Goal: Information Seeking & Learning: Learn about a topic

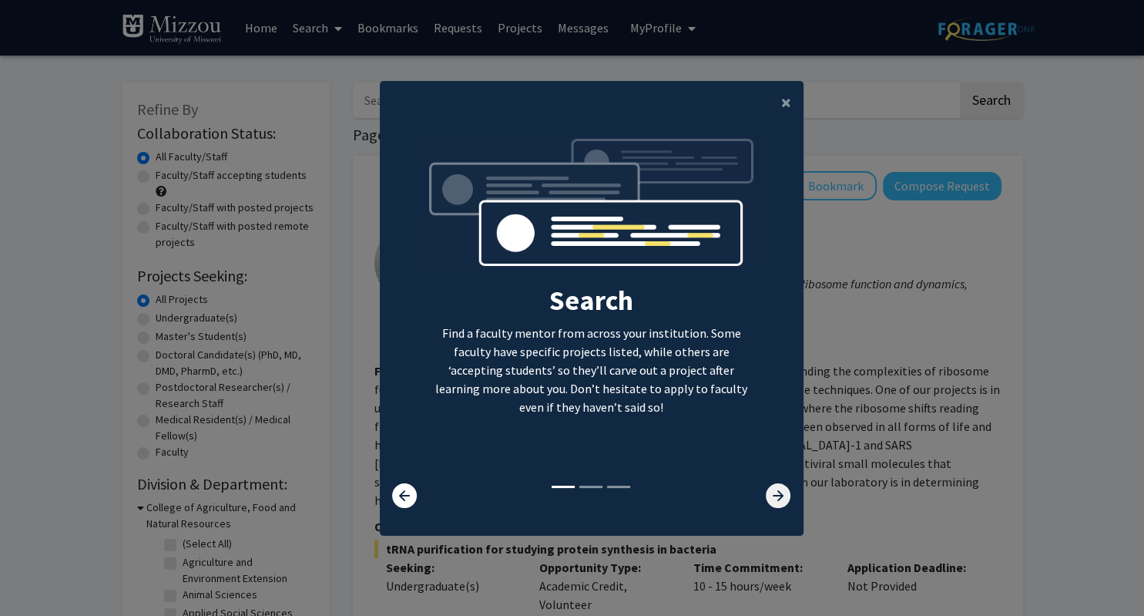
click at [788, 489] on icon at bounding box center [778, 495] width 25 height 25
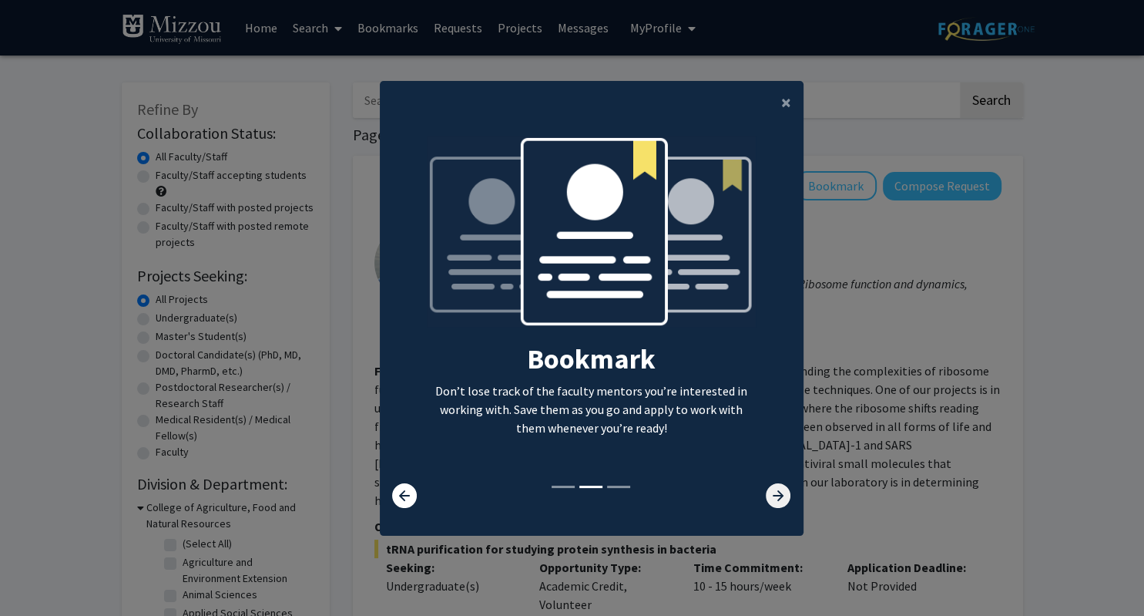
click at [788, 489] on icon at bounding box center [778, 495] width 25 height 25
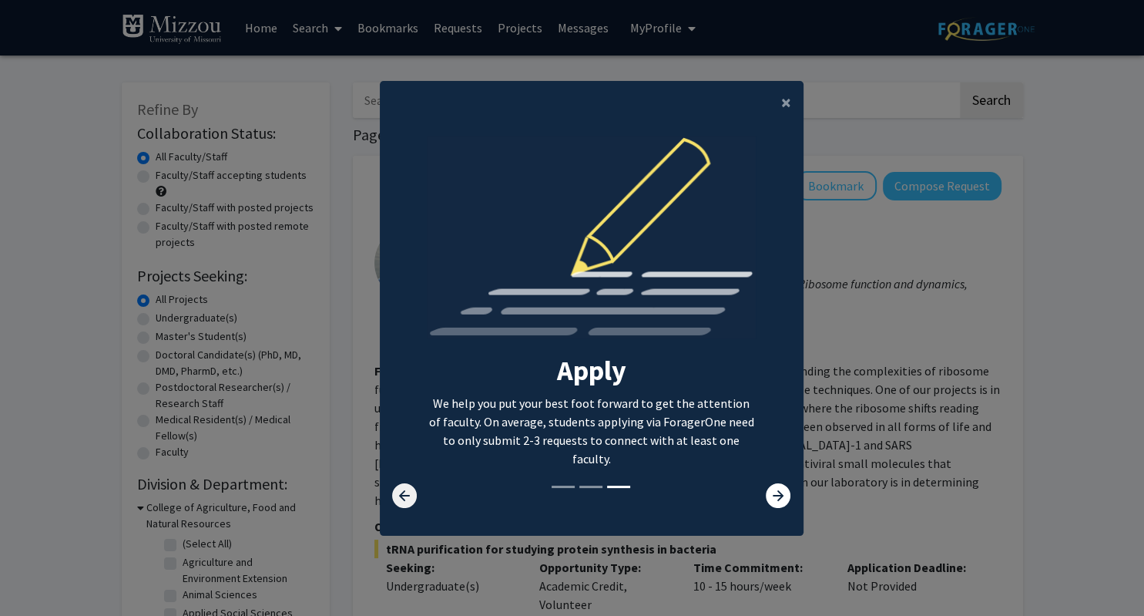
click at [403, 486] on icon at bounding box center [404, 495] width 25 height 25
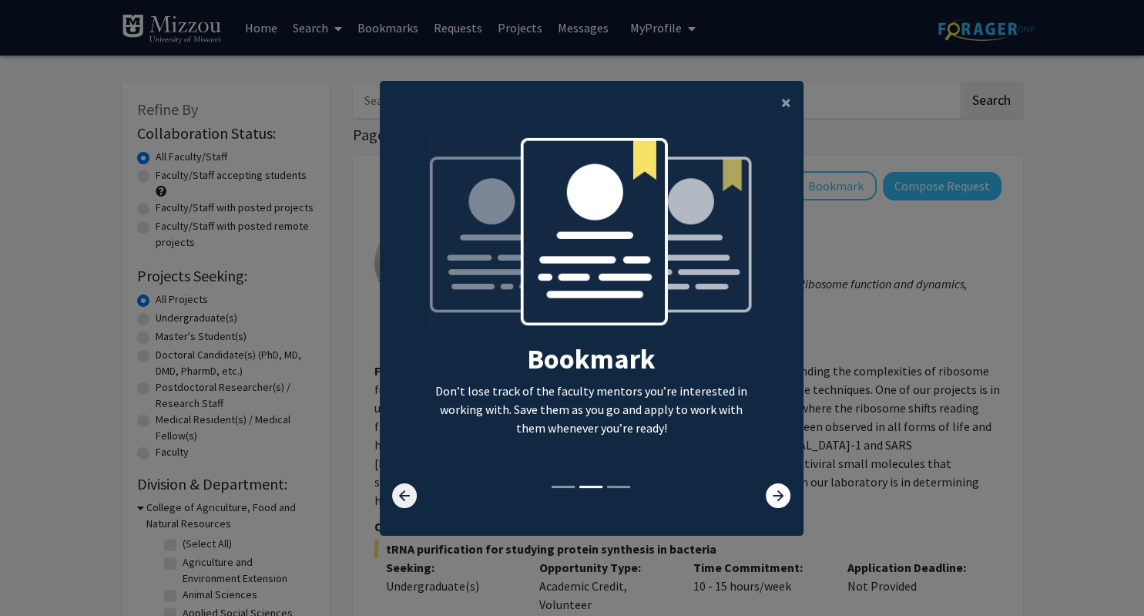
click at [403, 486] on icon at bounding box center [404, 495] width 25 height 25
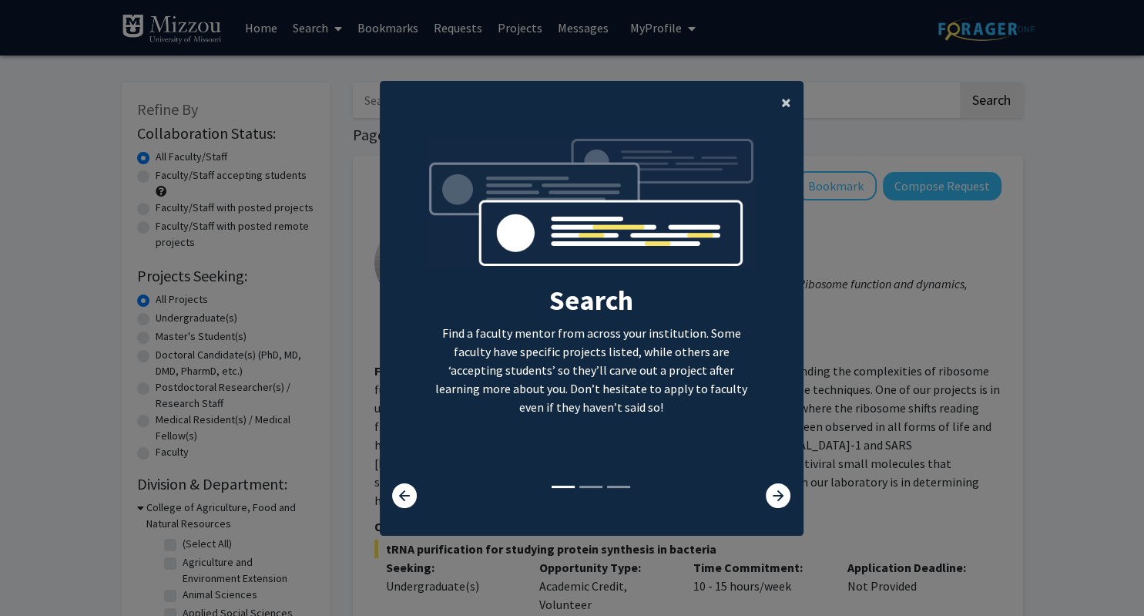
click at [791, 97] on span "×" at bounding box center [786, 102] width 10 height 24
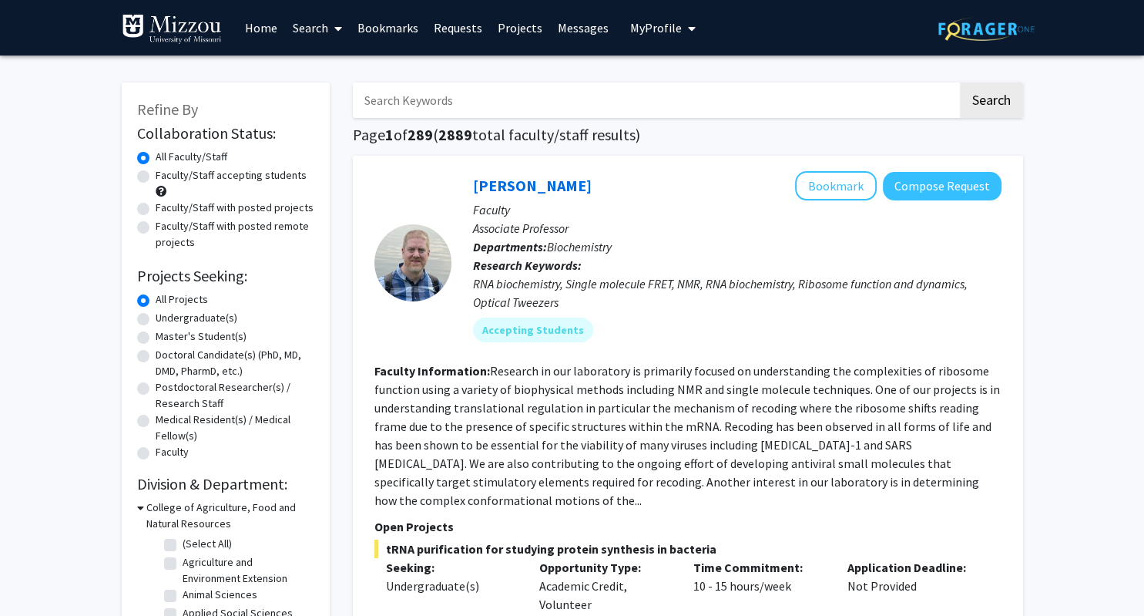
click at [605, 91] on input "Search Keywords" at bounding box center [655, 99] width 605 height 35
click at [273, 176] on label "Faculty/Staff accepting students" at bounding box center [231, 175] width 151 height 16
click at [166, 176] on input "Faculty/Staff accepting students" at bounding box center [161, 172] width 10 height 10
radio input "true"
click at [191, 156] on label "All Faculty/Staff" at bounding box center [192, 157] width 72 height 16
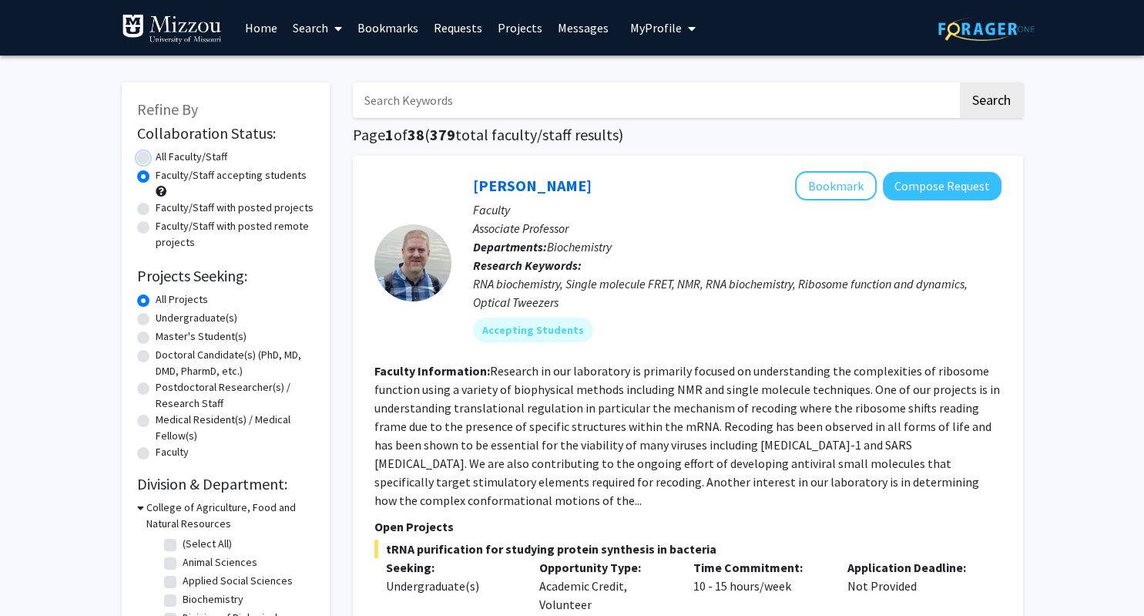
click at [166, 156] on input "All Faculty/Staff" at bounding box center [161, 154] width 10 height 10
radio input "true"
click at [208, 175] on label "Faculty/Staff accepting students" at bounding box center [231, 175] width 151 height 16
click at [166, 175] on input "Faculty/Staff accepting students" at bounding box center [161, 172] width 10 height 10
radio input "true"
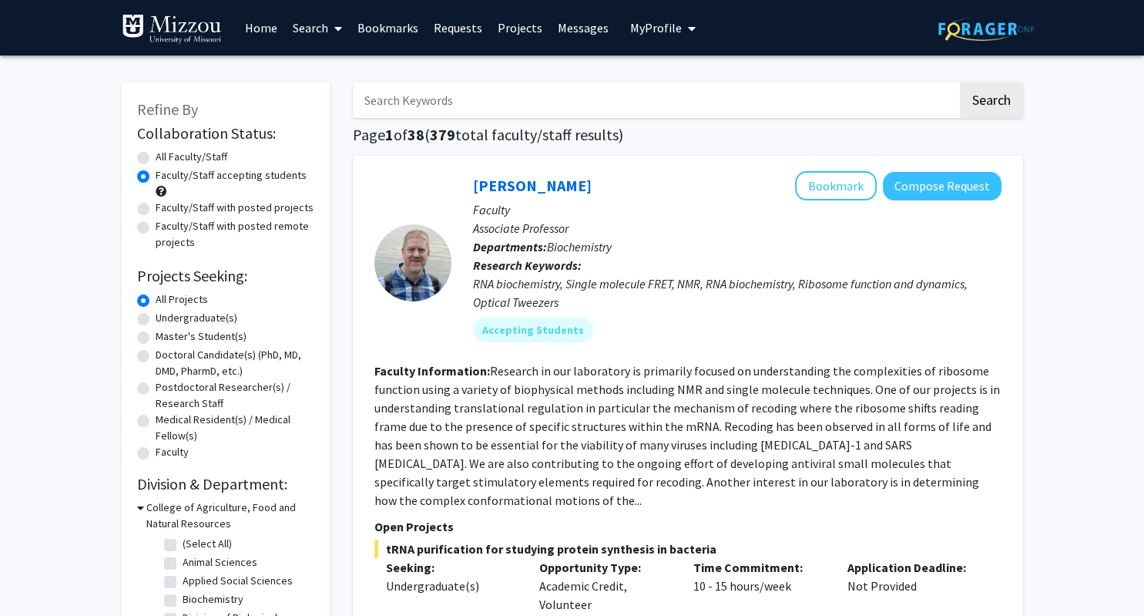
click at [192, 315] on label "Undergraduate(s)" at bounding box center [197, 318] width 82 height 16
click at [166, 315] on input "Undergraduate(s)" at bounding box center [161, 315] width 10 height 10
radio input "true"
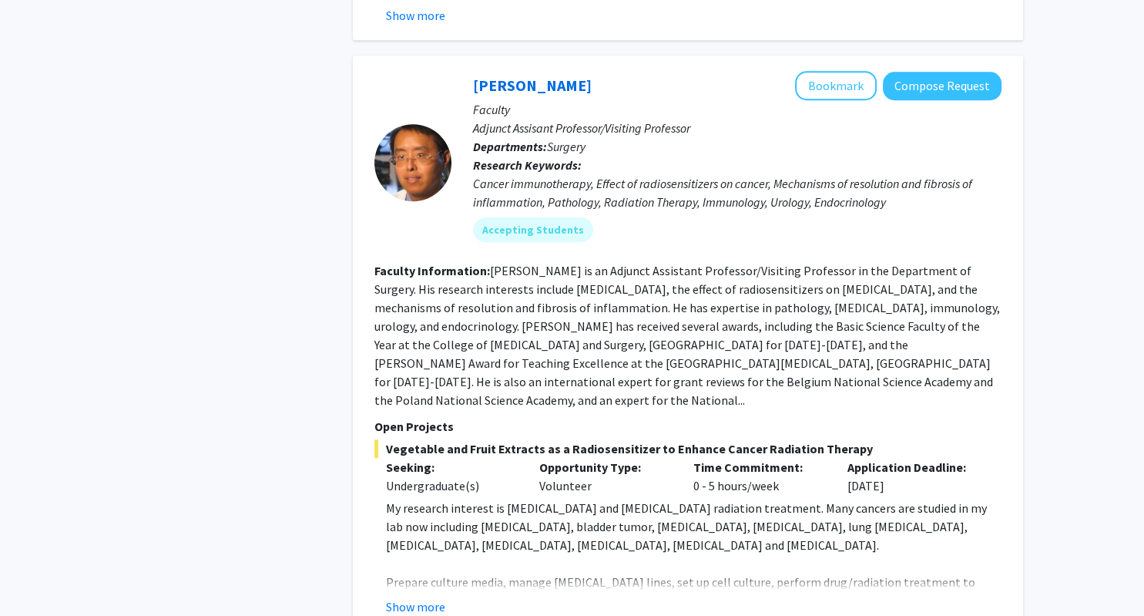
scroll to position [1341, 0]
drag, startPoint x: 570, startPoint y: 64, endPoint x: 466, endPoint y: 69, distance: 104.1
click at [466, 71] on div "[PERSON_NAME] Bookmark Compose Request Faculty Adjunct Assisant Professor/Visit…" at bounding box center [727, 162] width 550 height 183
copy div "Compose Request"
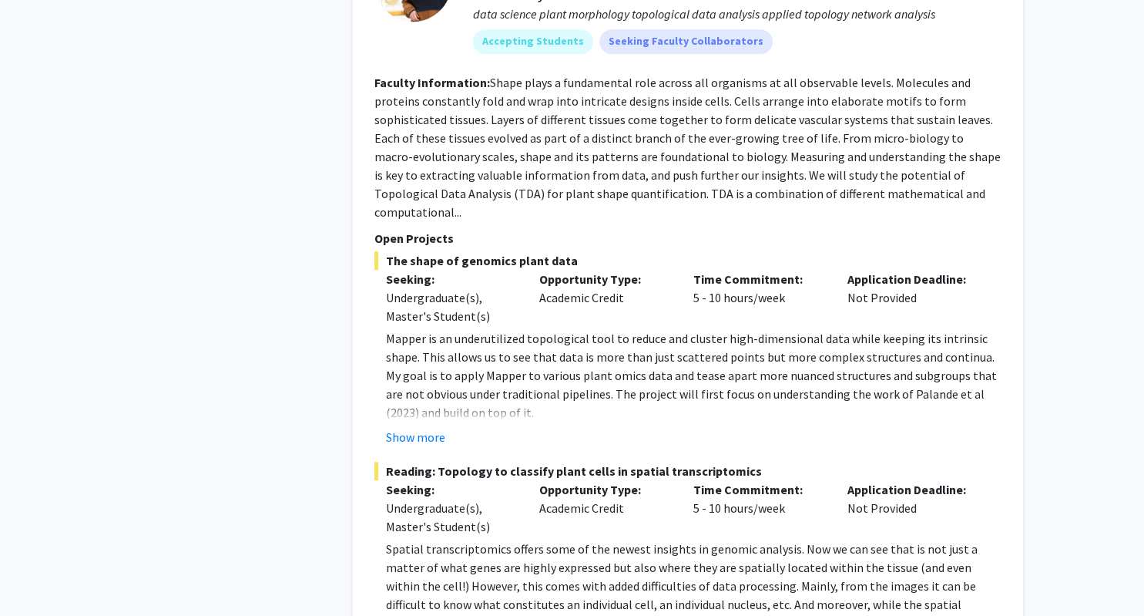
scroll to position [6887, 0]
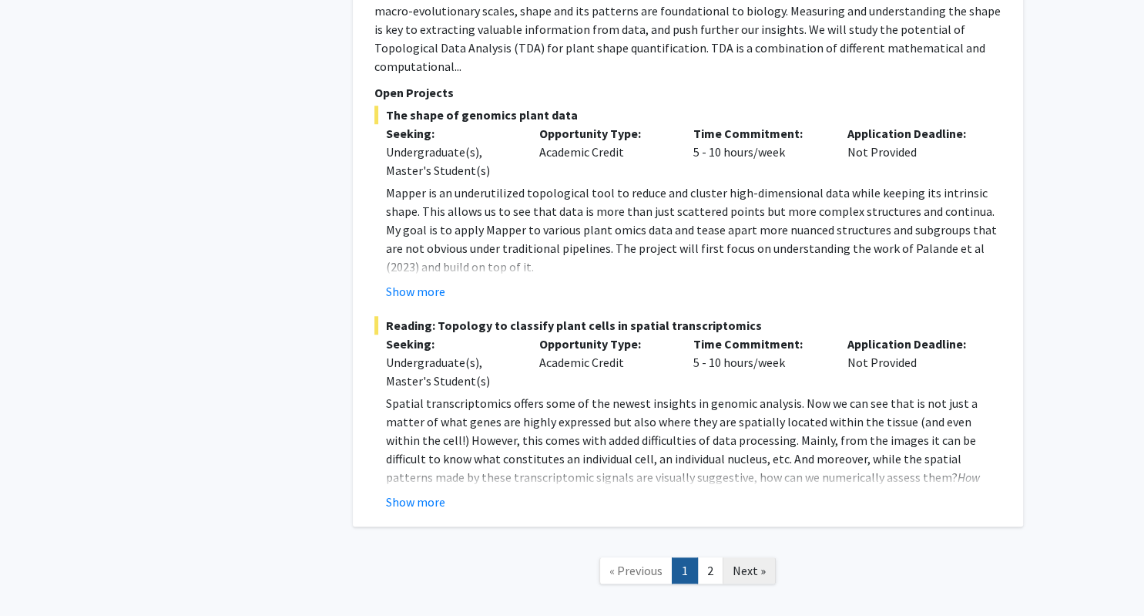
click at [761, 563] on span "Next »" at bounding box center [749, 570] width 33 height 15
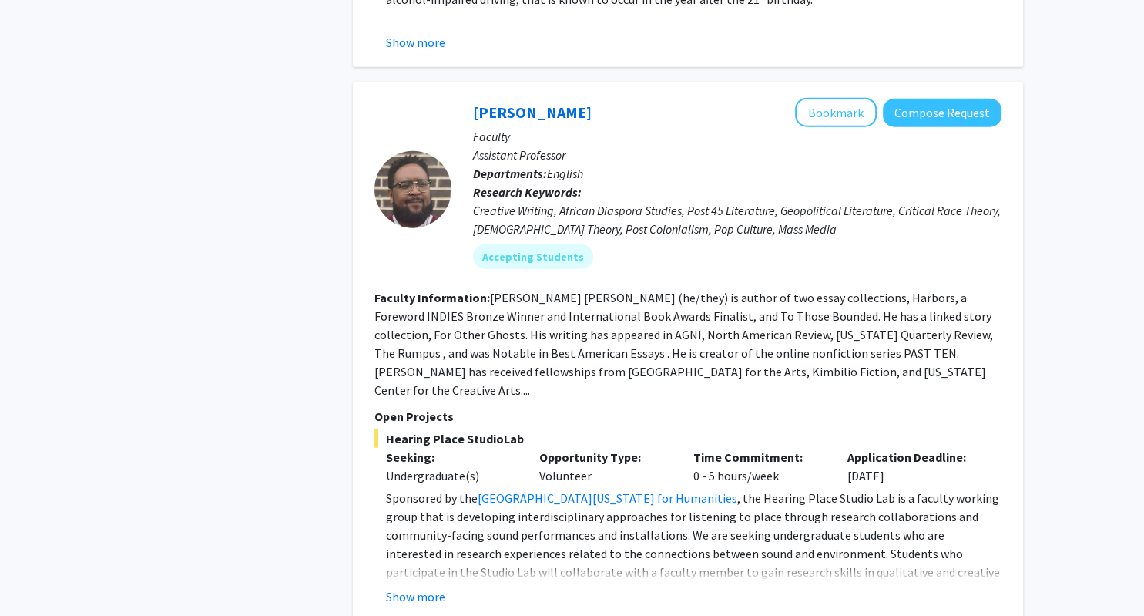
scroll to position [3787, 0]
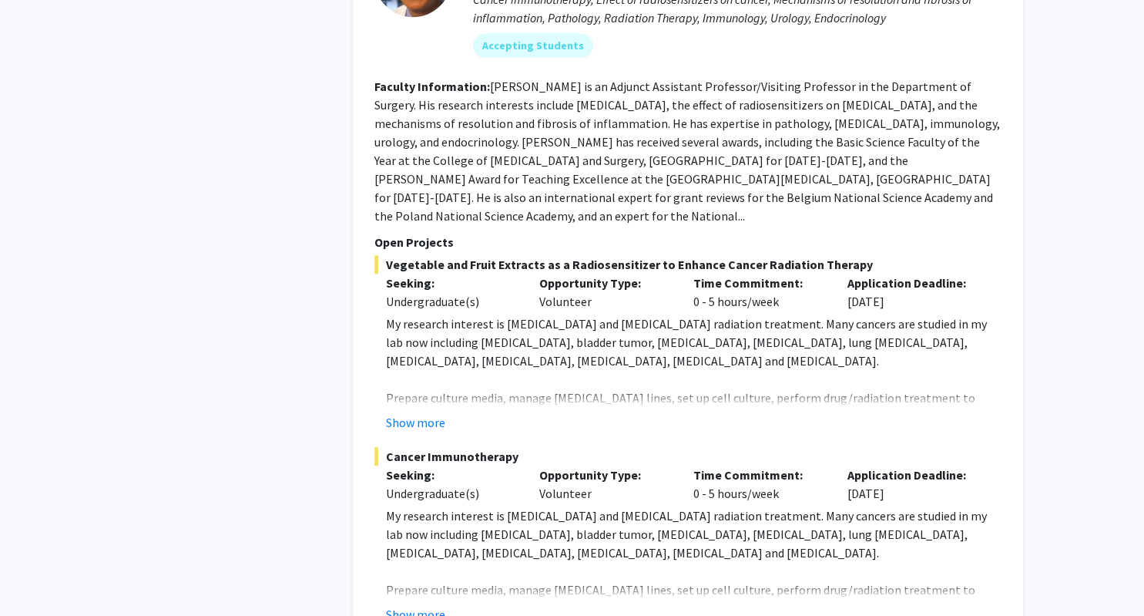
scroll to position [1526, 0]
click at [426, 604] on button "Show more" at bounding box center [415, 613] width 59 height 18
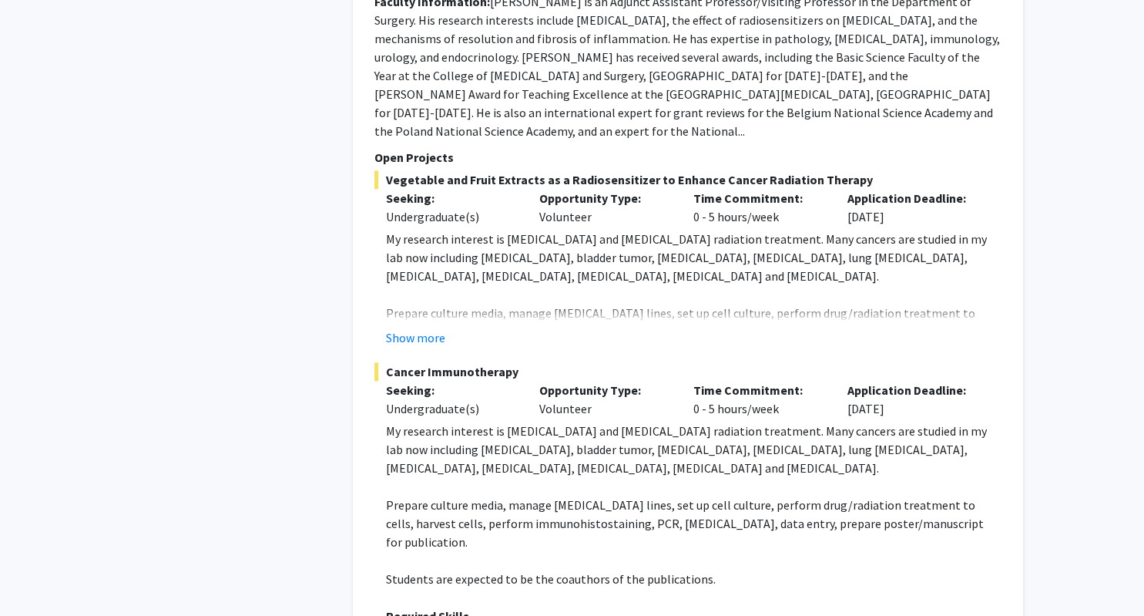
scroll to position [1607, 0]
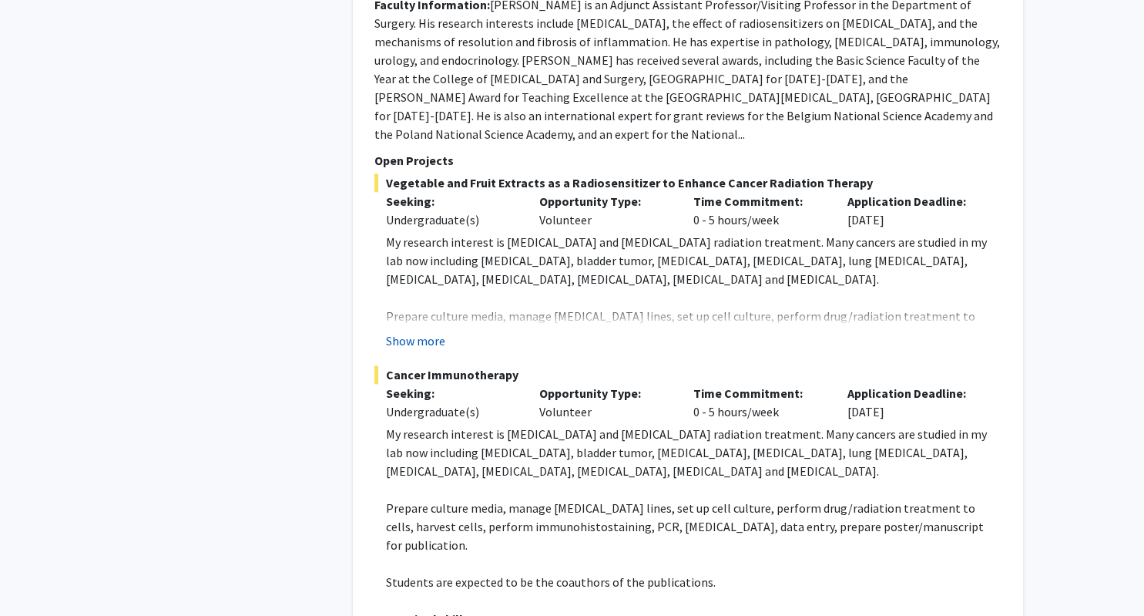
click at [422, 331] on button "Show more" at bounding box center [415, 340] width 59 height 18
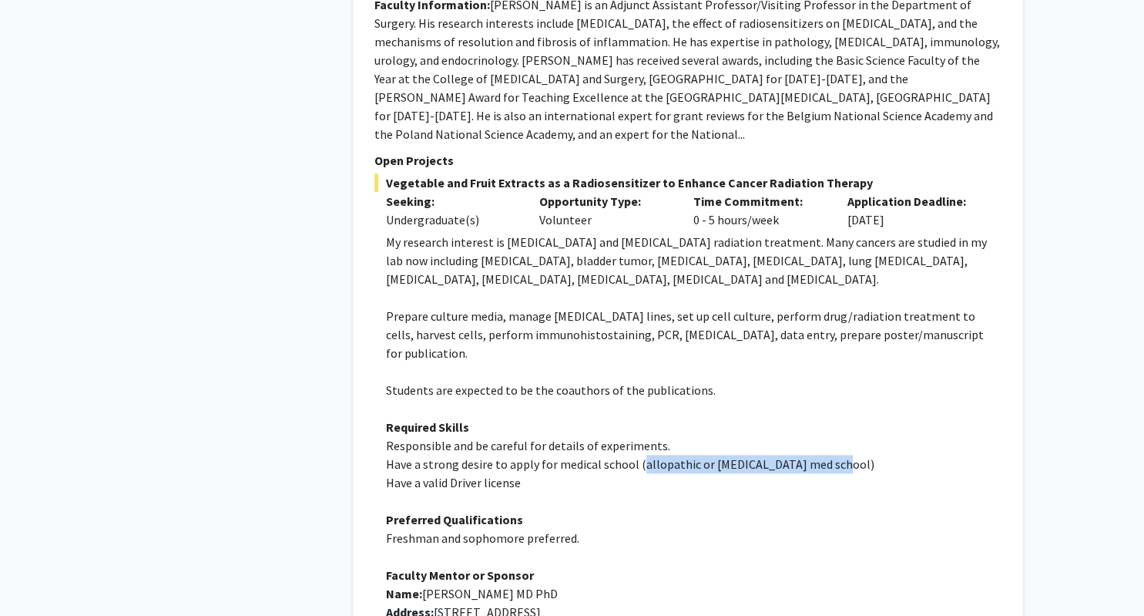
drag, startPoint x: 637, startPoint y: 411, endPoint x: 826, endPoint y: 412, distance: 189.6
click at [826, 456] on span "Have a strong desire to apply for medical school (allopathic or [MEDICAL_DATA] …" at bounding box center [630, 463] width 489 height 15
copy span "allopathic or [MEDICAL_DATA] med school"
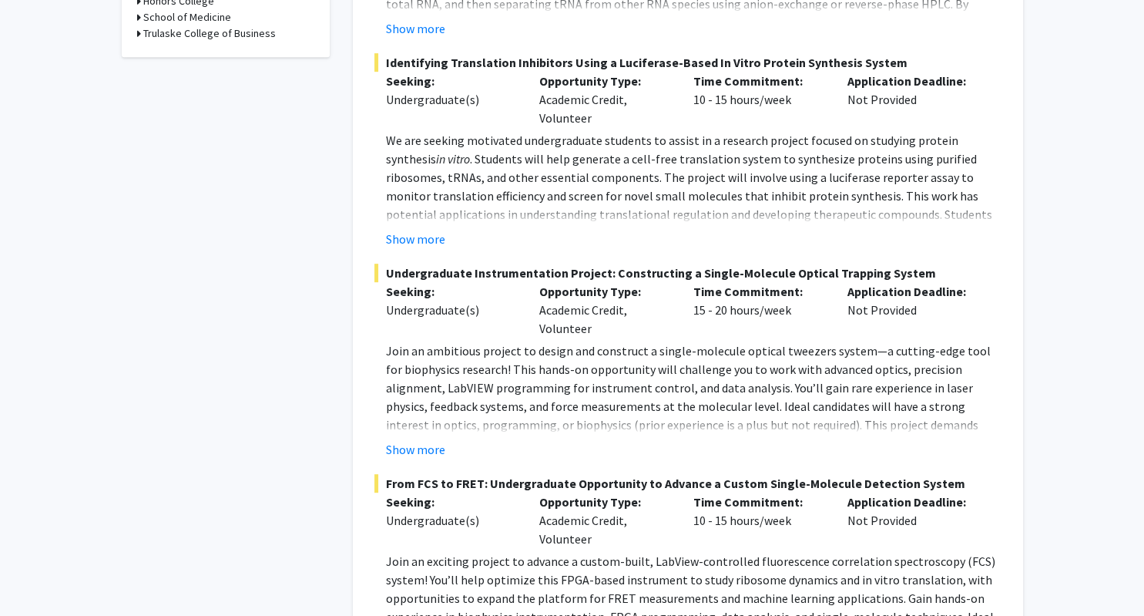
scroll to position [213, 0]
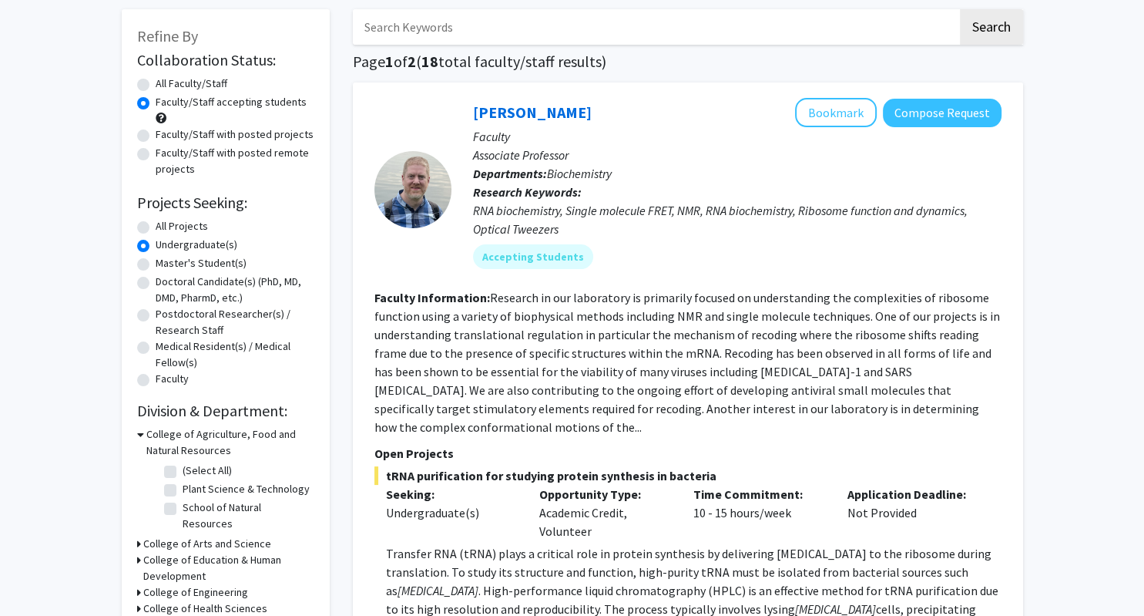
scroll to position [71, 0]
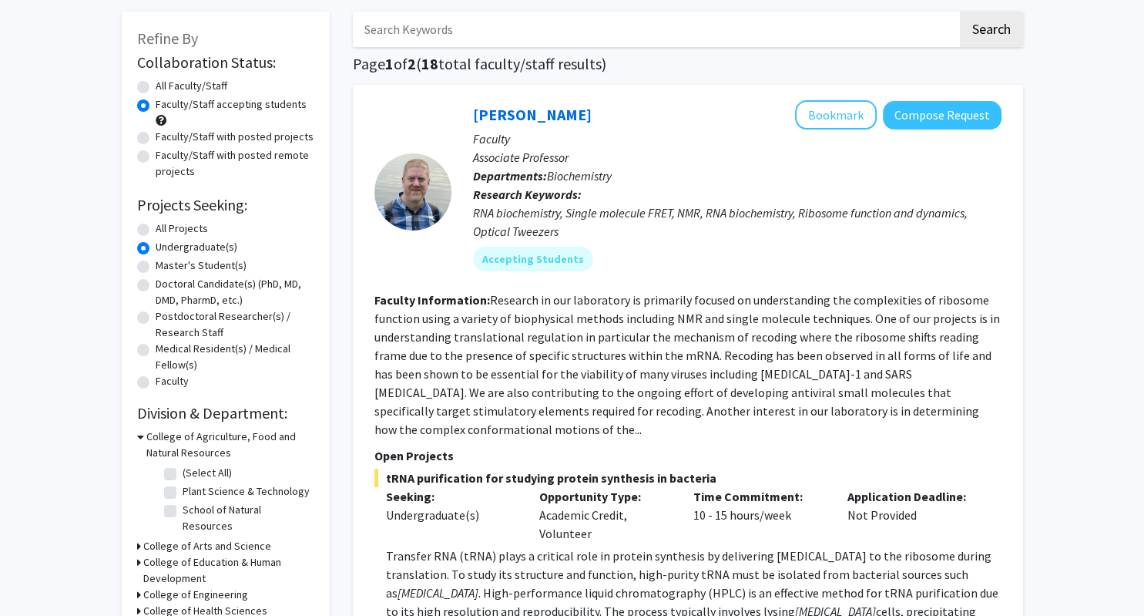
click at [180, 229] on label "All Projects" at bounding box center [182, 228] width 52 height 16
click at [166, 229] on input "All Projects" at bounding box center [161, 225] width 10 height 10
radio input "true"
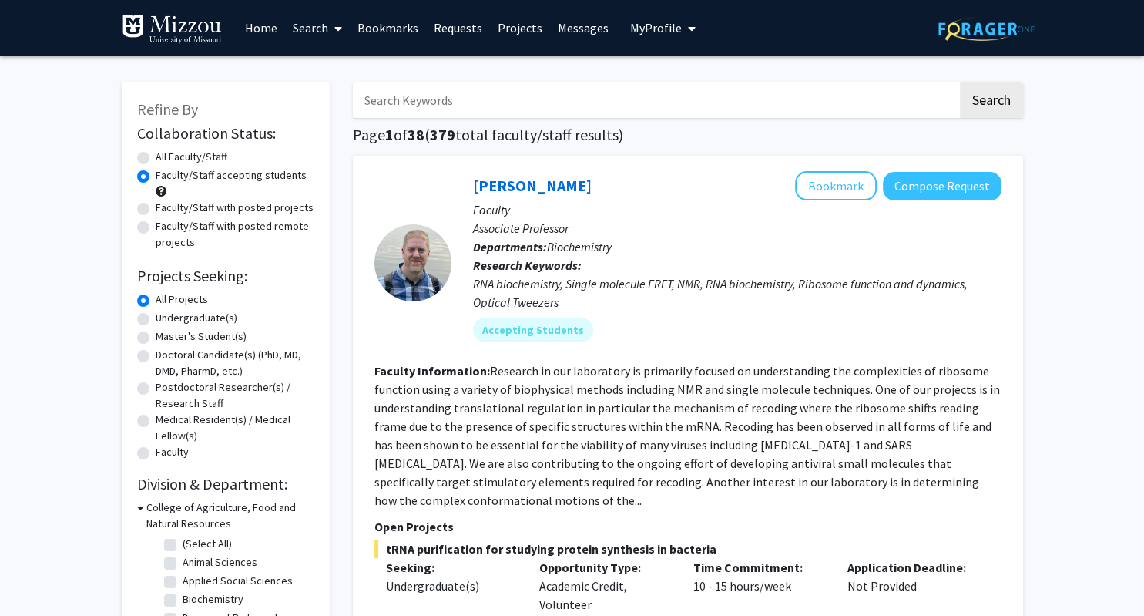
click at [533, 102] on input "Search Keywords" at bounding box center [655, 99] width 605 height 35
type input "[MEDICAL_DATA]"
click at [960, 82] on button "Search" at bounding box center [991, 99] width 63 height 35
radio input "true"
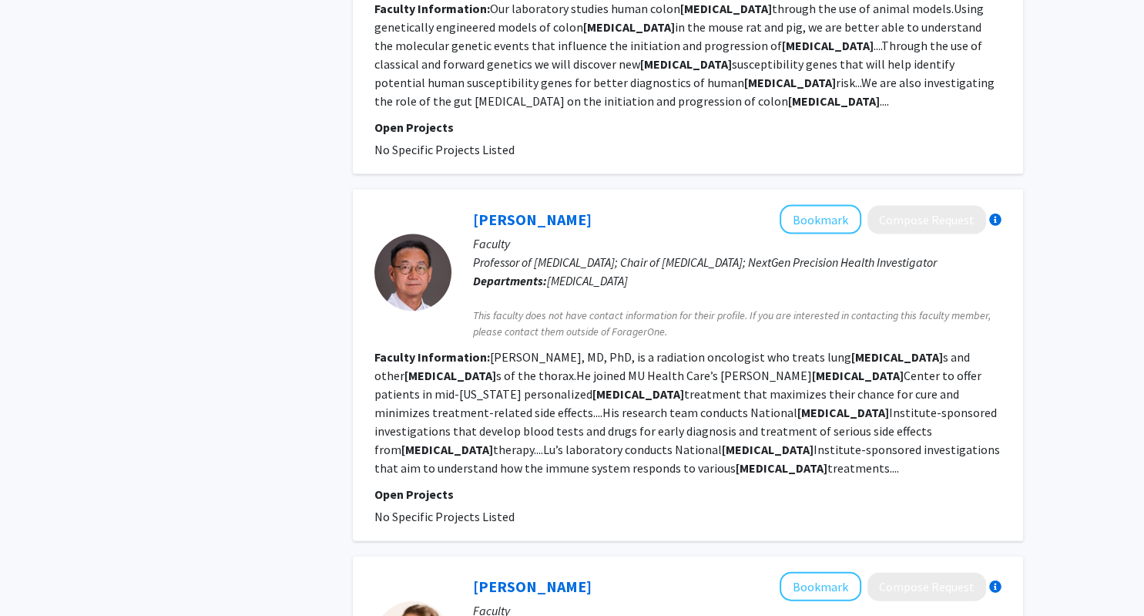
scroll to position [3045, 0]
drag, startPoint x: 530, startPoint y: 45, endPoint x: 506, endPoint y: 52, distance: 24.7
click at [506, 204] on div "[PERSON_NAME] Bookmark Compose Request" at bounding box center [737, 218] width 529 height 29
copy h2 "[PERSON_NAME]"
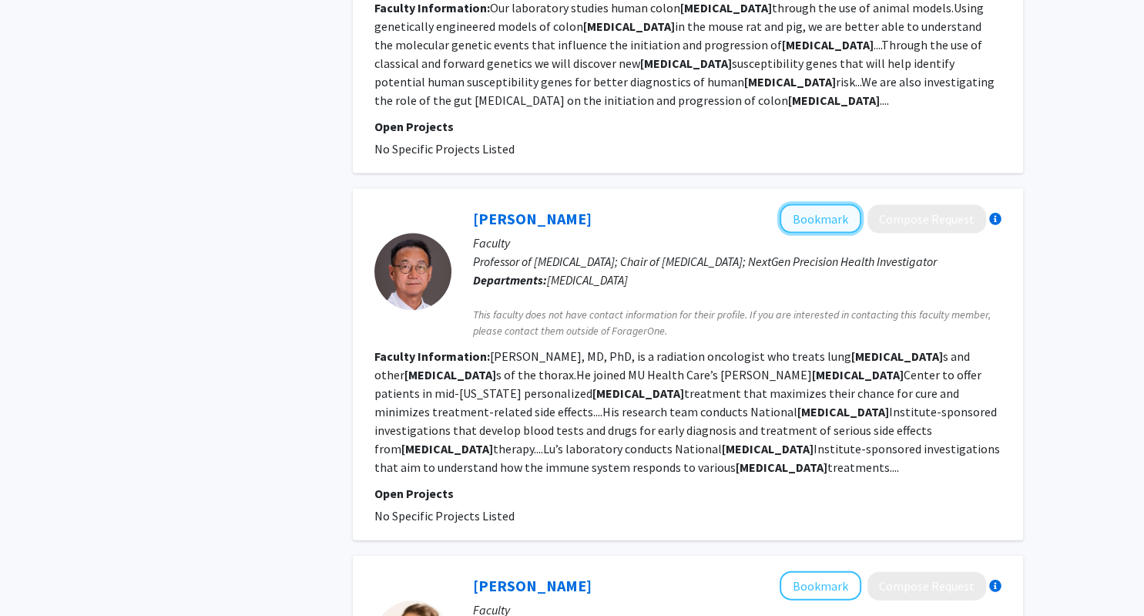
click at [798, 204] on button "Bookmark" at bounding box center [821, 218] width 82 height 29
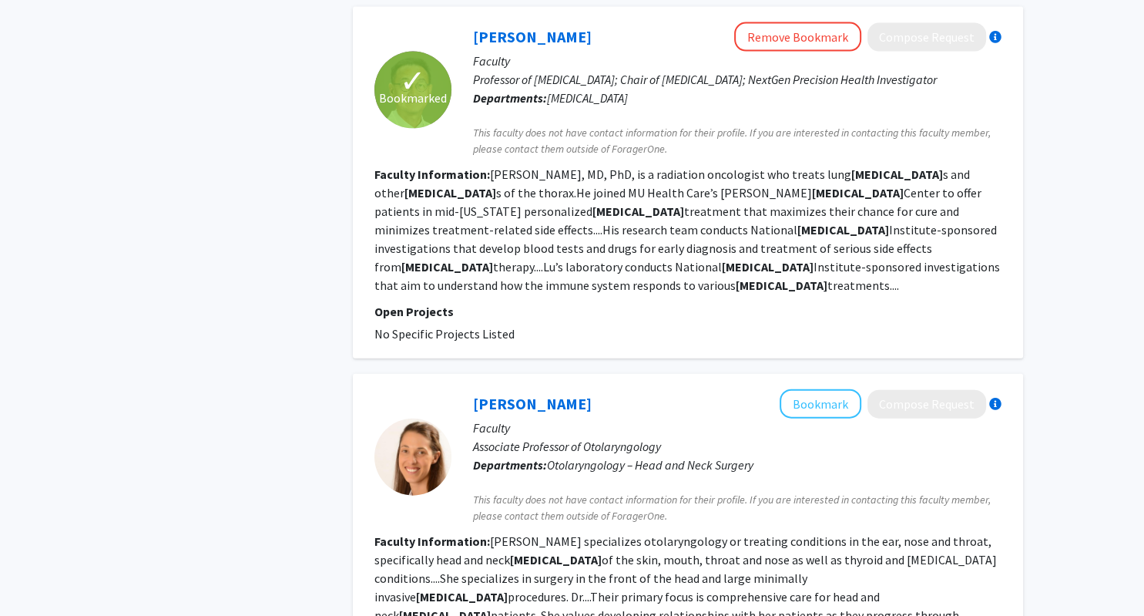
scroll to position [3227, 0]
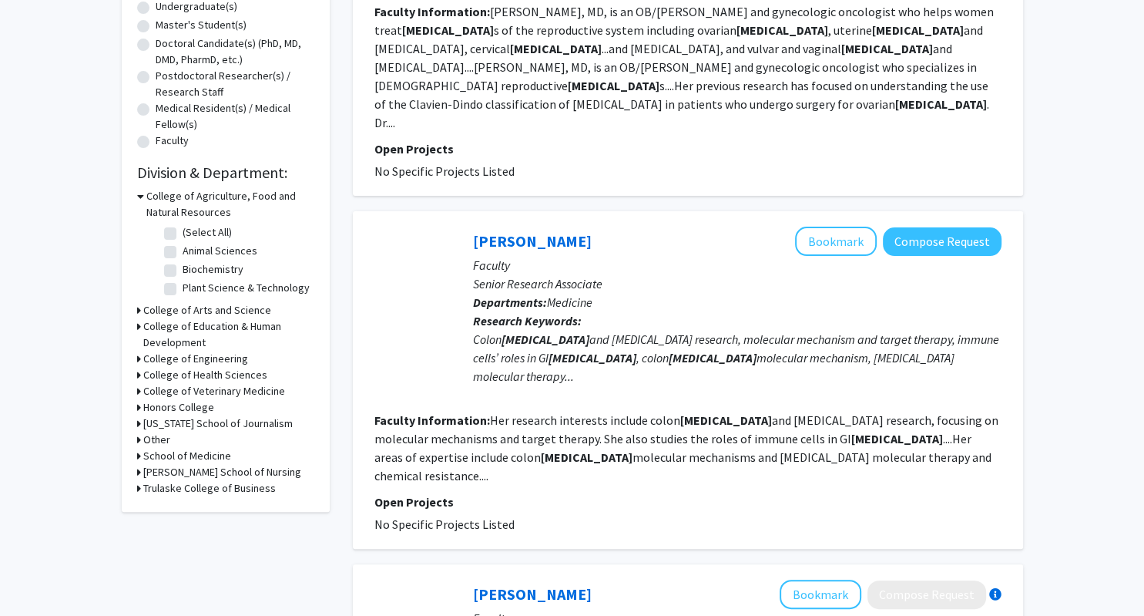
scroll to position [313, 0]
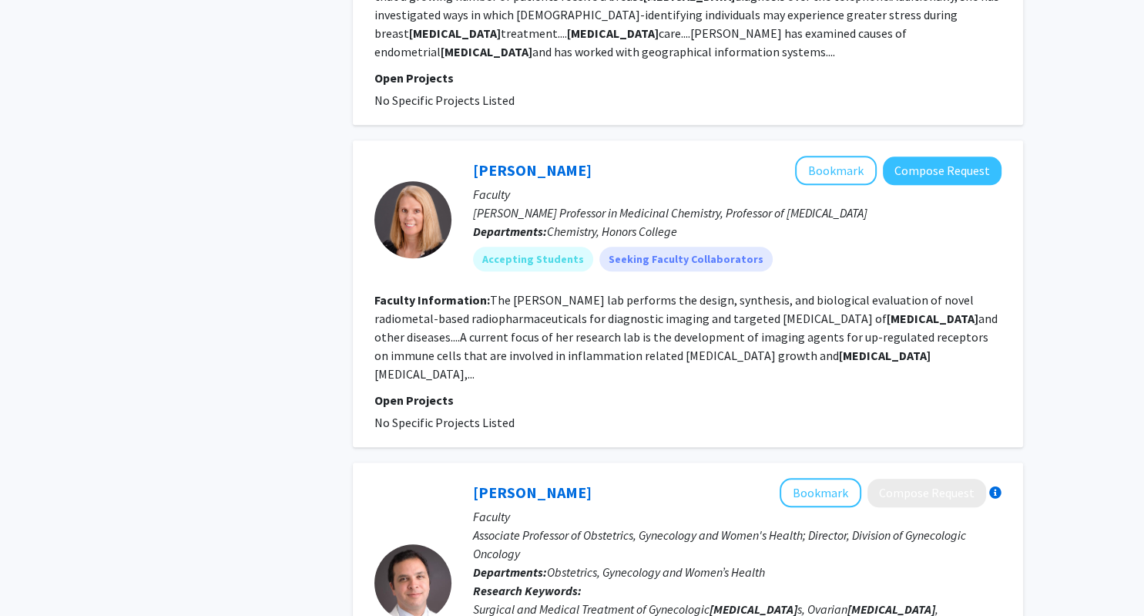
scroll to position [1399, 0]
click at [843, 156] on button "Bookmark" at bounding box center [836, 170] width 82 height 29
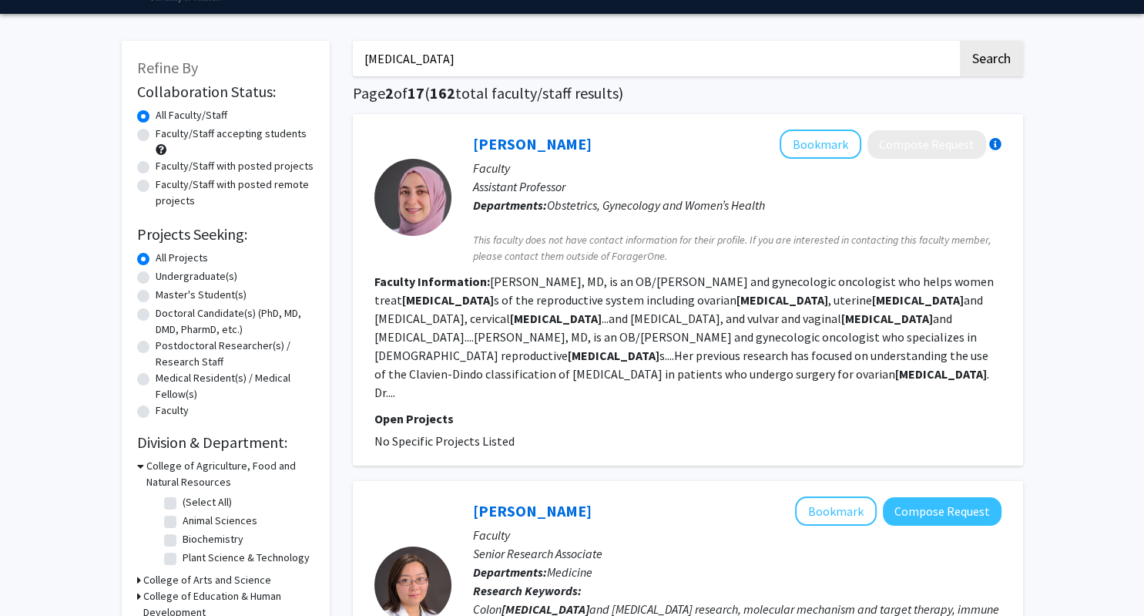
scroll to position [0, 0]
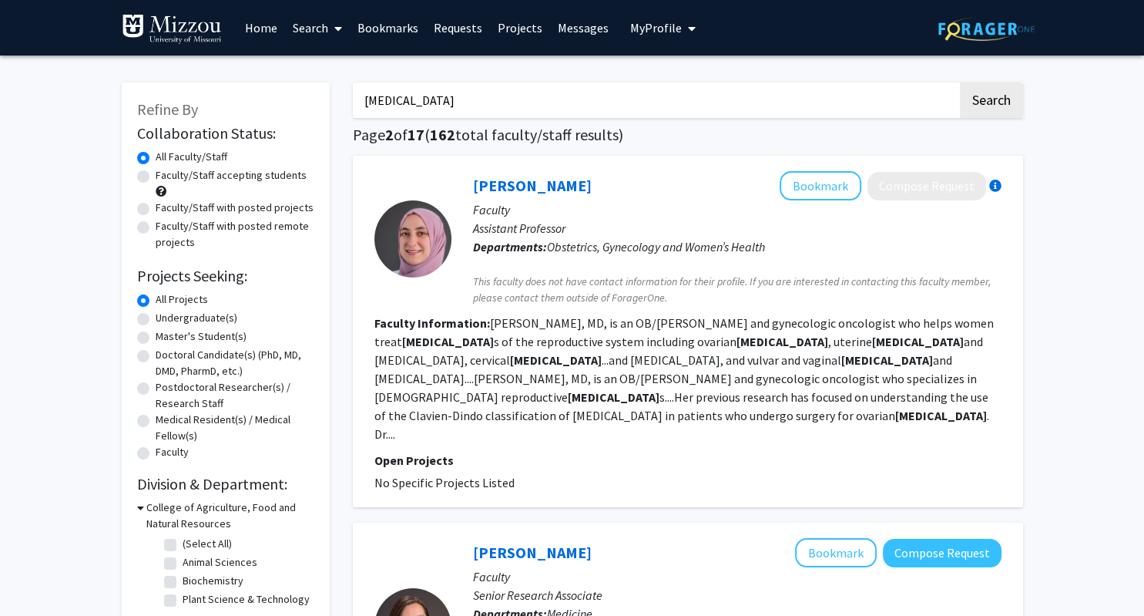
click at [164, 315] on label "Undergraduate(s)" at bounding box center [197, 318] width 82 height 16
click at [164, 315] on input "Undergraduate(s)" at bounding box center [161, 315] width 10 height 10
radio input "true"
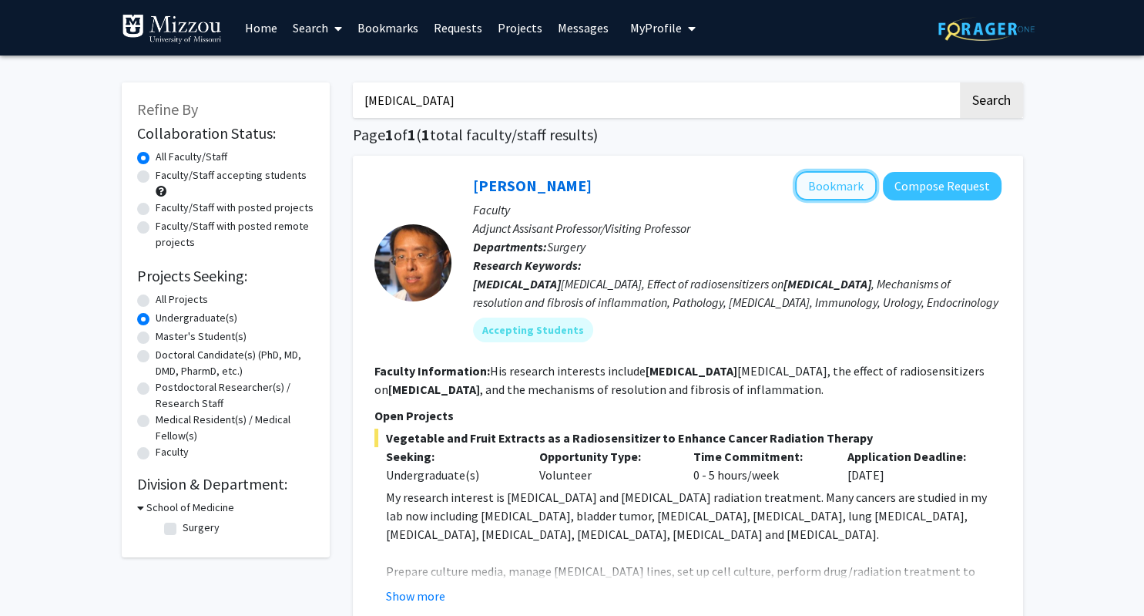
click at [835, 193] on button "Bookmark" at bounding box center [836, 185] width 82 height 29
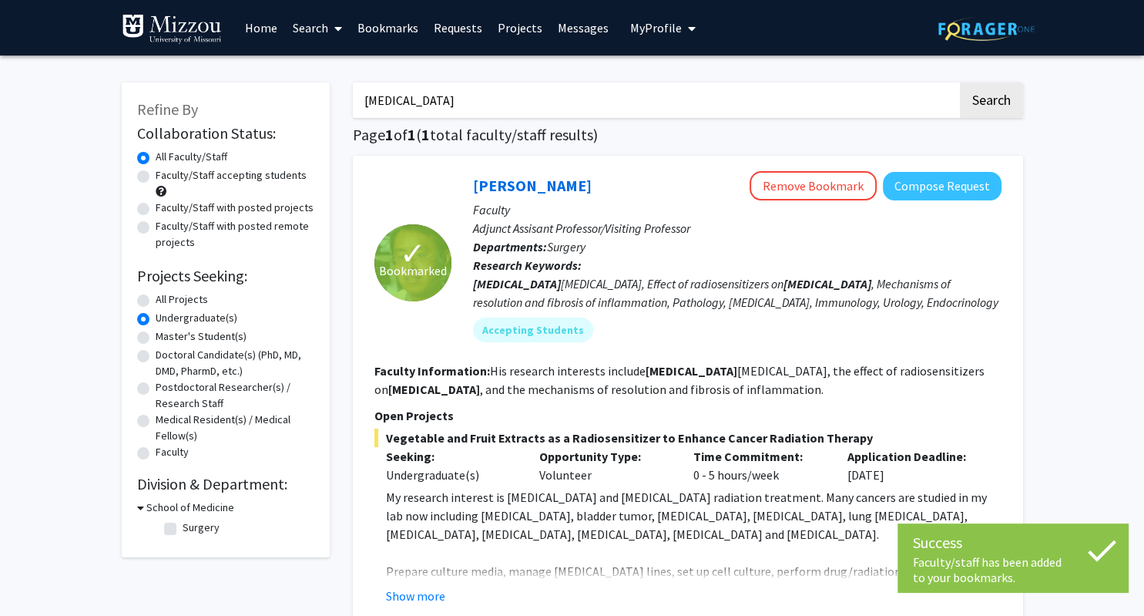
drag, startPoint x: 427, startPoint y: 108, endPoint x: 341, endPoint y: 112, distance: 85.6
click at [353, 112] on input "[MEDICAL_DATA]" at bounding box center [655, 99] width 605 height 35
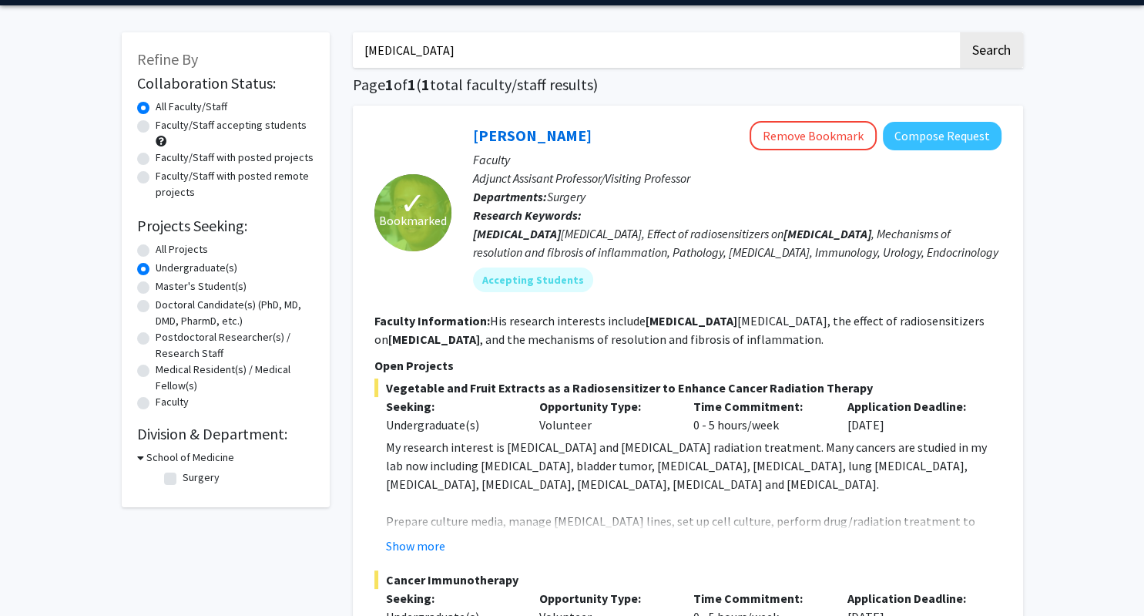
scroll to position [49, 0]
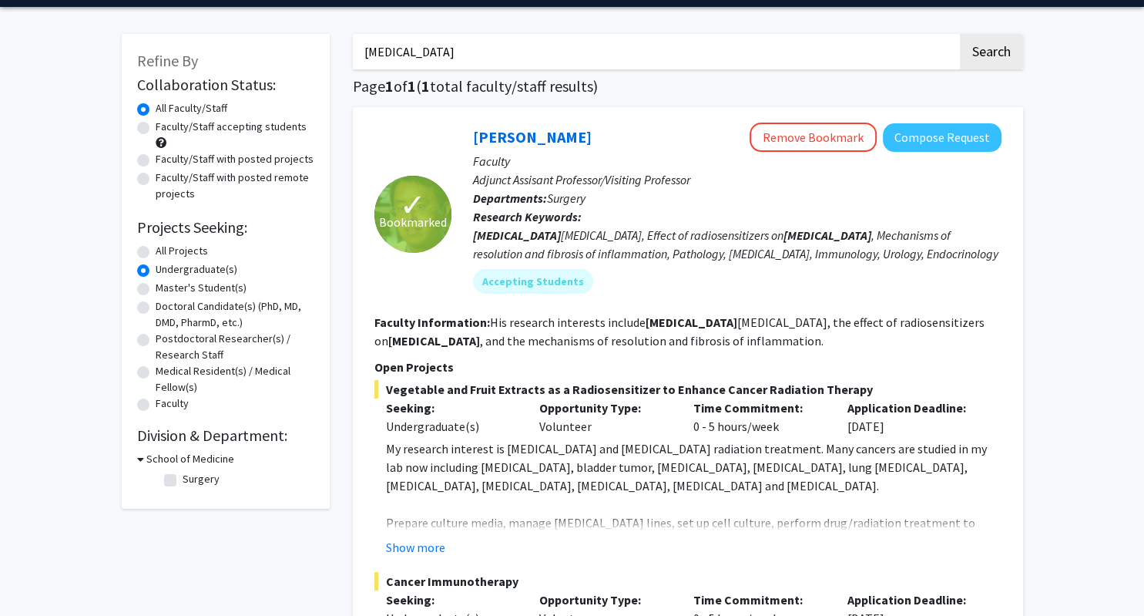
click at [1016, 247] on div "✓ Bookmarked [PERSON_NAME] Remove Bookmark Compose Request Faculty Adjunct Assi…" at bounding box center [688, 435] width 670 height 657
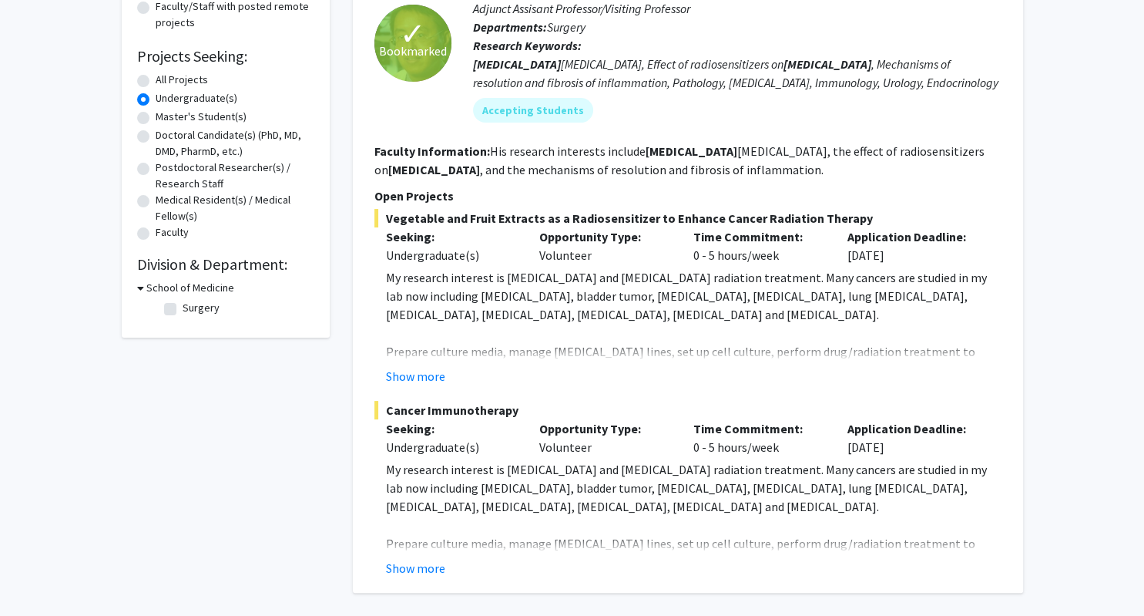
scroll to position [222, 0]
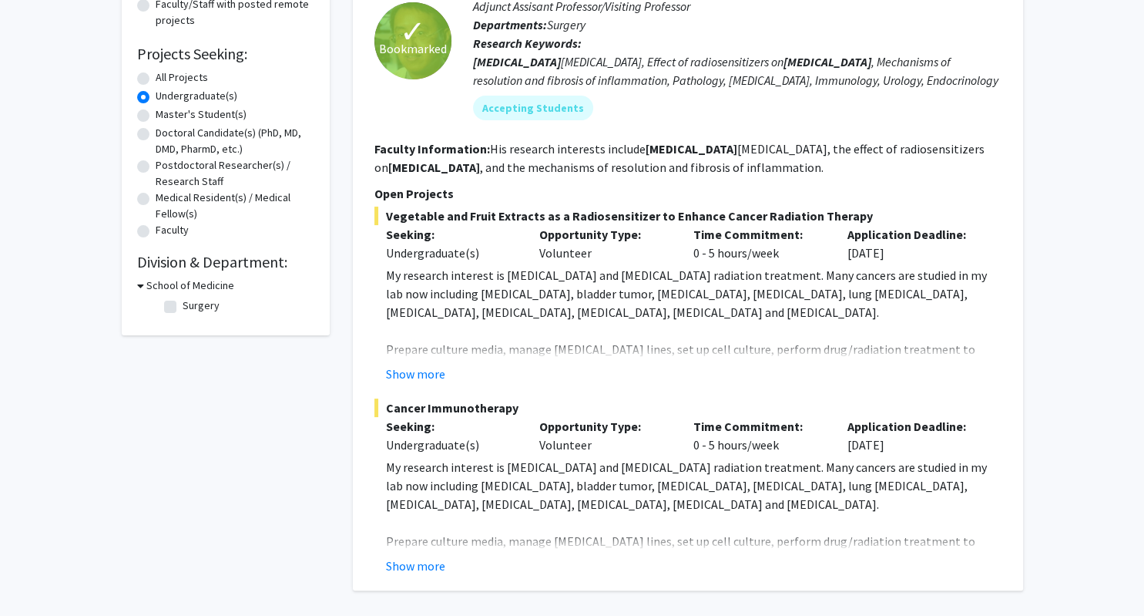
click at [219, 285] on h3 "School of Medicine" at bounding box center [190, 285] width 88 height 16
click at [219, 285] on h3 "School of Medicine" at bounding box center [187, 285] width 88 height 16
click at [227, 380] on div "Refine By Collaboration Status: Collaboration Status All Faculty/Staff Collabor…" at bounding box center [225, 262] width 231 height 835
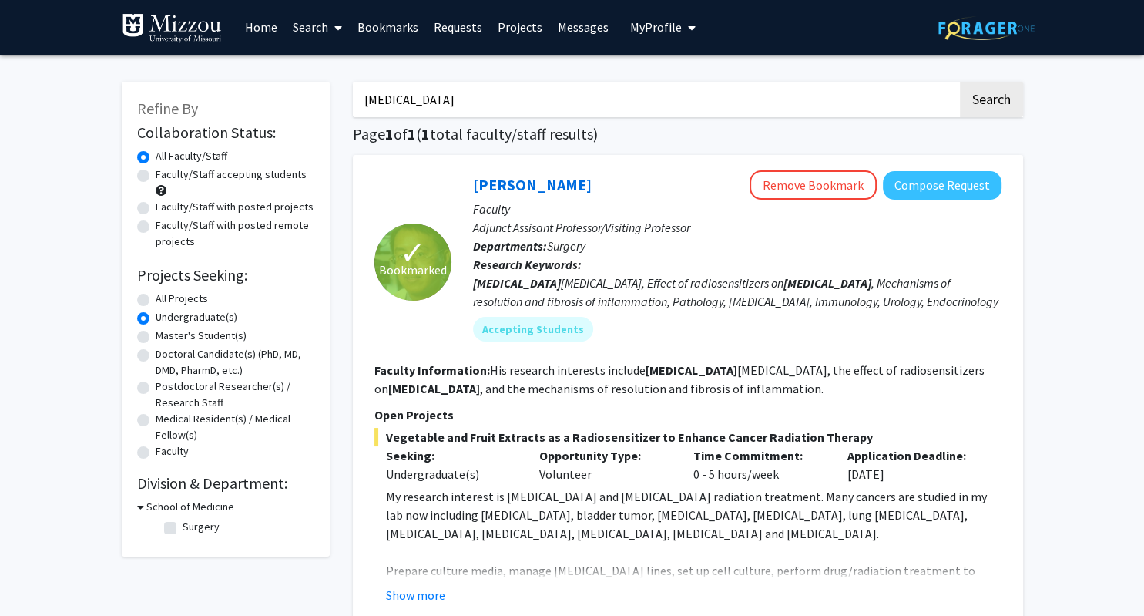
scroll to position [0, 0]
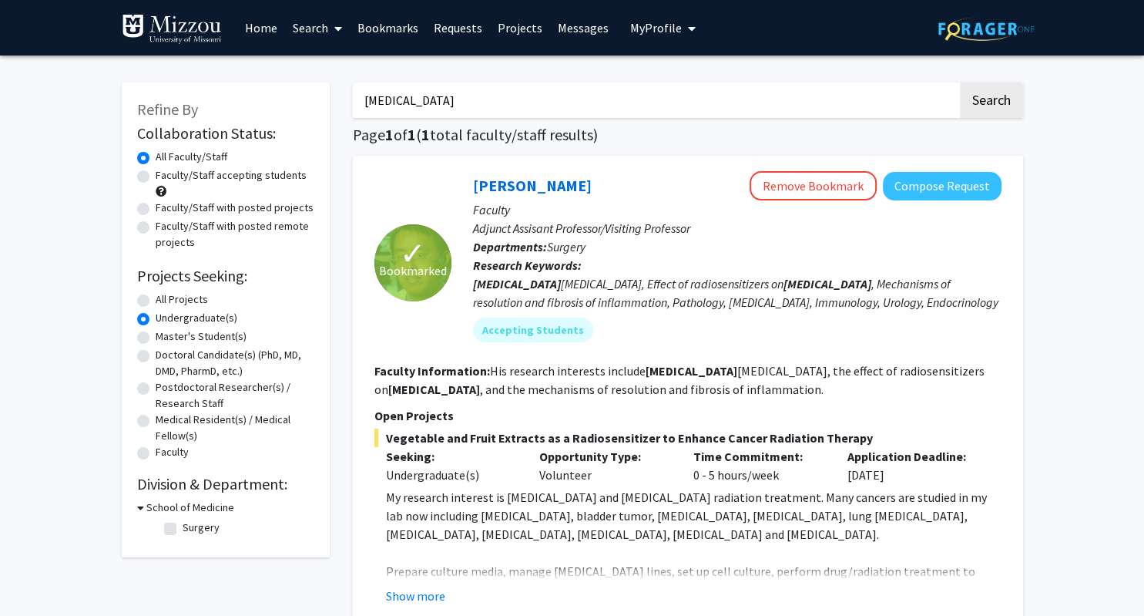
click at [163, 296] on label "All Projects" at bounding box center [182, 299] width 52 height 16
click at [163, 296] on input "All Projects" at bounding box center [161, 296] width 10 height 10
radio input "true"
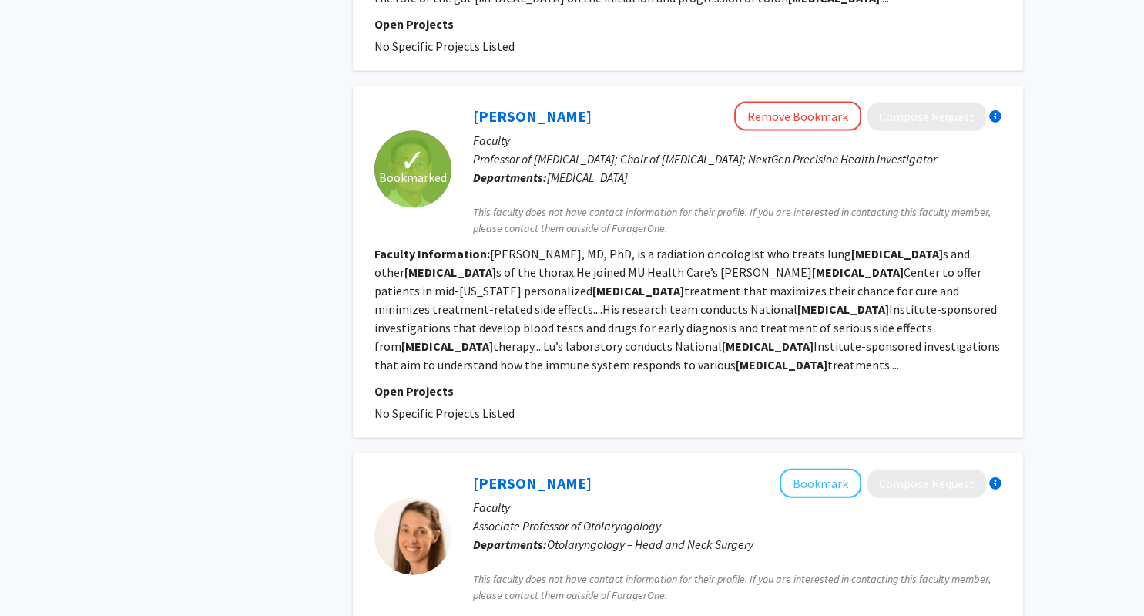
scroll to position [3246, 0]
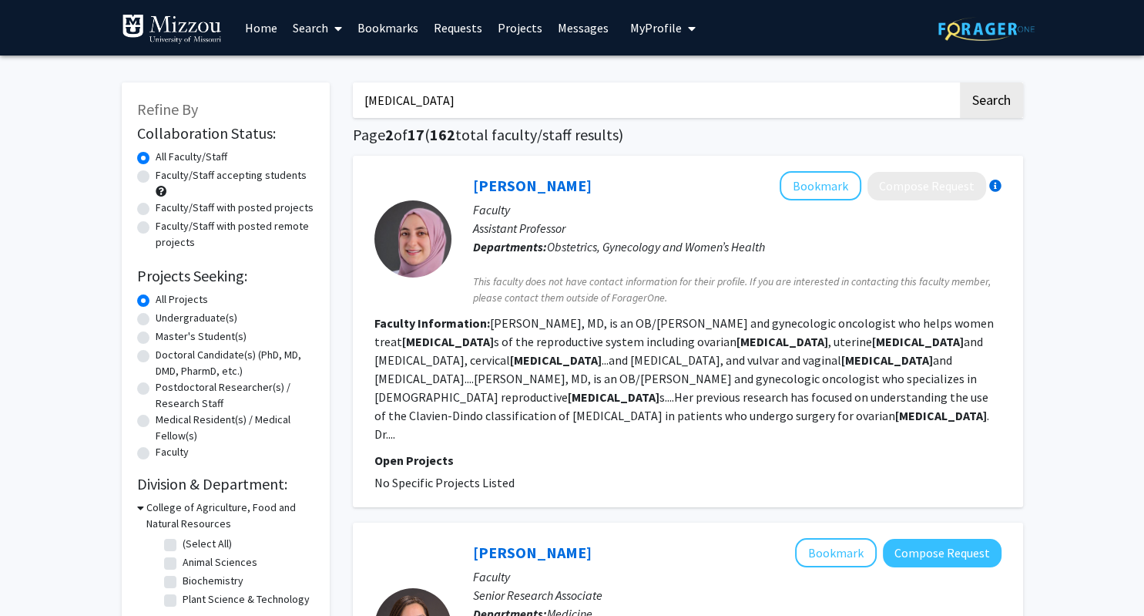
drag, startPoint x: 464, startPoint y: 96, endPoint x: 308, endPoint y: 110, distance: 156.3
click at [353, 110] on input "[MEDICAL_DATA]" at bounding box center [655, 99] width 605 height 35
paste input "[PERSON_NAME]"
click at [960, 82] on button "Search" at bounding box center [991, 99] width 63 height 35
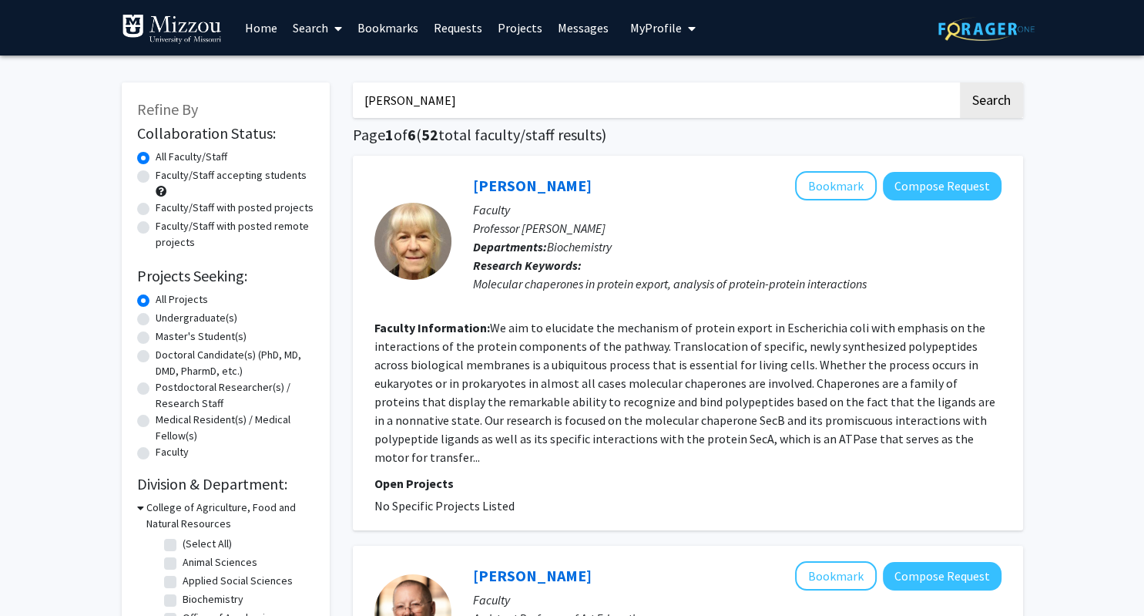
click at [973, 278] on div "Molecular chaperones in protein export, analysis of protein-protein interactions" at bounding box center [737, 283] width 529 height 18
click at [826, 193] on button "Bookmark" at bounding box center [836, 185] width 82 height 29
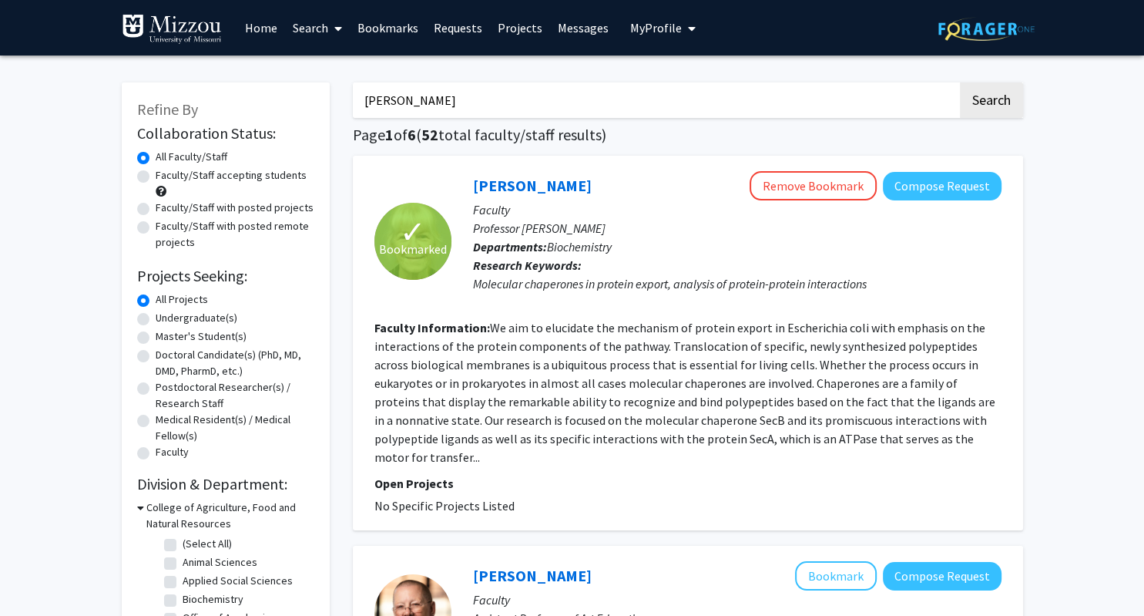
drag, startPoint x: 495, startPoint y: 92, endPoint x: 236, endPoint y: 136, distance: 262.6
click at [353, 118] on input "[PERSON_NAME]" at bounding box center [655, 99] width 605 height 35
paste input "[PERSON_NAME]"
click at [960, 82] on button "Search" at bounding box center [991, 99] width 63 height 35
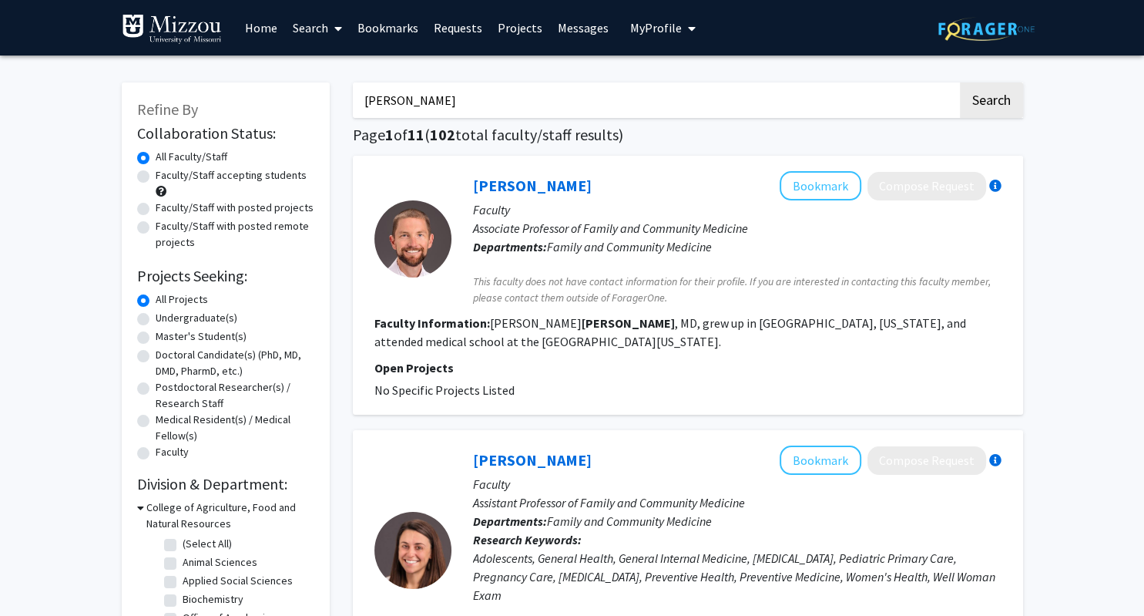
drag, startPoint x: 480, startPoint y: 113, endPoint x: 324, endPoint y: 138, distance: 157.6
click at [353, 118] on input "[PERSON_NAME]" at bounding box center [655, 99] width 605 height 35
paste input "[PERSON_NAME]"
click at [960, 82] on button "Search" at bounding box center [991, 99] width 63 height 35
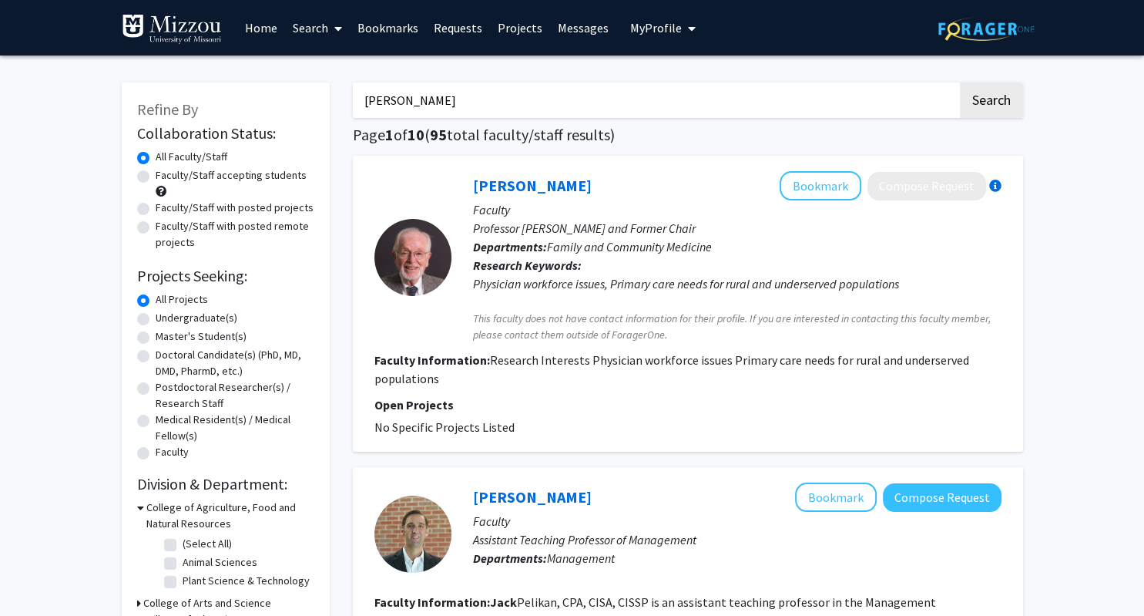
drag, startPoint x: 585, startPoint y: 97, endPoint x: 288, endPoint y: 113, distance: 297.1
click at [353, 113] on input "[PERSON_NAME]" at bounding box center [655, 99] width 605 height 35
paste input "[PERSON_NAME]"
click at [960, 82] on button "Search" at bounding box center [991, 99] width 63 height 35
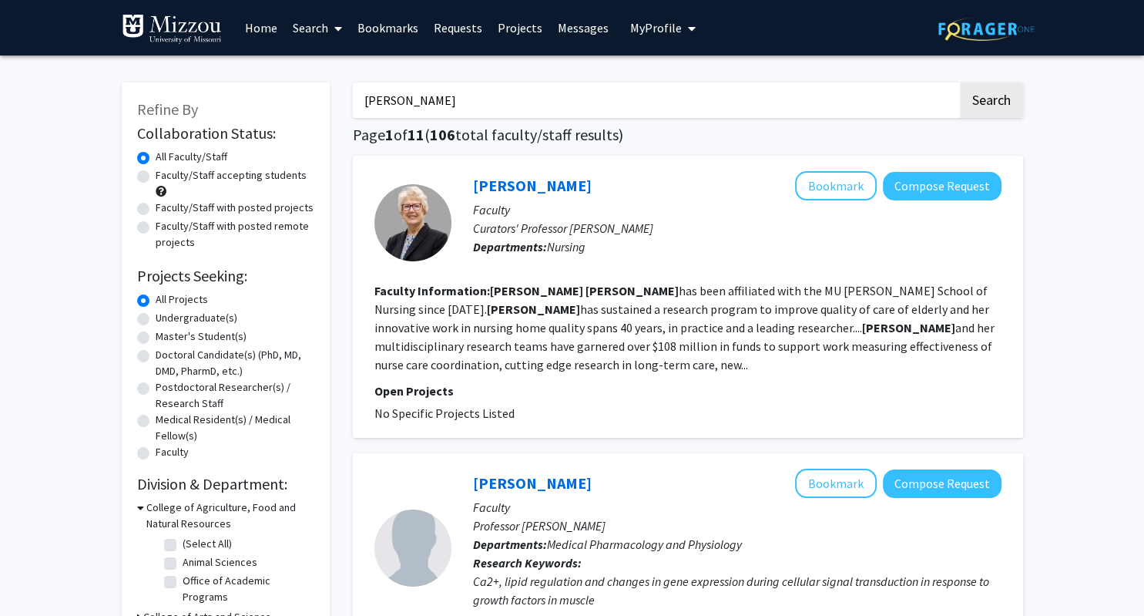
click at [637, 227] on p "Curators' Professor [PERSON_NAME]" at bounding box center [737, 228] width 529 height 18
drag, startPoint x: 562, startPoint y: 100, endPoint x: 231, endPoint y: 120, distance: 331.2
click at [353, 118] on input "[PERSON_NAME]" at bounding box center [655, 99] width 605 height 35
paste input "[PERSON_NAME]"
click at [960, 82] on button "Search" at bounding box center [991, 99] width 63 height 35
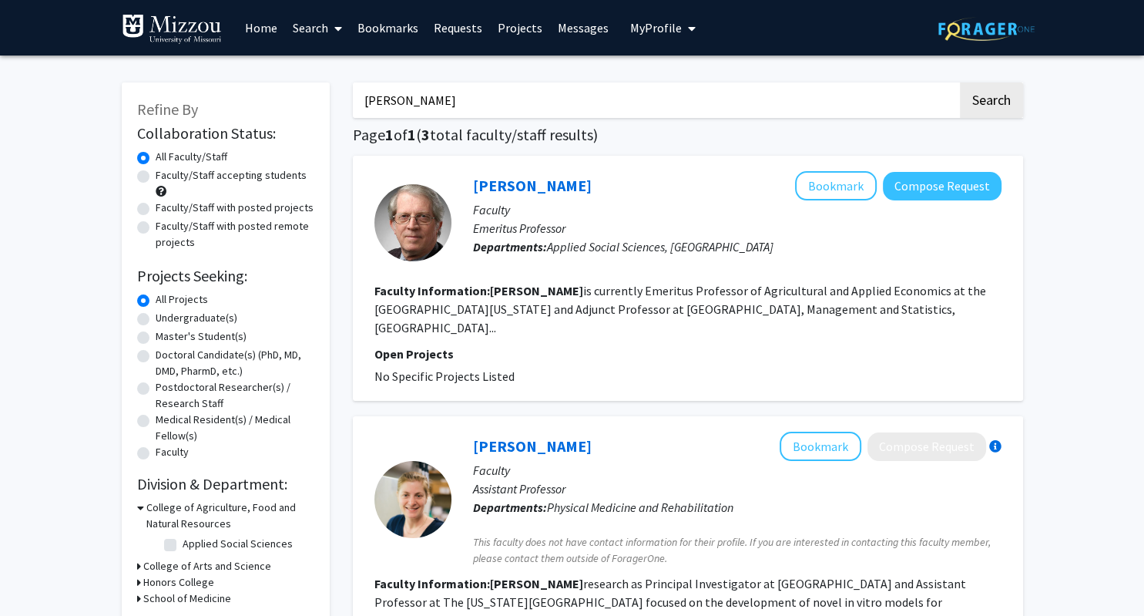
drag, startPoint x: 479, startPoint y: 102, endPoint x: 273, endPoint y: 149, distance: 211.8
click at [353, 118] on input "[PERSON_NAME]" at bounding box center [655, 99] width 605 height 35
paste input "[PERSON_NAME]"
click at [960, 82] on button "Search" at bounding box center [991, 99] width 63 height 35
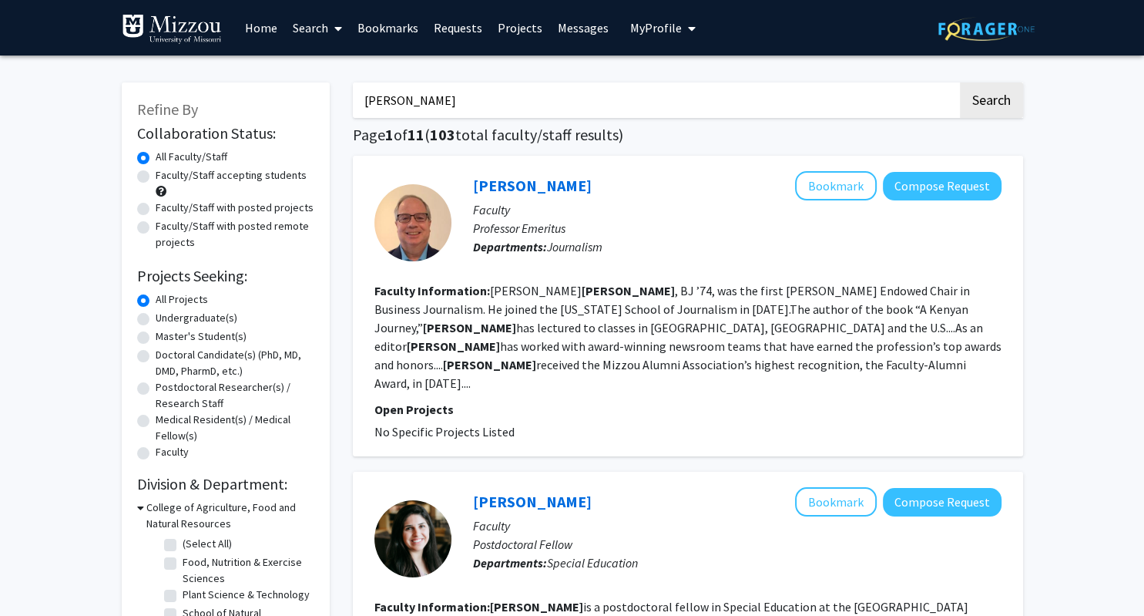
drag, startPoint x: 469, startPoint y: 107, endPoint x: 278, endPoint y: 121, distance: 191.6
click at [353, 118] on input "[PERSON_NAME]" at bounding box center [655, 99] width 605 height 35
paste input "[PERSON_NAME]"
click at [960, 82] on button "Search" at bounding box center [991, 99] width 63 height 35
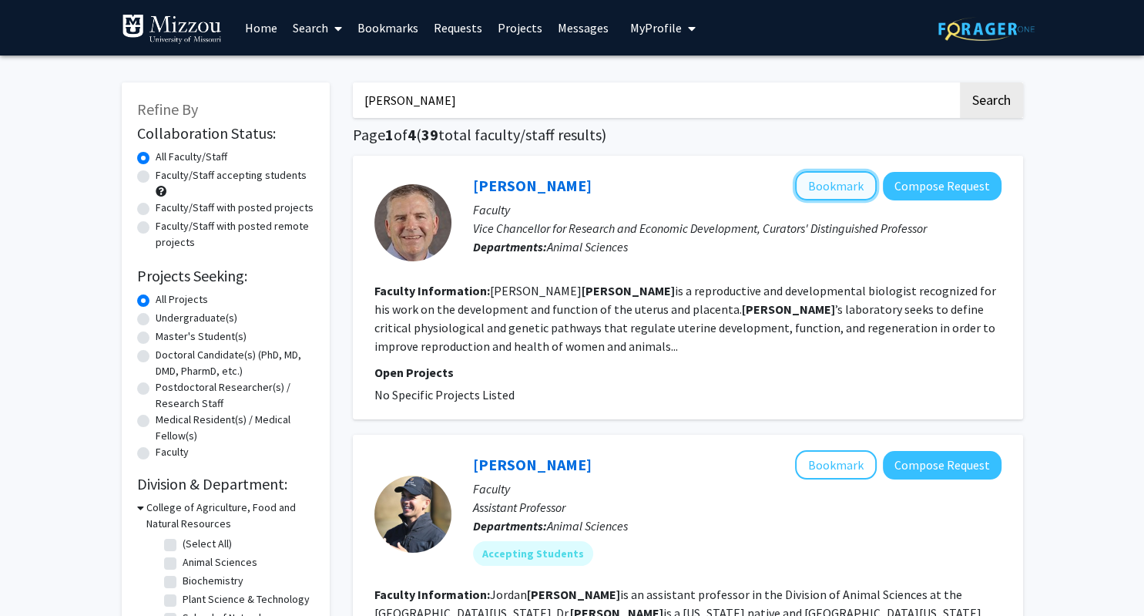
click at [813, 190] on button "Bookmark" at bounding box center [836, 185] width 82 height 29
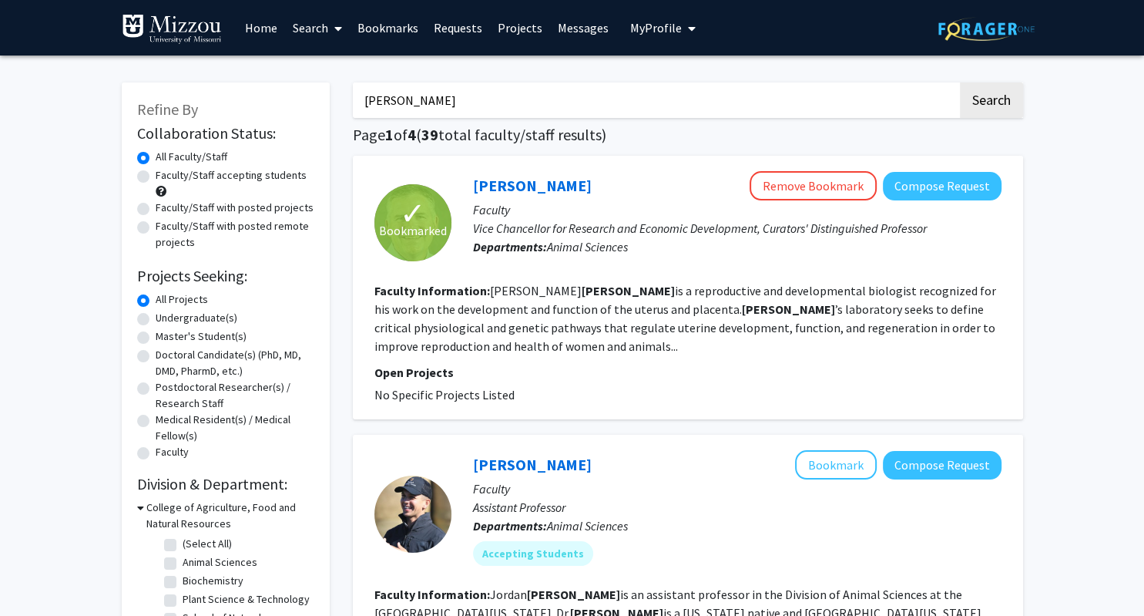
drag, startPoint x: 495, startPoint y: 111, endPoint x: 284, endPoint y: 131, distance: 212.1
click at [353, 118] on input "[PERSON_NAME]" at bounding box center [655, 99] width 605 height 35
paste input "[PERSON_NAME] Birchl"
click at [960, 82] on button "Search" at bounding box center [991, 99] width 63 height 35
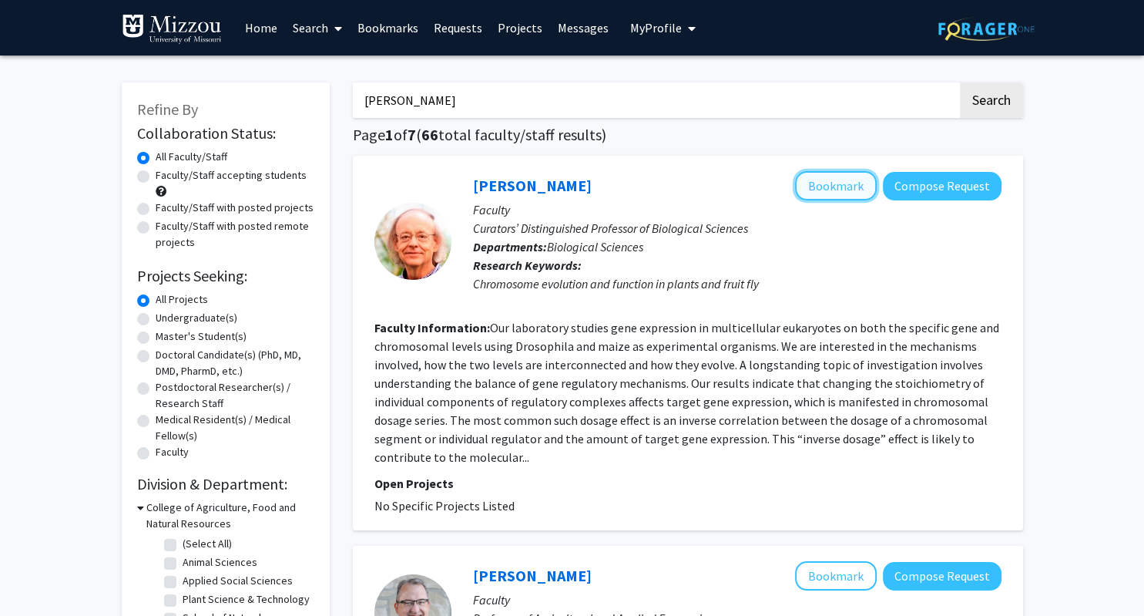
click at [828, 183] on button "Bookmark" at bounding box center [836, 185] width 82 height 29
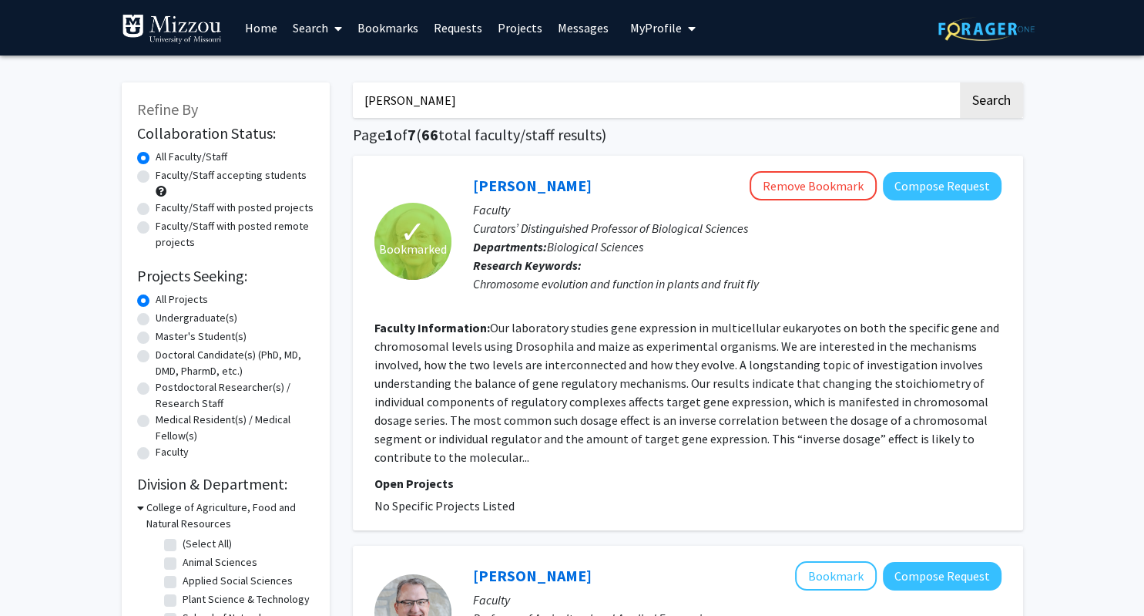
drag, startPoint x: 473, startPoint y: 106, endPoint x: 298, endPoint y: 116, distance: 175.2
click at [353, 116] on input "[PERSON_NAME]" at bounding box center [655, 99] width 605 height 35
paste input "R. [PERSON_NAME]"
click at [960, 82] on button "Search" at bounding box center [991, 99] width 63 height 35
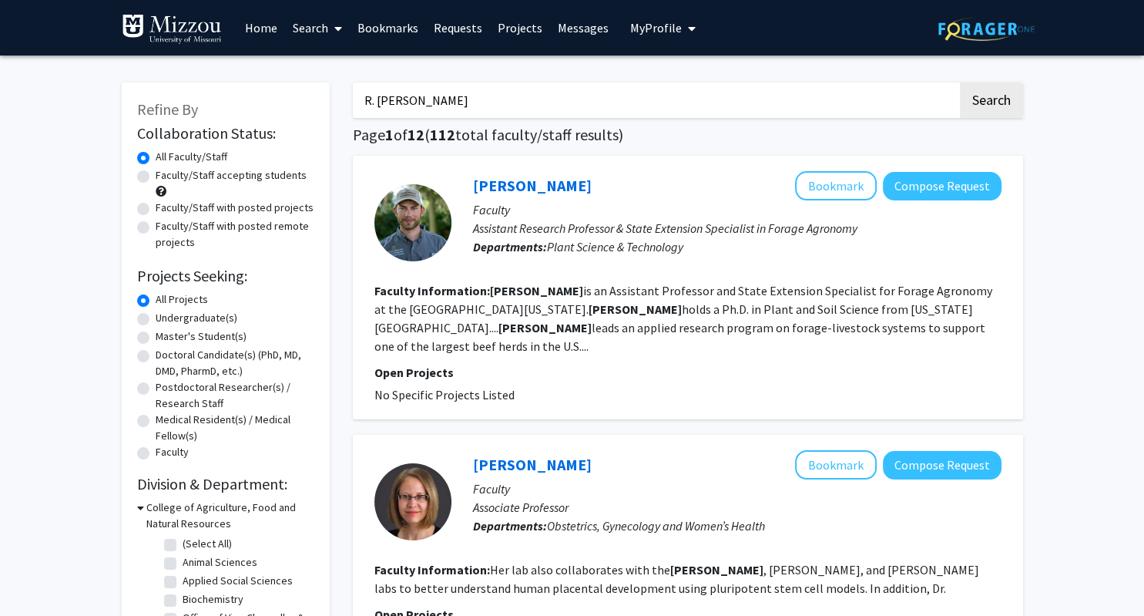
drag, startPoint x: 467, startPoint y: 91, endPoint x: 209, endPoint y: 111, distance: 258.9
click at [353, 111] on input "R. [PERSON_NAME]" at bounding box center [655, 99] width 605 height 35
paste input "[PERSON_NAME]"
type input "[PERSON_NAME]"
click at [960, 82] on button "Search" at bounding box center [991, 99] width 63 height 35
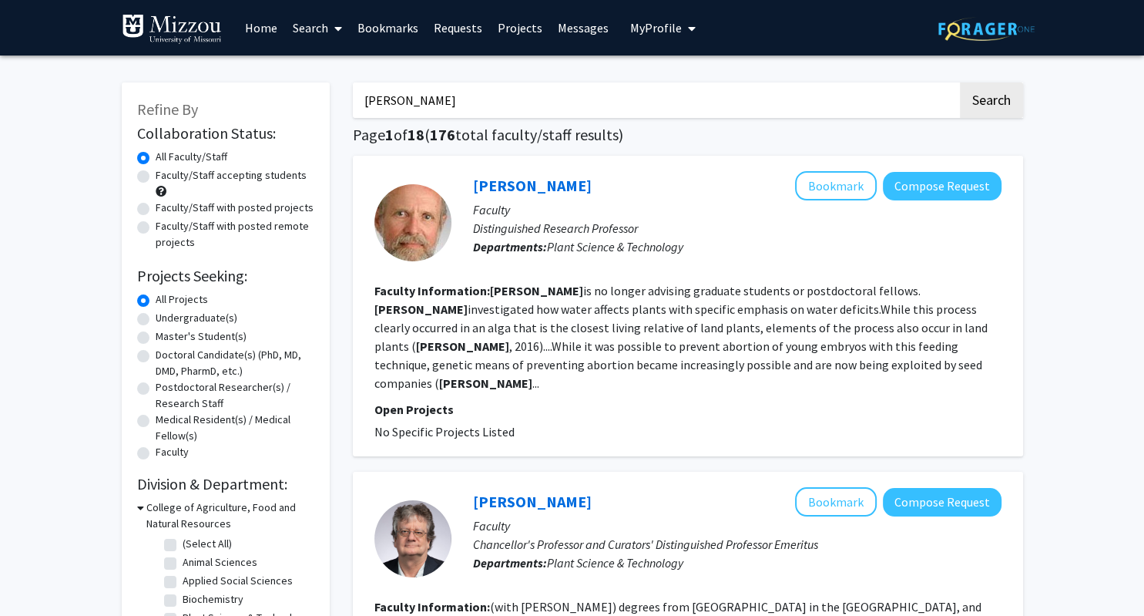
click at [395, 25] on link "Bookmarks" at bounding box center [388, 28] width 76 height 54
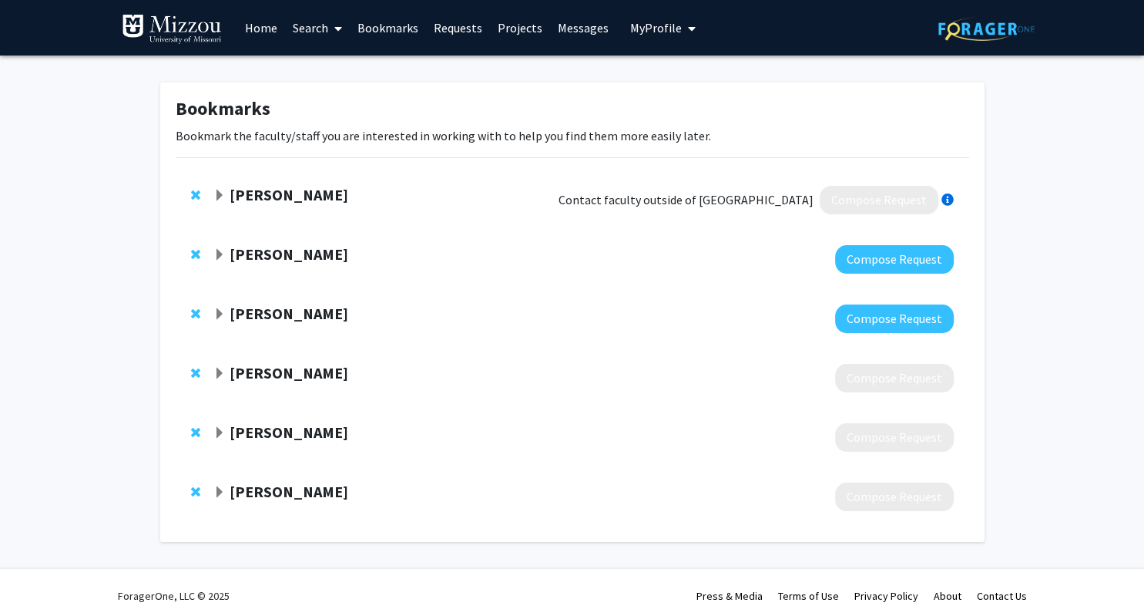
click at [256, 378] on strong "[PERSON_NAME]" at bounding box center [289, 372] width 119 height 19
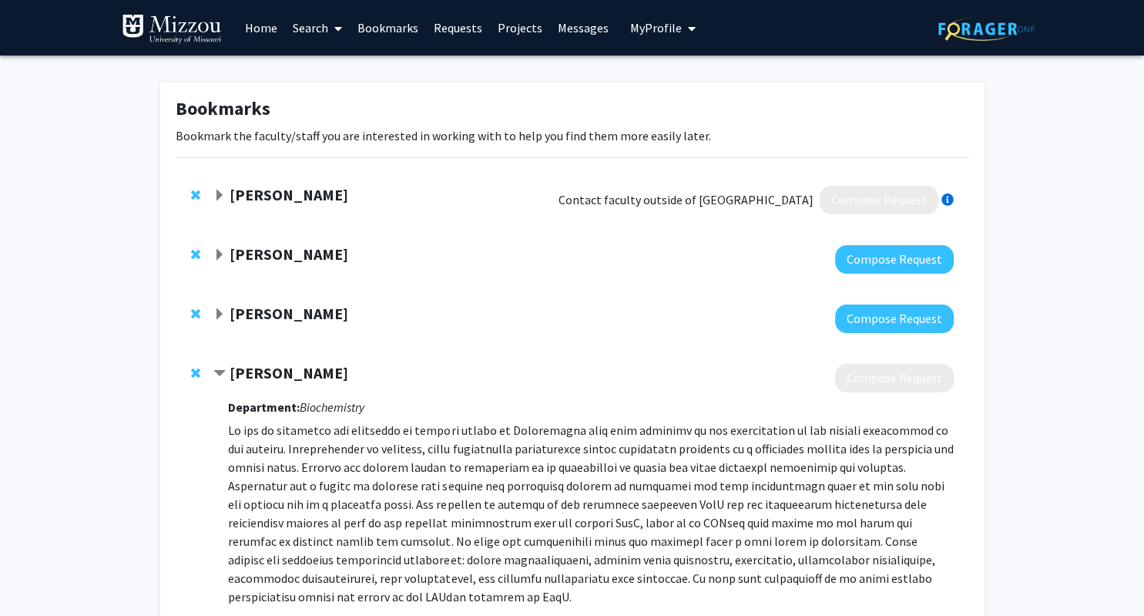
click at [264, 32] on link "Home" at bounding box center [261, 28] width 48 height 54
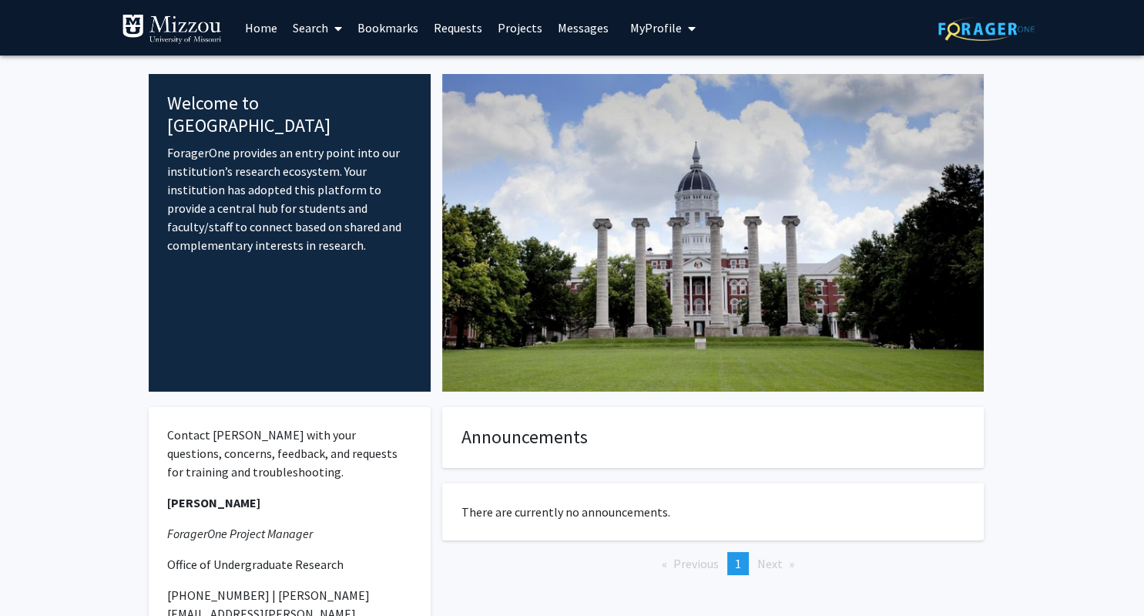
click at [335, 22] on icon at bounding box center [338, 28] width 8 height 12
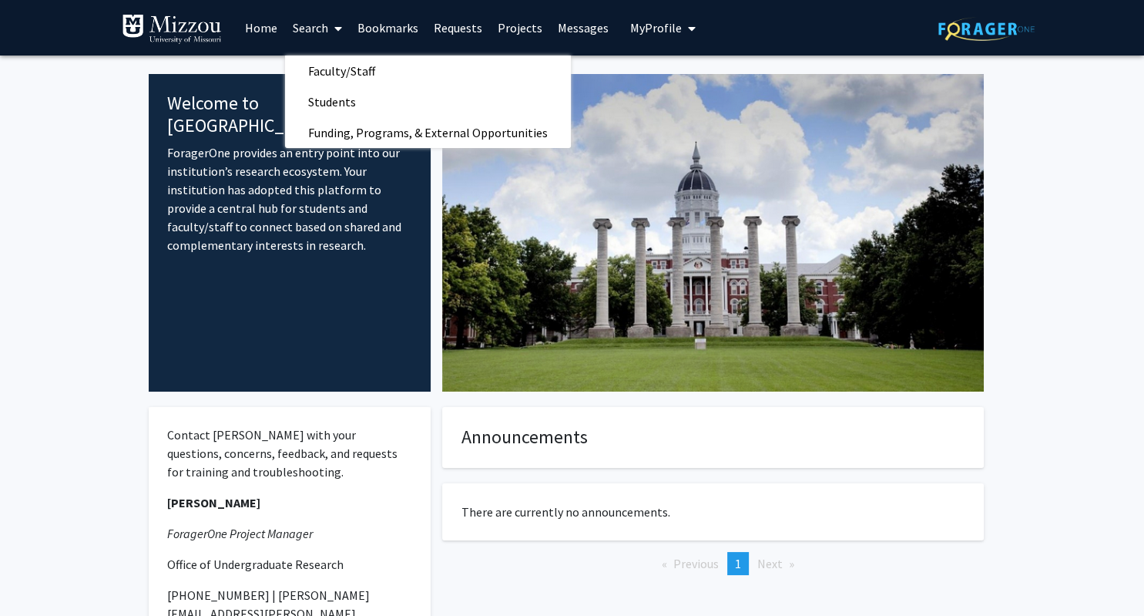
click at [322, 26] on link "Search" at bounding box center [317, 28] width 65 height 54
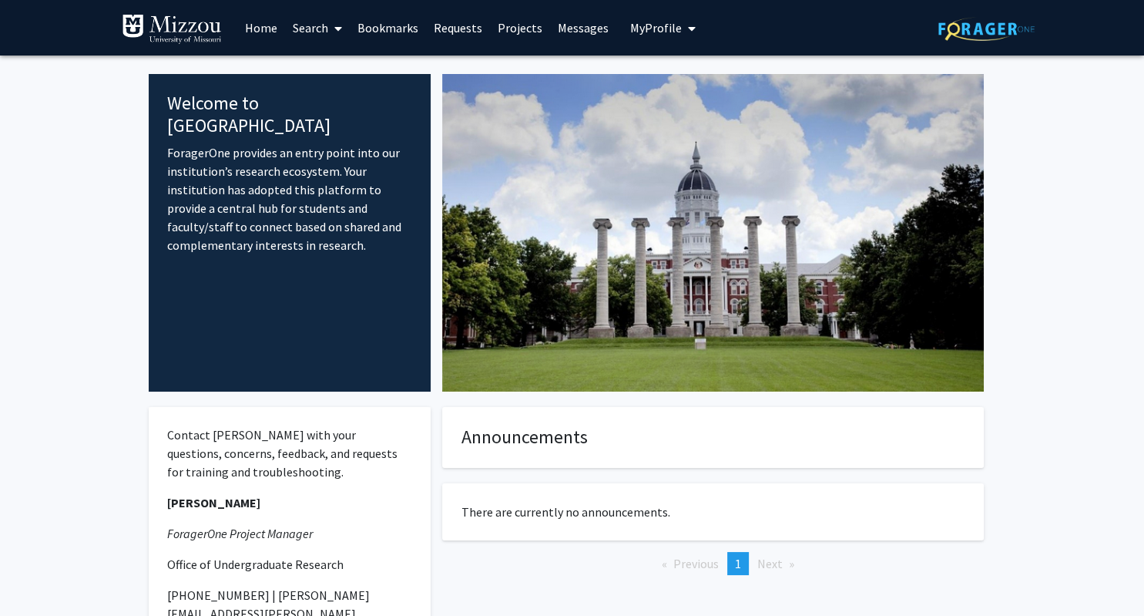
click at [322, 28] on link "Search" at bounding box center [317, 28] width 65 height 54
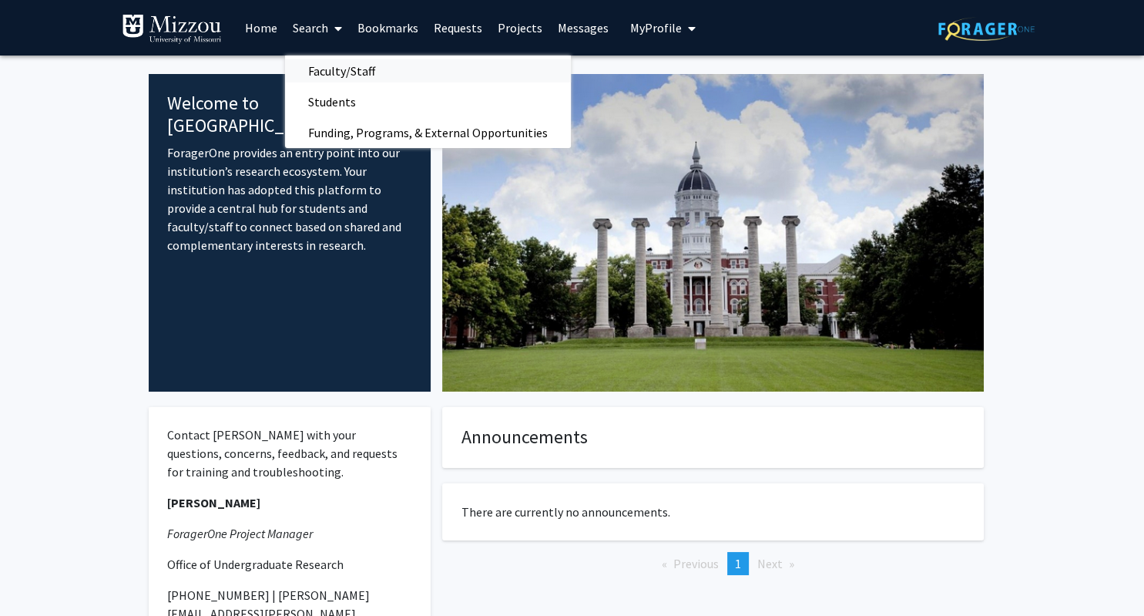
click at [334, 82] on span "Faculty/Staff" at bounding box center [341, 70] width 113 height 31
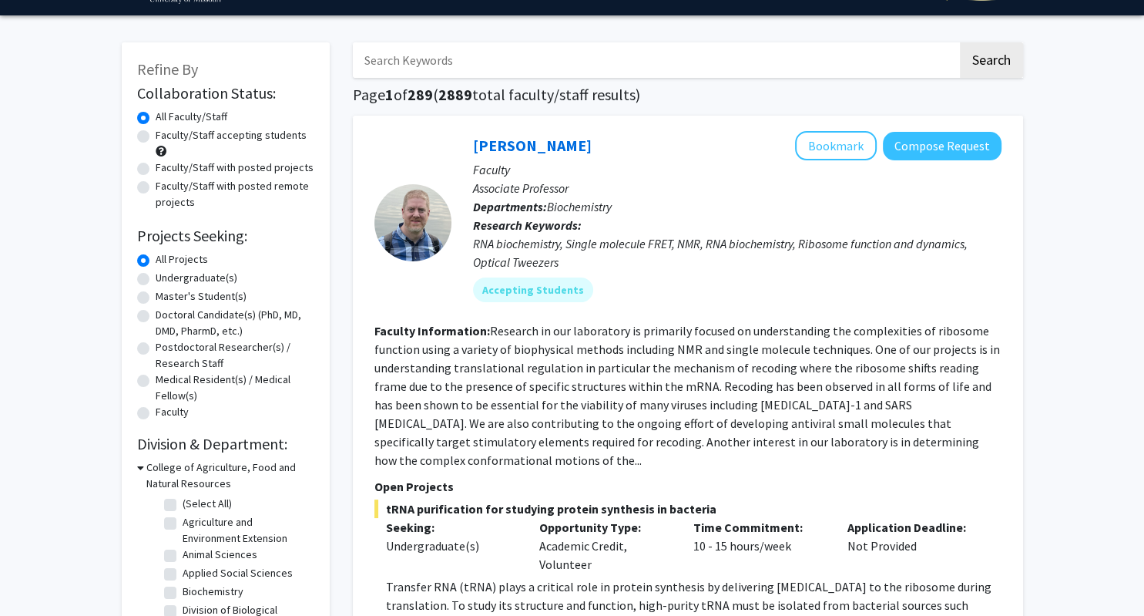
scroll to position [29, 0]
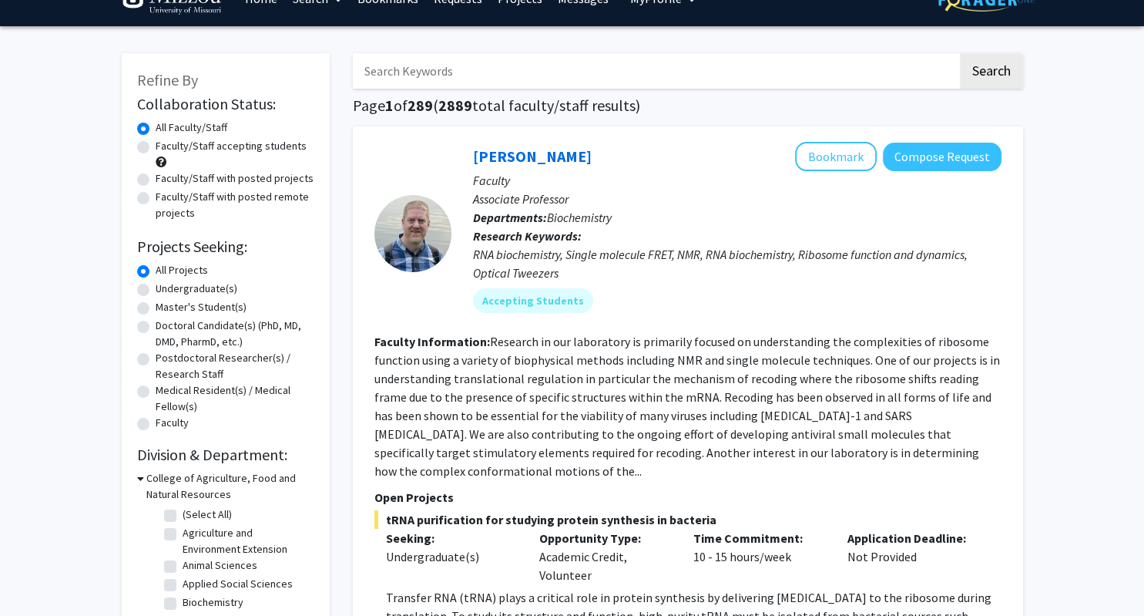
click at [458, 65] on input "Search Keywords" at bounding box center [655, 70] width 605 height 35
click at [960, 53] on button "Search" at bounding box center [991, 70] width 63 height 35
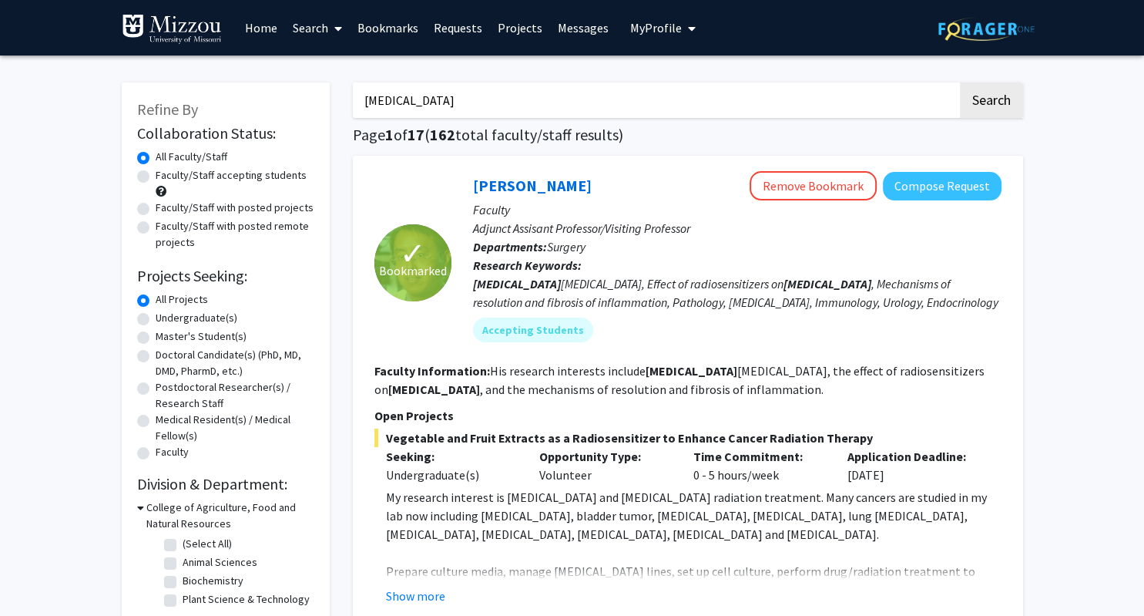
drag, startPoint x: 455, startPoint y: 116, endPoint x: 307, endPoint y: 127, distance: 147.6
click at [353, 118] on input "[MEDICAL_DATA]" at bounding box center [655, 99] width 605 height 35
click at [960, 82] on button "Search" at bounding box center [991, 99] width 63 height 35
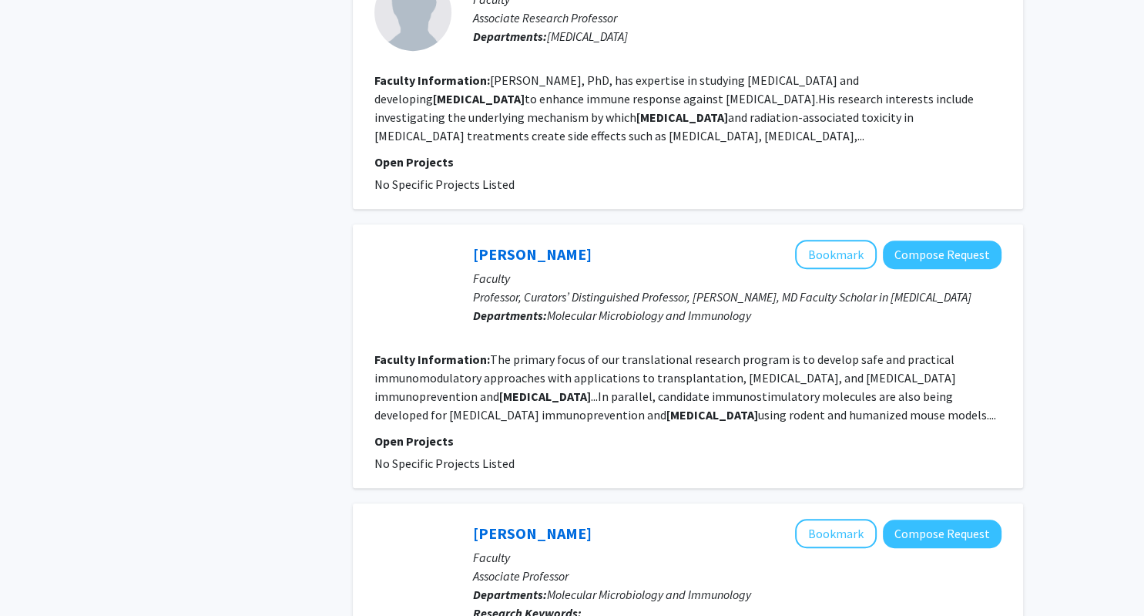
scroll to position [885, 0]
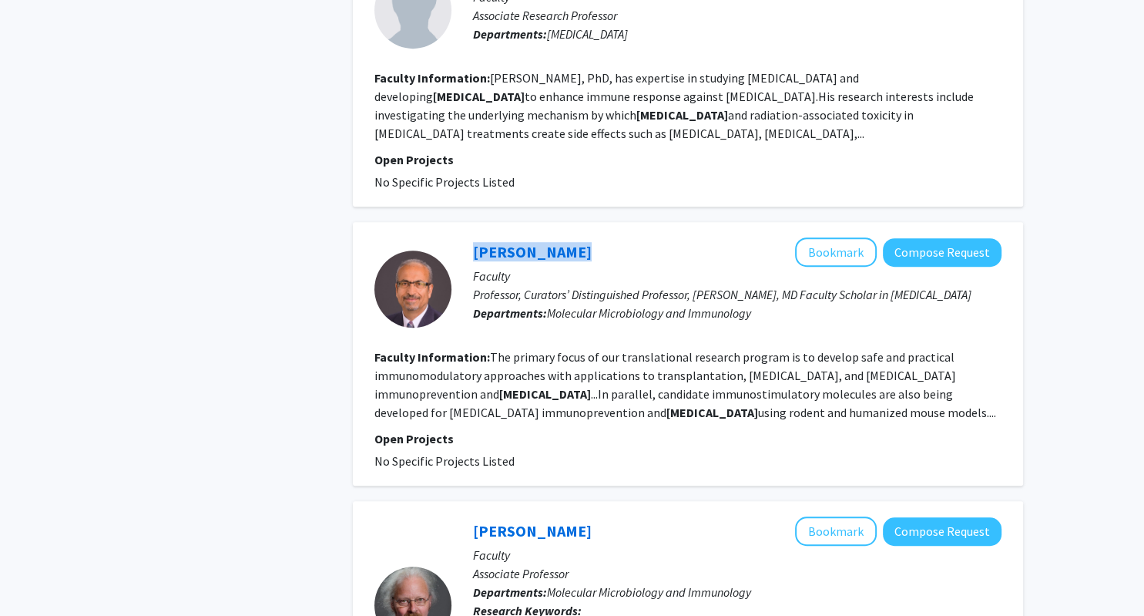
drag, startPoint x: 462, startPoint y: 251, endPoint x: 580, endPoint y: 248, distance: 117.9
click at [580, 248] on div "[PERSON_NAME] Bookmark Compose Request Faculty Professor, Curators’ Distinguish…" at bounding box center [727, 288] width 550 height 102
copy h2 "[PERSON_NAME]"
click at [770, 237] on div "Haval Shirwan Bookmark Compose Request" at bounding box center [737, 251] width 529 height 29
click at [815, 246] on button "Bookmark" at bounding box center [836, 251] width 82 height 29
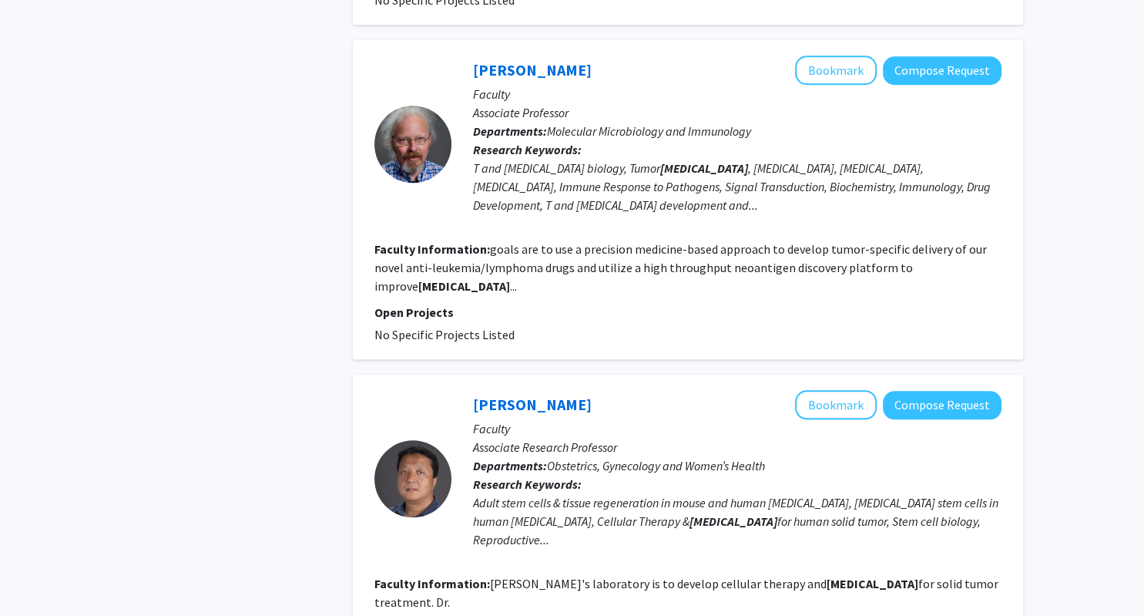
scroll to position [1345, 0]
click at [820, 66] on button "Bookmark" at bounding box center [836, 70] width 82 height 29
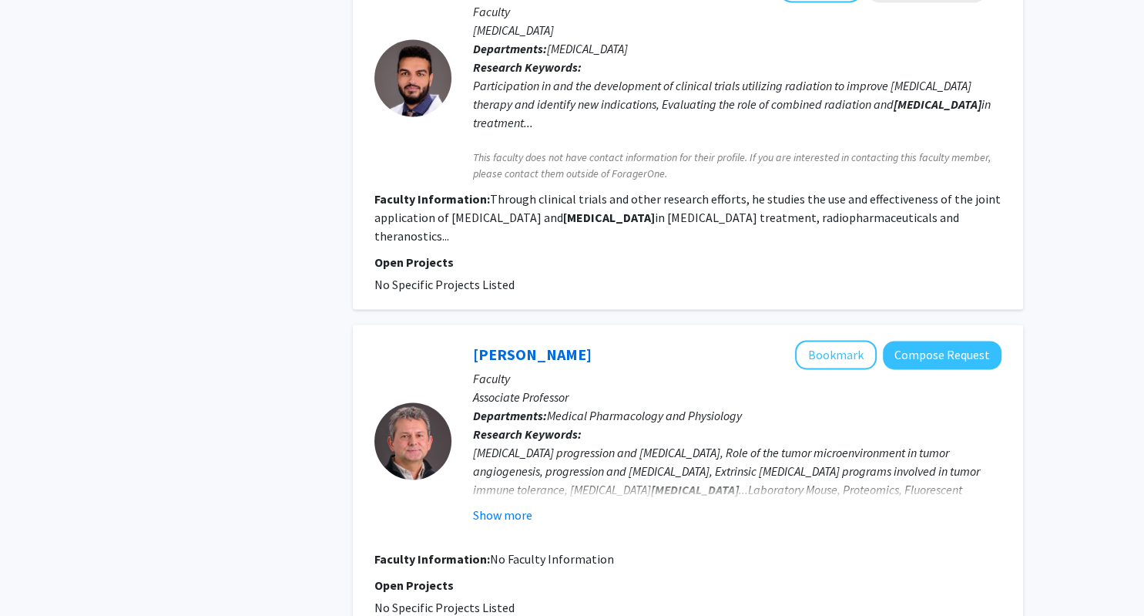
scroll to position [2354, 0]
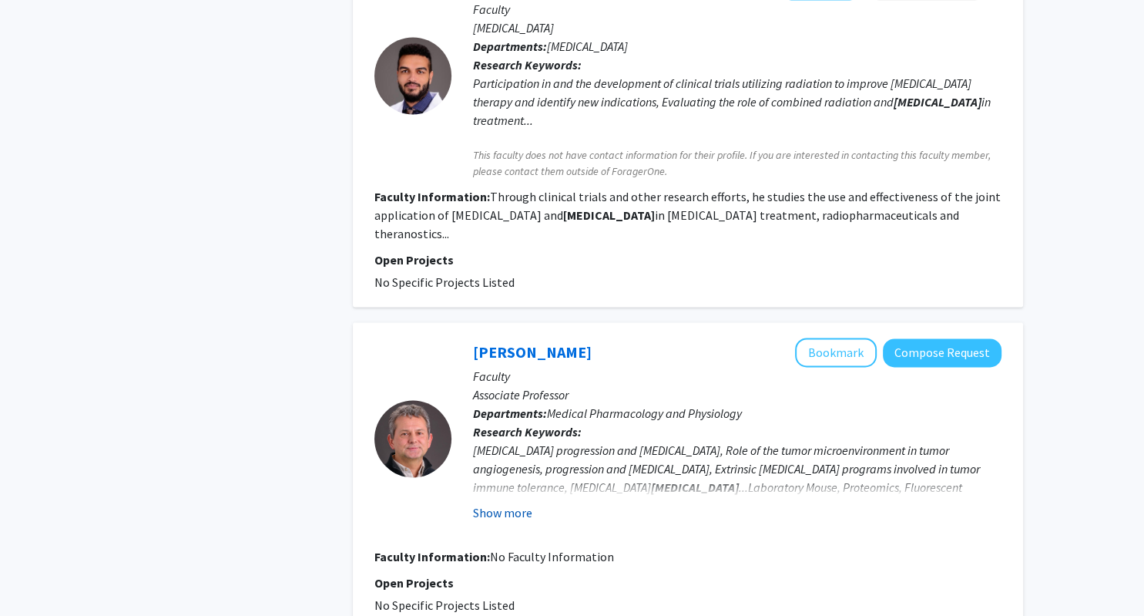
click at [512, 503] on button "Show more" at bounding box center [502, 512] width 59 height 18
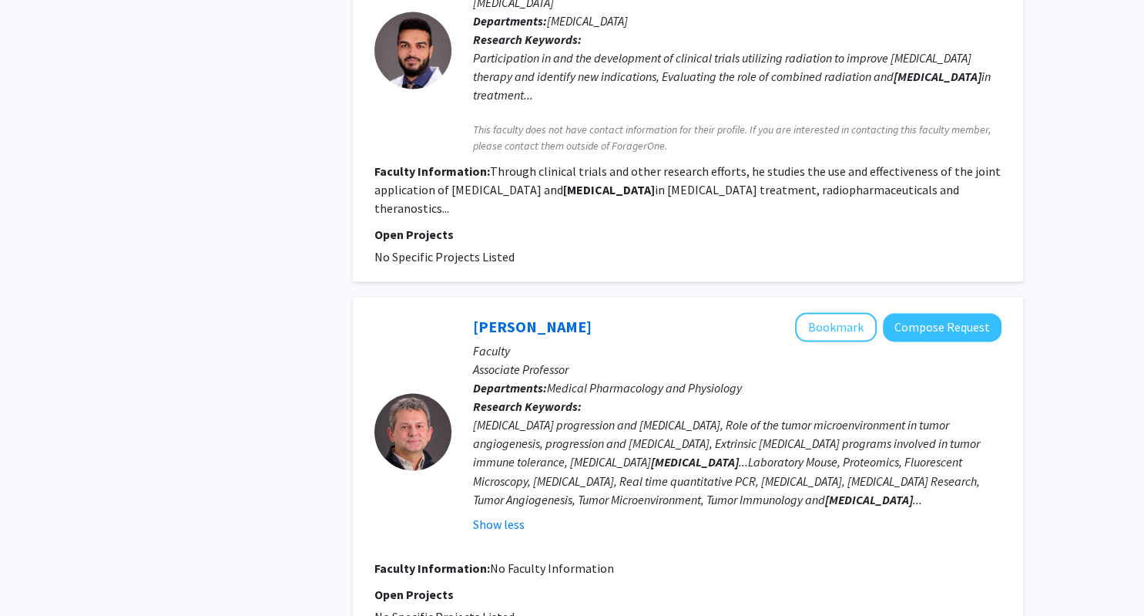
scroll to position [2397, 0]
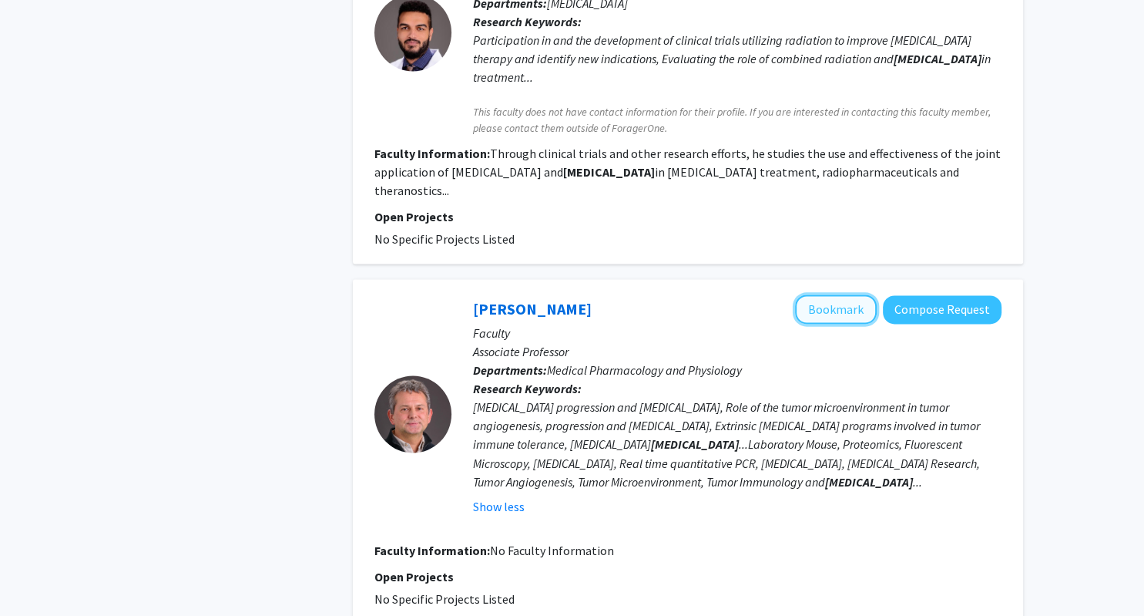
click at [820, 295] on button "Bookmark" at bounding box center [836, 309] width 82 height 29
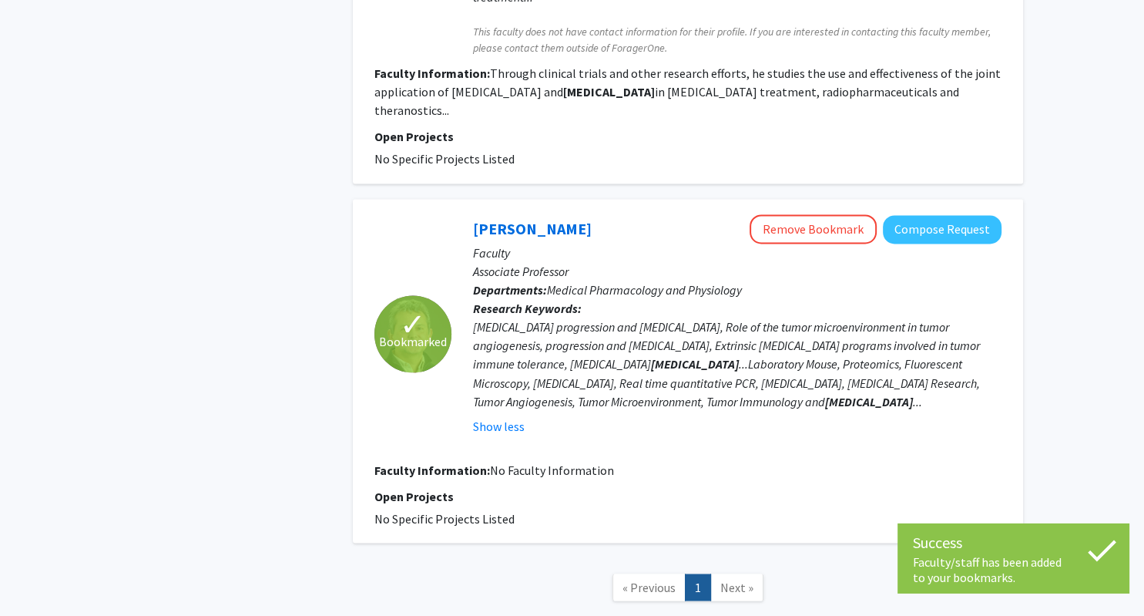
scroll to position [2483, 0]
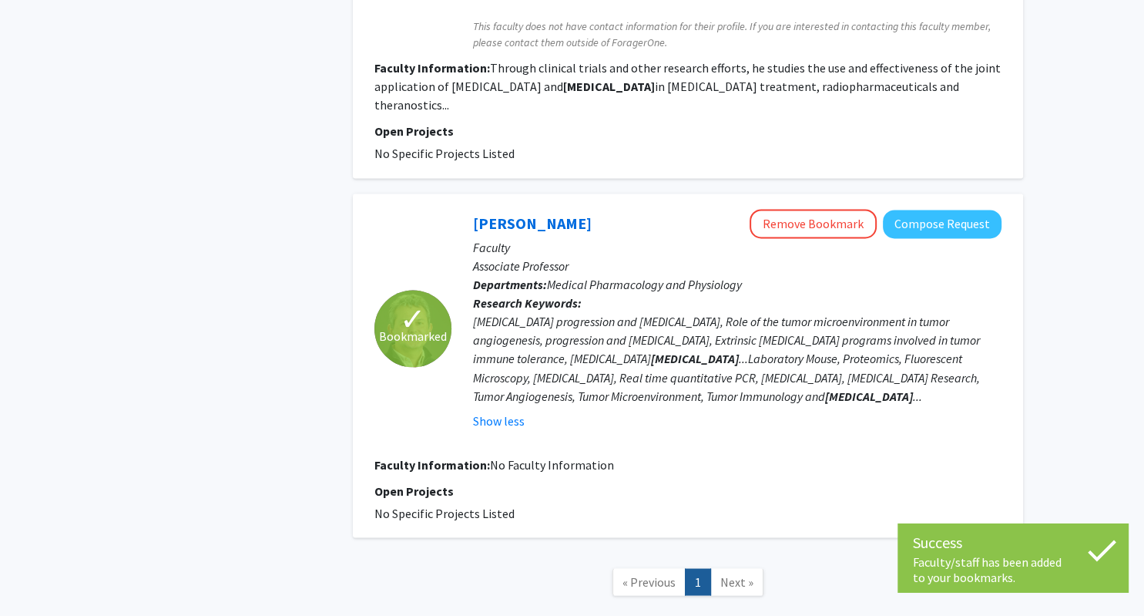
click at [724, 569] on link "Next »" at bounding box center [737, 582] width 53 height 27
click at [754, 569] on link "Next »" at bounding box center [737, 582] width 53 height 27
click at [714, 569] on link "Next »" at bounding box center [737, 582] width 53 height 27
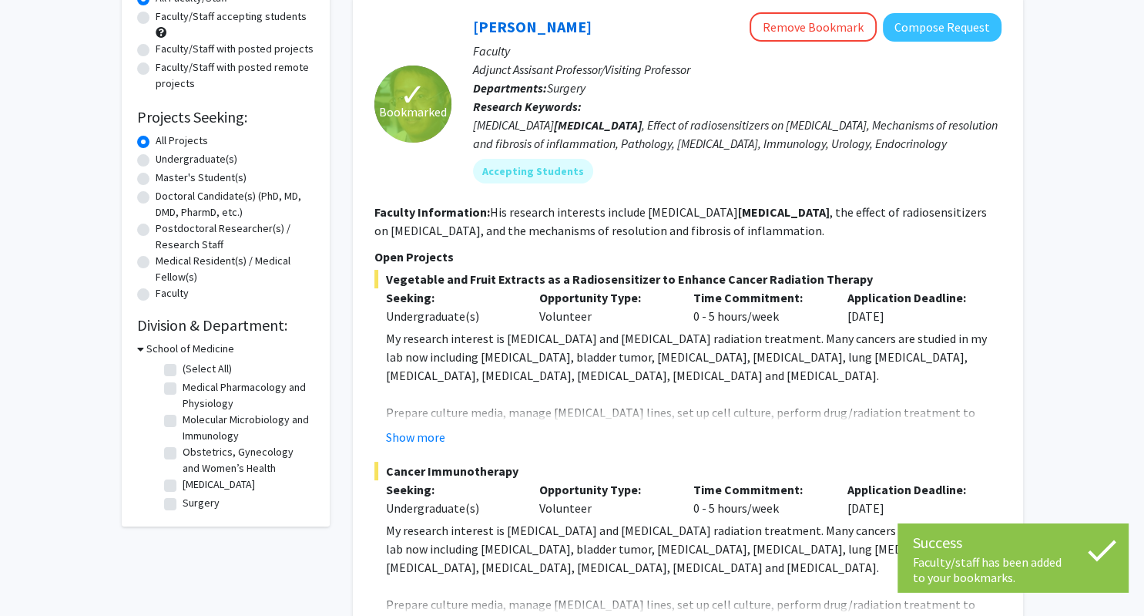
scroll to position [0, 0]
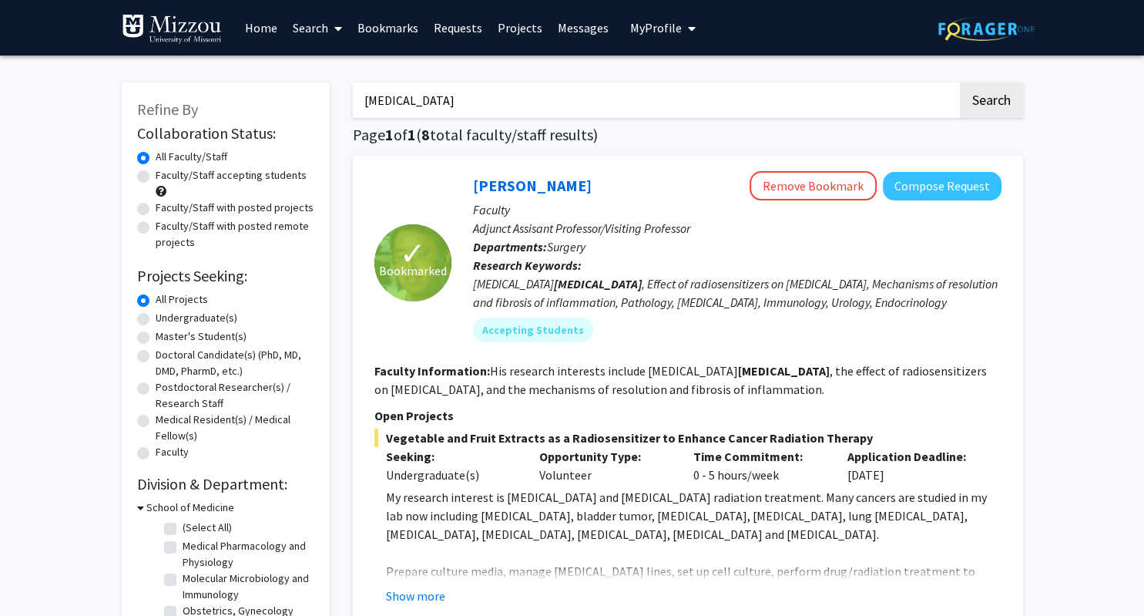
drag, startPoint x: 462, startPoint y: 96, endPoint x: 284, endPoint y: 111, distance: 178.6
click at [353, 111] on input "[MEDICAL_DATA]" at bounding box center [655, 99] width 605 height 35
click at [960, 82] on button "Search" at bounding box center [991, 99] width 63 height 35
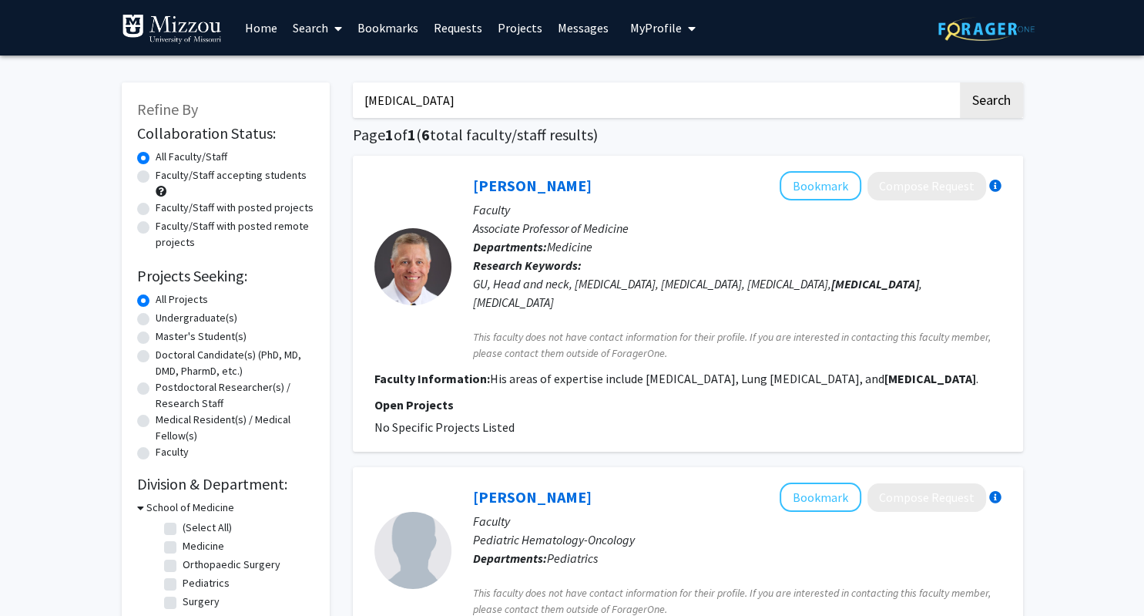
drag, startPoint x: 451, startPoint y: 100, endPoint x: 223, endPoint y: 131, distance: 230.2
click at [353, 118] on input "[MEDICAL_DATA]" at bounding box center [655, 99] width 605 height 35
click at [960, 82] on button "Search" at bounding box center [991, 99] width 63 height 35
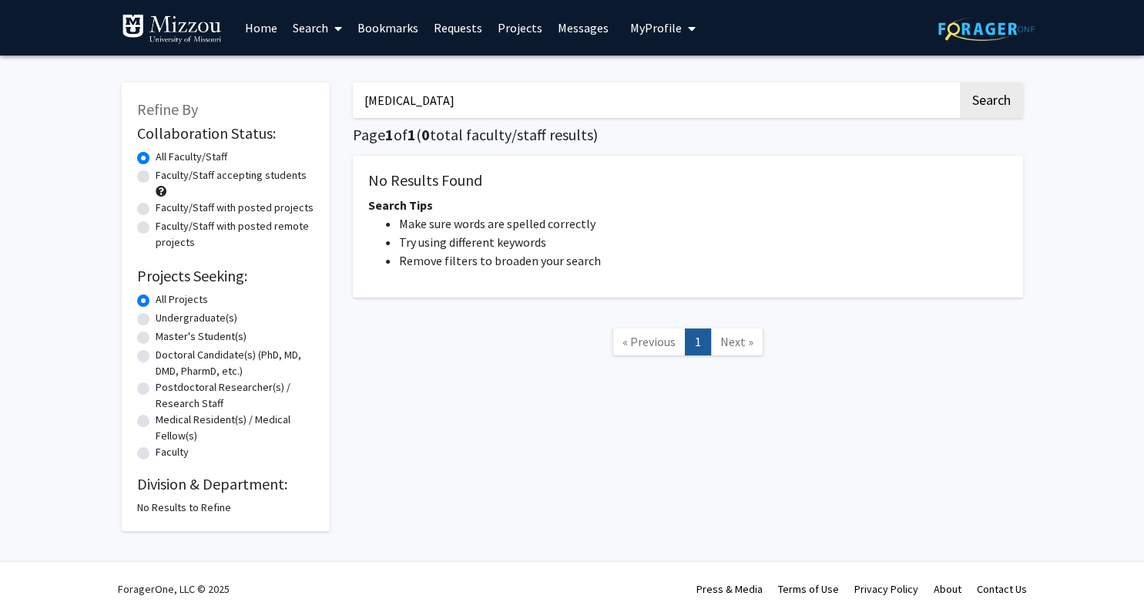
type input "[MEDICAL_DATA]"
click at [960, 82] on button "Search" at bounding box center [991, 99] width 63 height 35
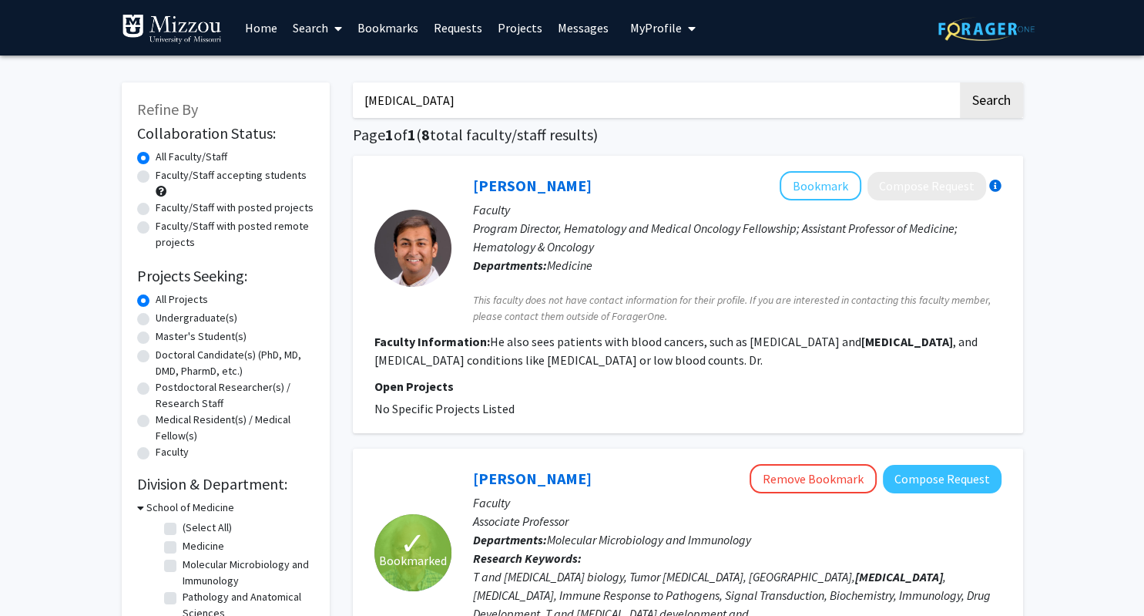
drag, startPoint x: 851, startPoint y: 112, endPoint x: 281, endPoint y: 156, distance: 572.0
click at [353, 118] on input "[MEDICAL_DATA]" at bounding box center [655, 99] width 605 height 35
type input "Biochemistry"
click at [960, 82] on button "Search" at bounding box center [991, 99] width 63 height 35
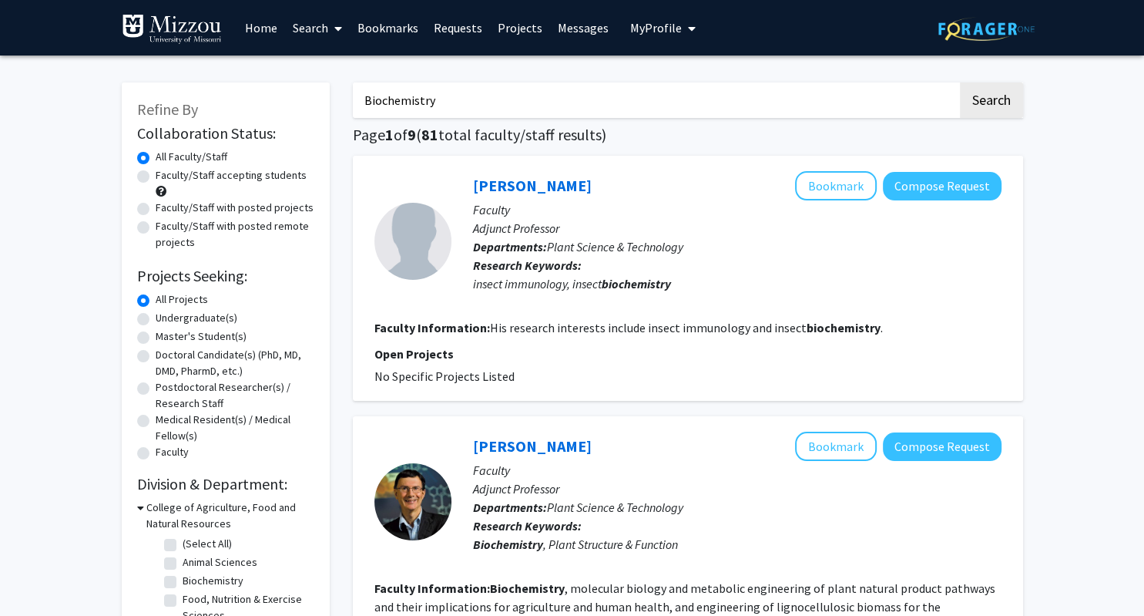
click at [259, 177] on label "Faculty/Staff accepting students" at bounding box center [231, 175] width 151 height 16
click at [166, 177] on input "Faculty/Staff accepting students" at bounding box center [161, 172] width 10 height 10
radio input "true"
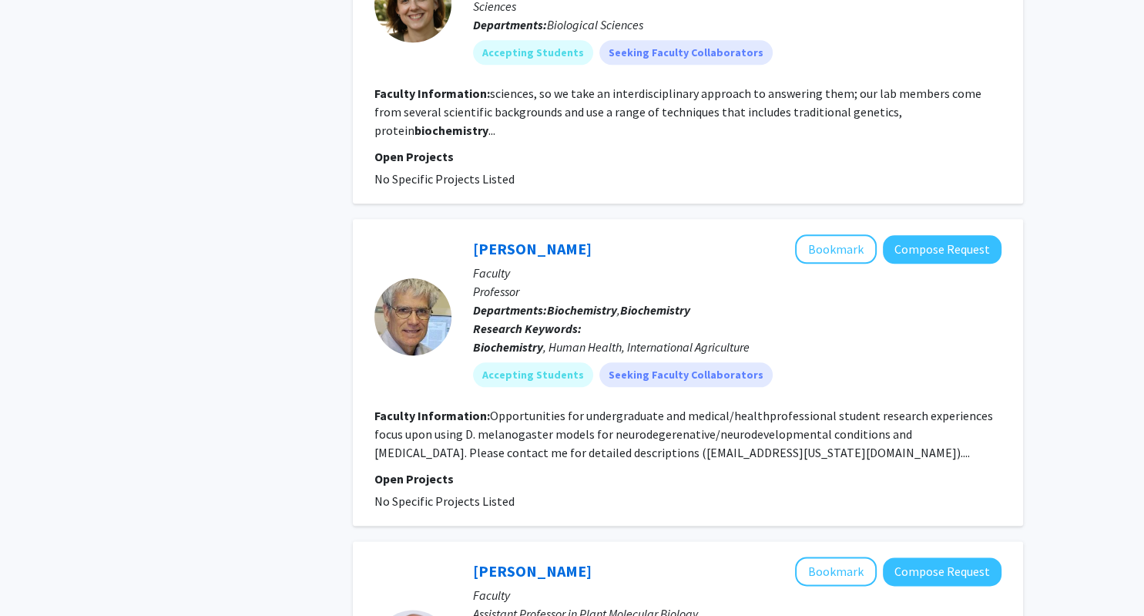
scroll to position [1618, 0]
click at [846, 234] on button "Bookmark" at bounding box center [836, 248] width 82 height 29
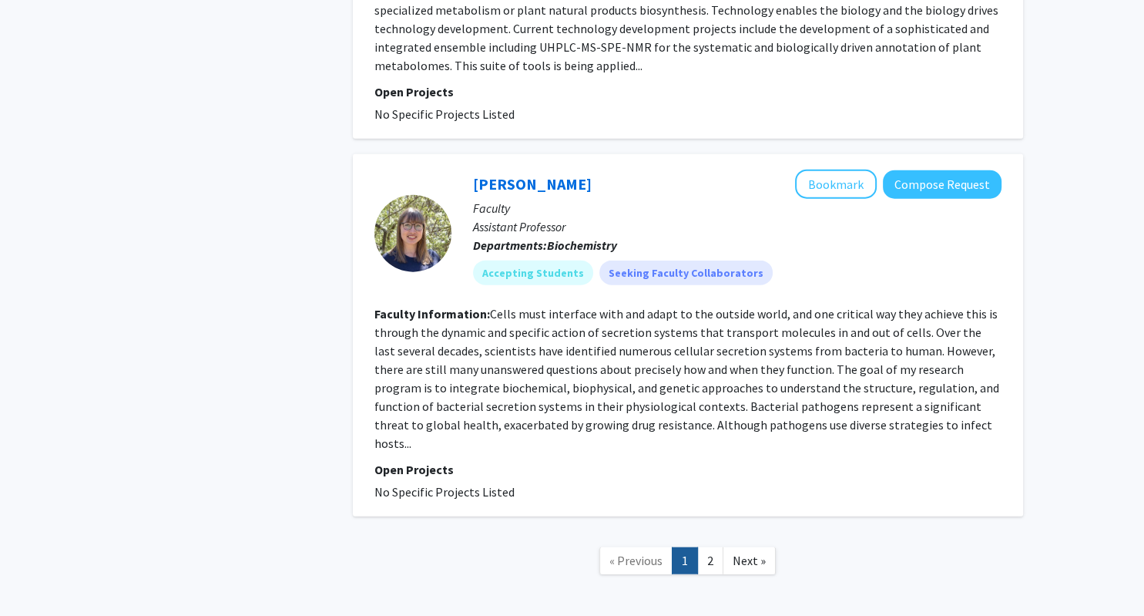
scroll to position [3613, 0]
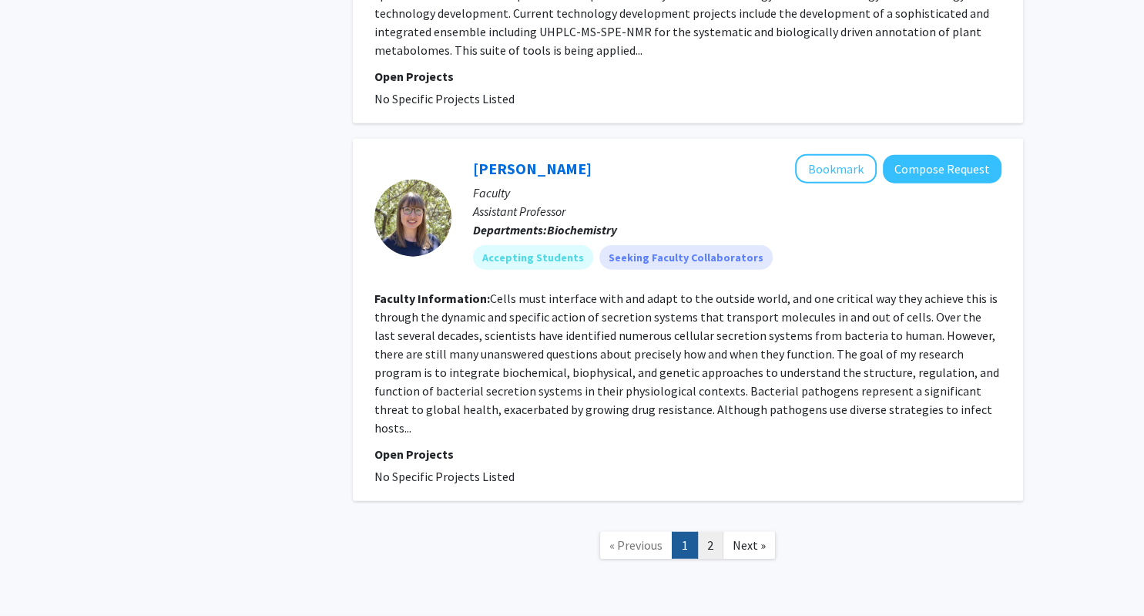
click at [723, 532] on link "2" at bounding box center [710, 545] width 26 height 27
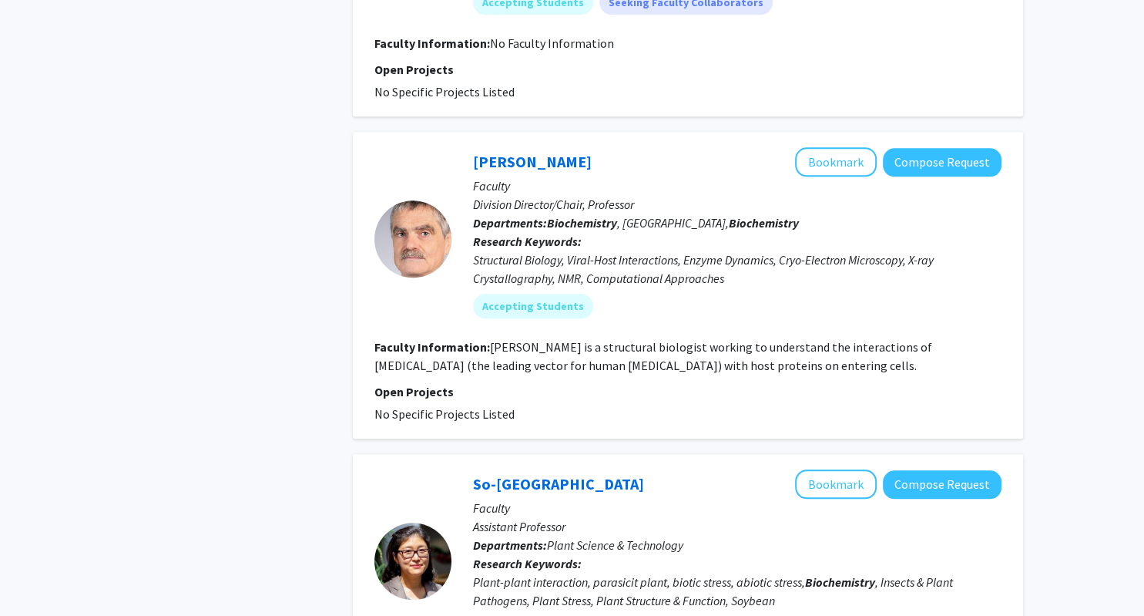
scroll to position [1461, 0]
click at [843, 146] on button "Bookmark" at bounding box center [836, 160] width 82 height 29
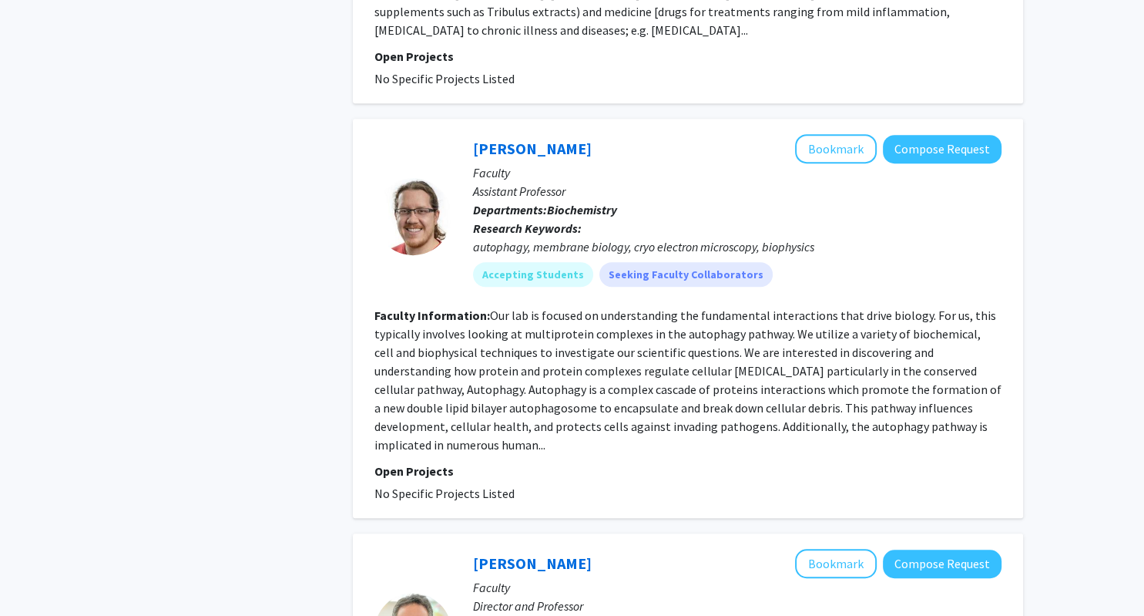
scroll to position [0, 0]
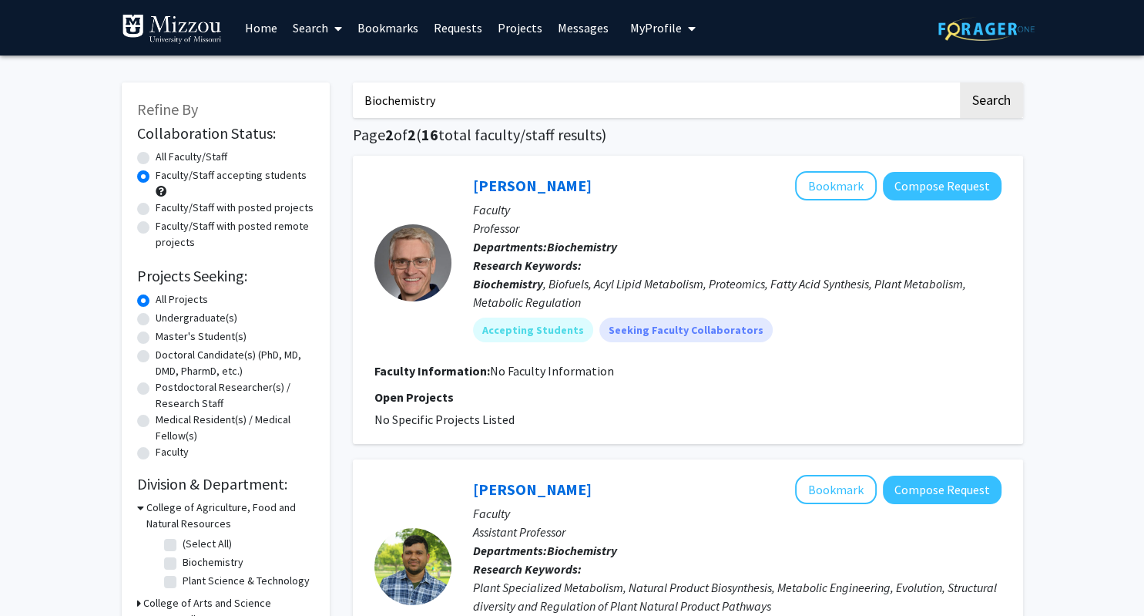
drag, startPoint x: 464, startPoint y: 97, endPoint x: 290, endPoint y: 137, distance: 178.7
click at [353, 118] on input "Biochemistry" at bounding box center [655, 99] width 605 height 35
click at [197, 315] on label "Undergraduate(s)" at bounding box center [197, 318] width 82 height 16
click at [166, 315] on input "Undergraduate(s)" at bounding box center [161, 315] width 10 height 10
radio input "true"
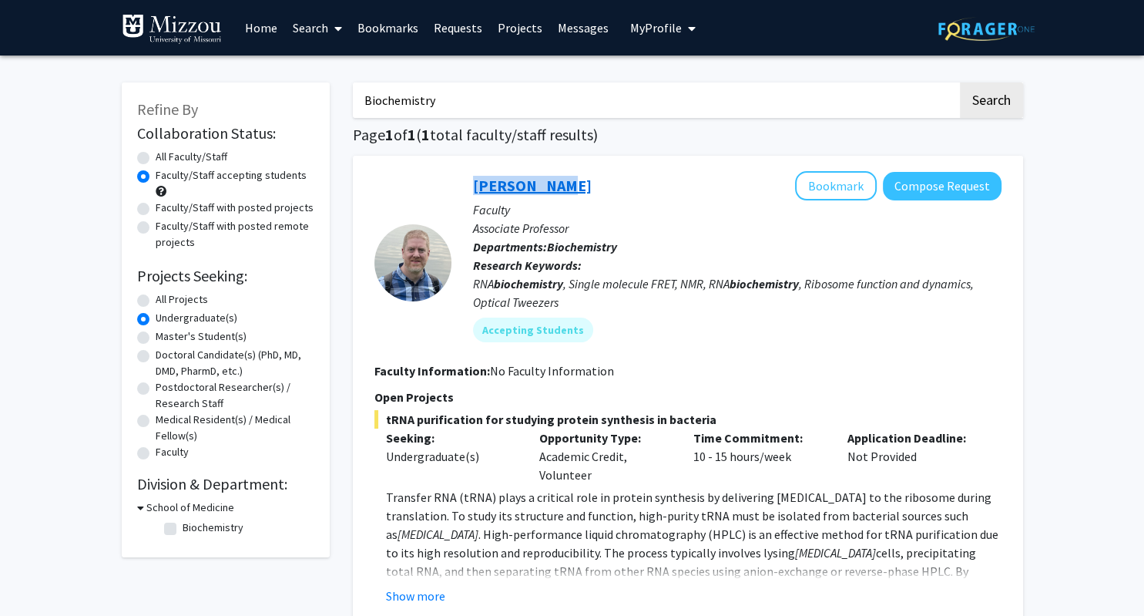
drag, startPoint x: 574, startPoint y: 184, endPoint x: 543, endPoint y: 190, distance: 31.4
click at [543, 190] on div "[PERSON_NAME] Bookmark Compose Request" at bounding box center [737, 185] width 529 height 29
click at [677, 178] on div "[PERSON_NAME] Bookmark Compose Request" at bounding box center [737, 185] width 529 height 29
click at [843, 176] on button "Bookmark" at bounding box center [836, 185] width 82 height 29
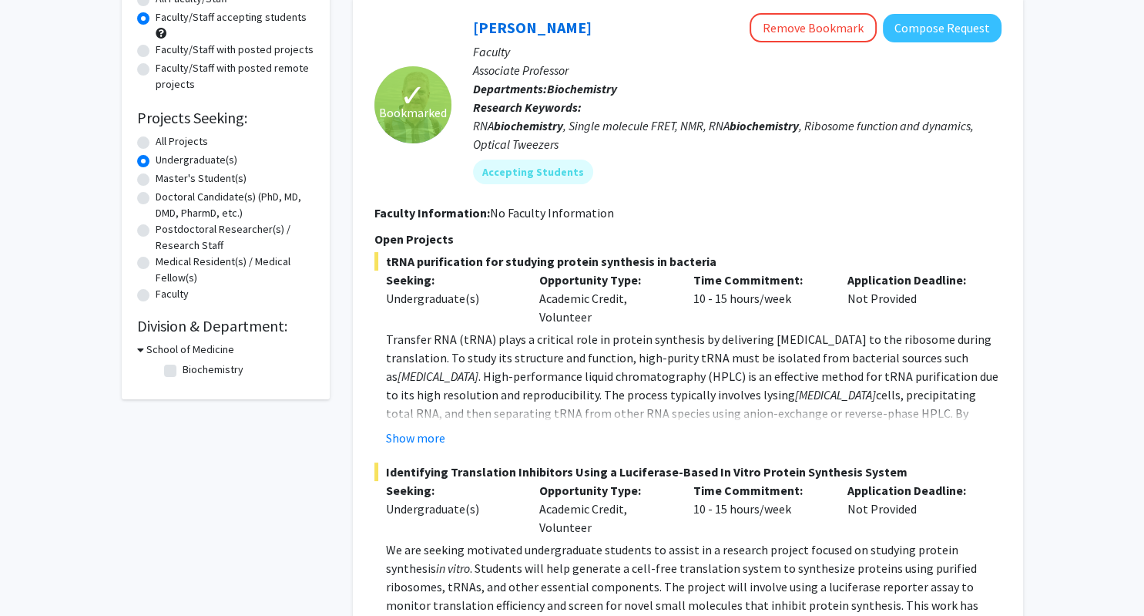
scroll to position [166, 0]
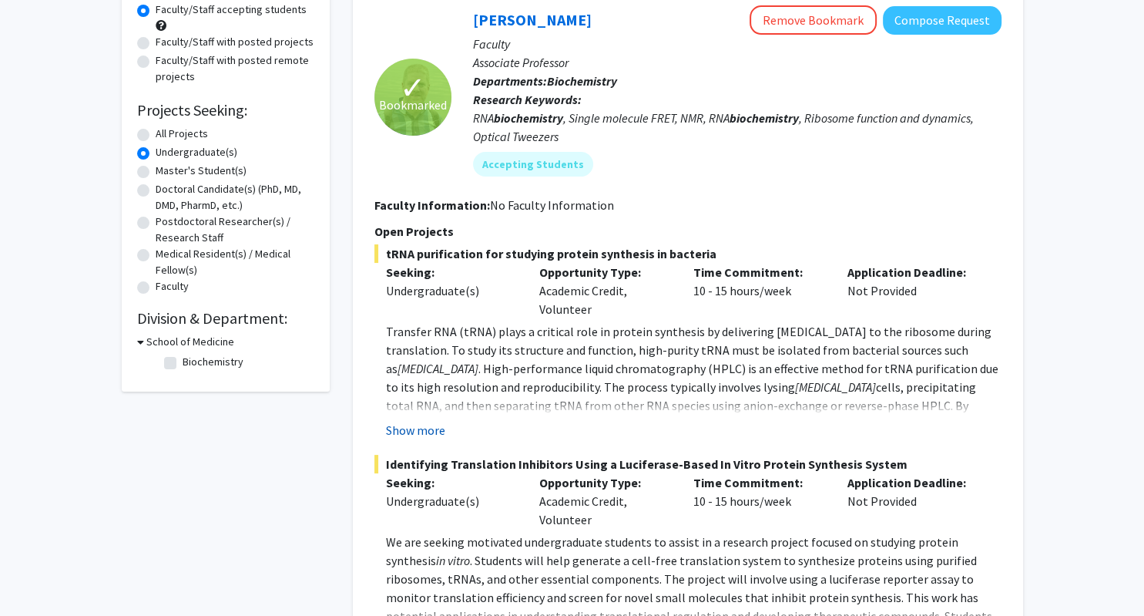
click at [435, 433] on button "Show more" at bounding box center [415, 430] width 59 height 18
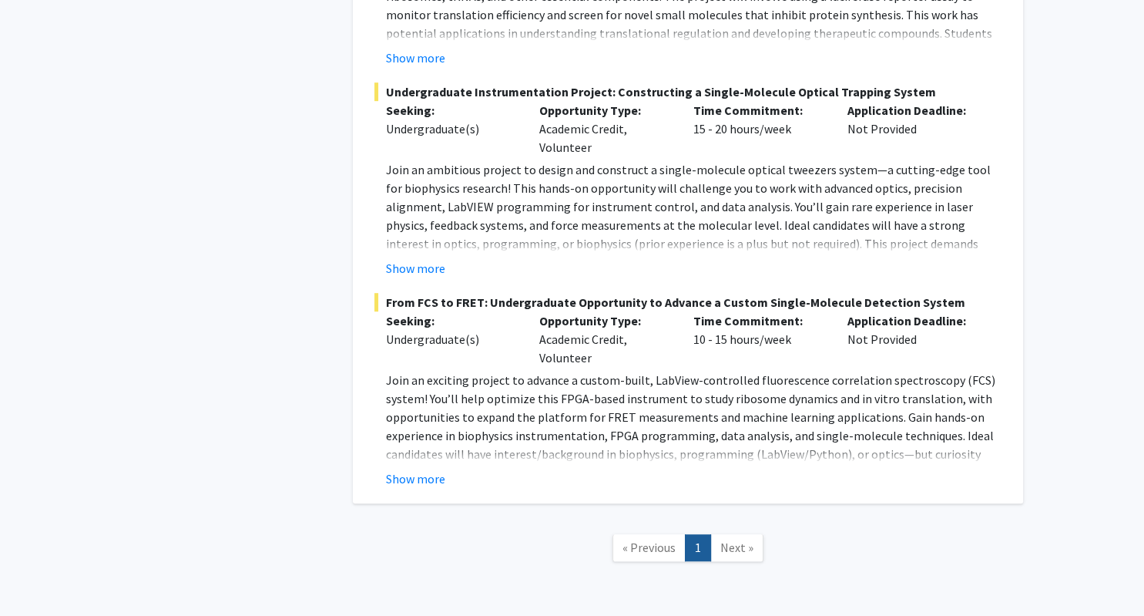
scroll to position [824, 0]
click at [417, 468] on button "Show more" at bounding box center [415, 477] width 59 height 18
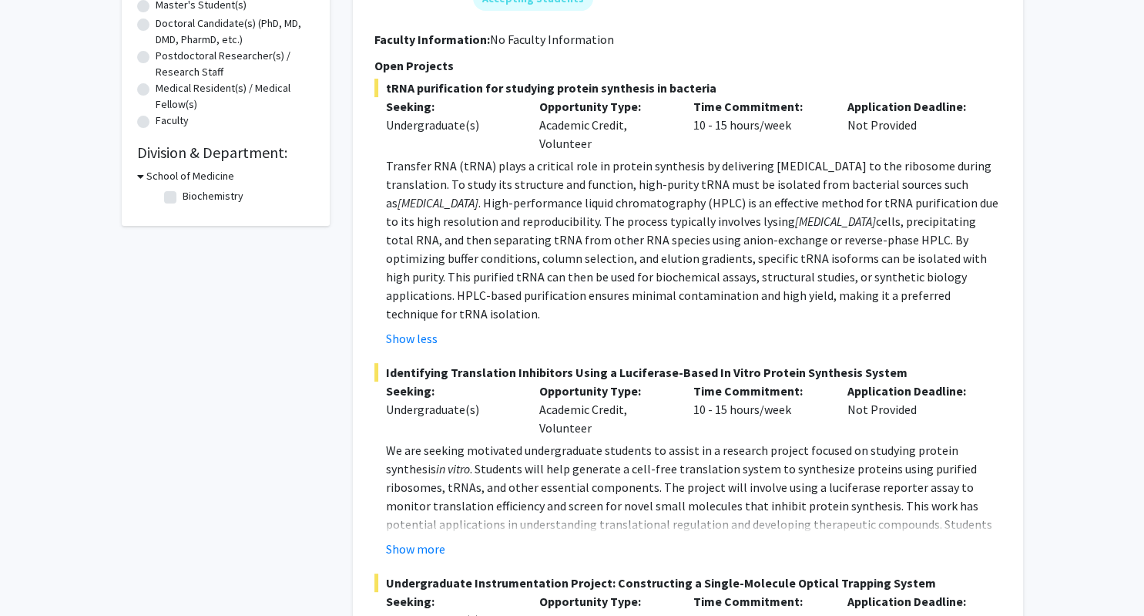
scroll to position [0, 0]
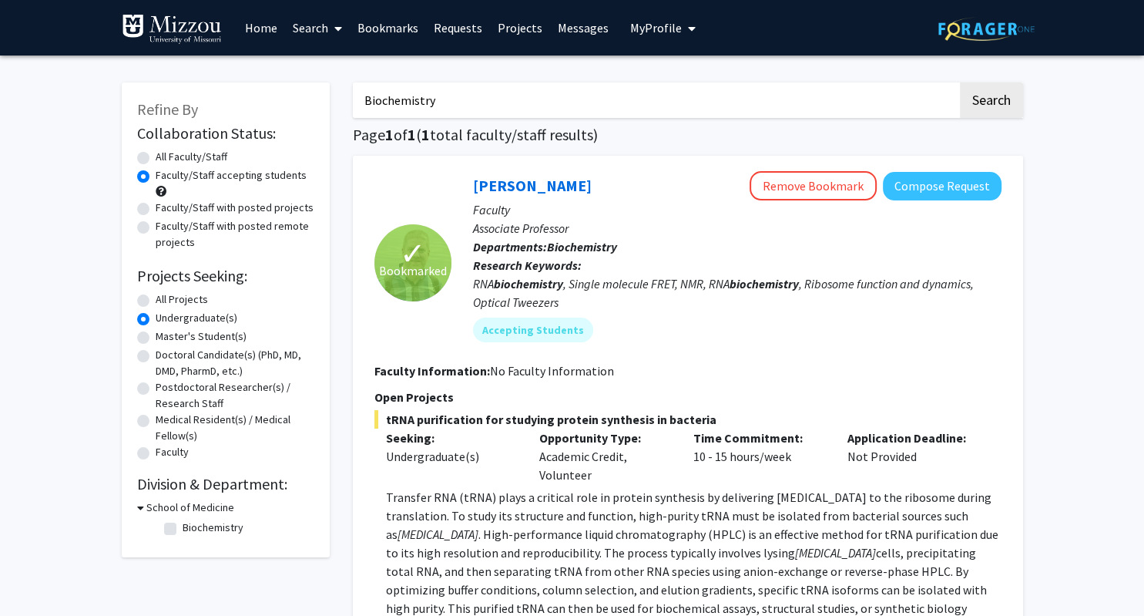
drag, startPoint x: 488, startPoint y: 102, endPoint x: 325, endPoint y: 137, distance: 166.4
click at [353, 118] on input "Biochemistry" at bounding box center [655, 99] width 605 height 35
click at [385, 249] on div "✓ Bookmarked" at bounding box center [413, 262] width 77 height 77
click at [1017, 100] on button "Search" at bounding box center [991, 99] width 63 height 35
radio input "true"
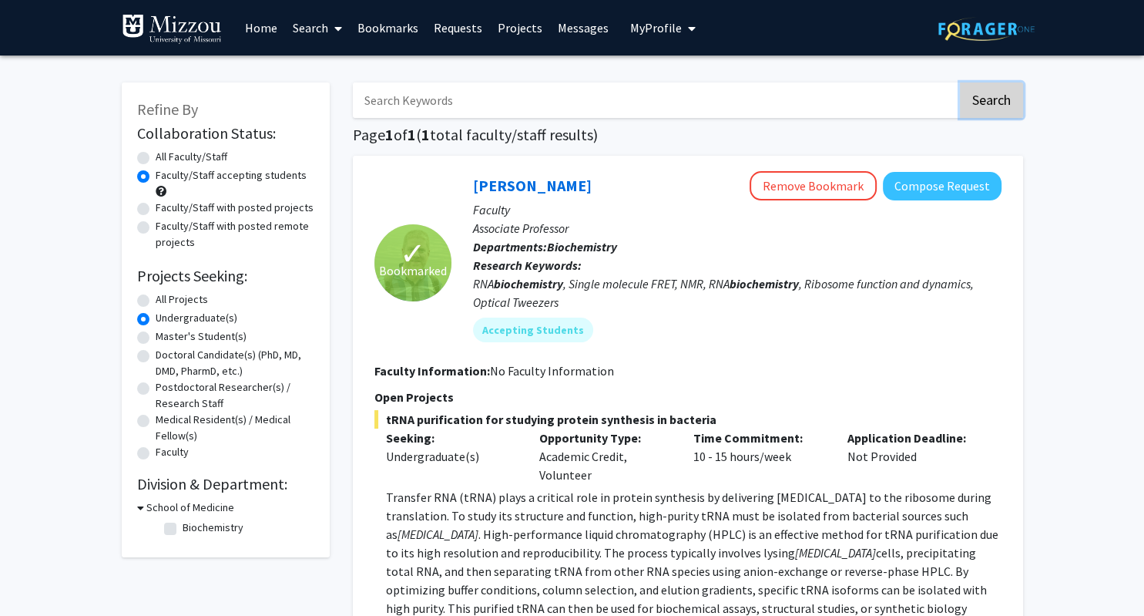
radio input "true"
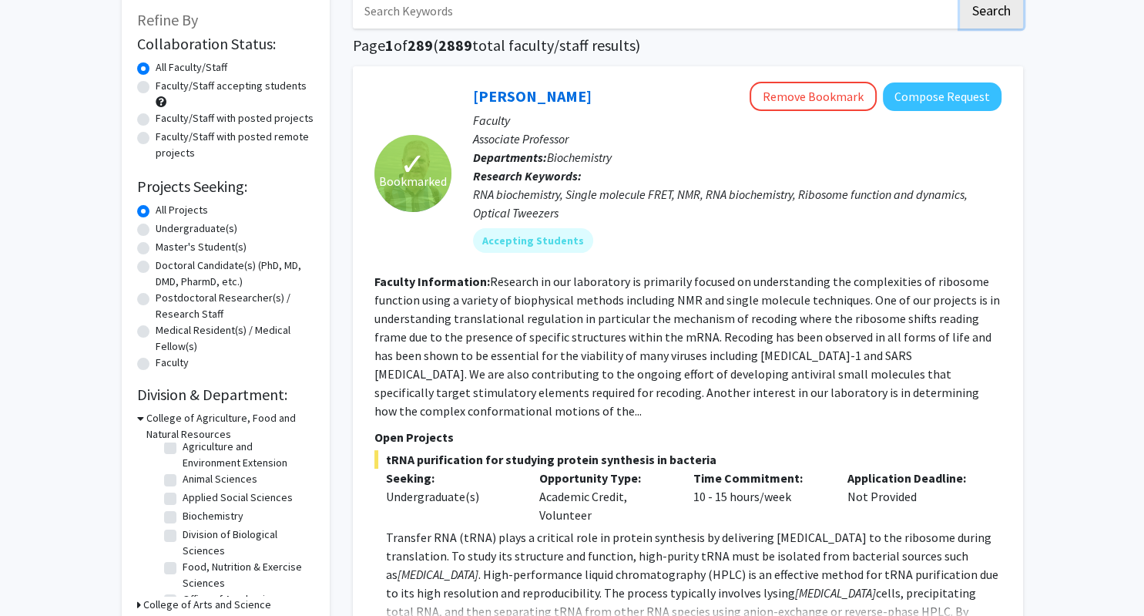
scroll to position [27, 0]
click at [233, 516] on label "Biochemistry" at bounding box center [213, 515] width 61 height 16
click at [193, 516] on input "Biochemistry" at bounding box center [188, 512] width 10 height 10
checkbox input "true"
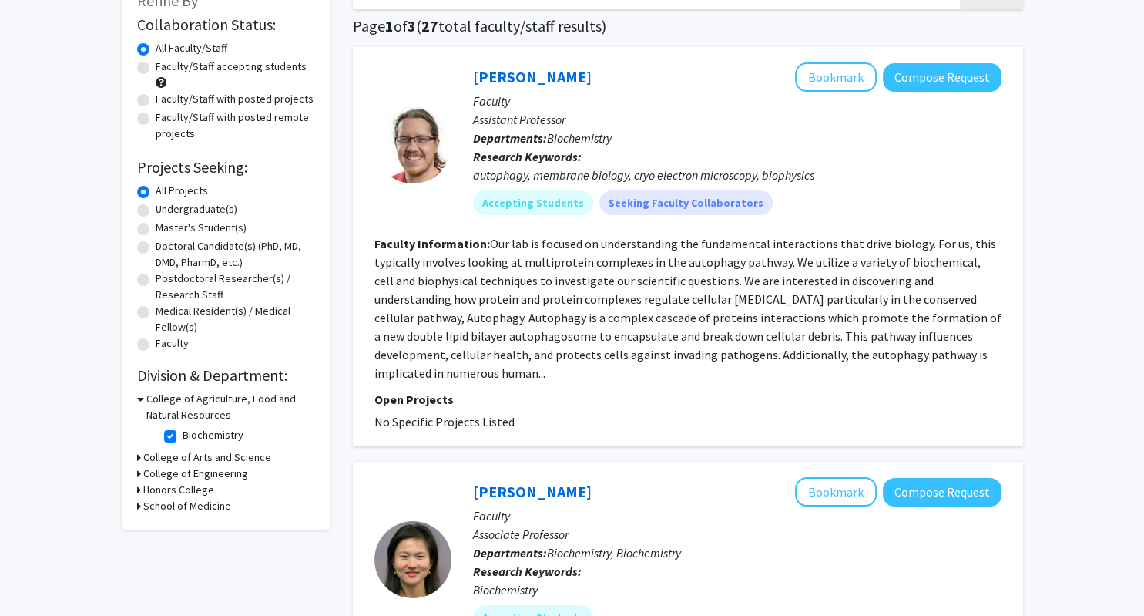
scroll to position [109, 0]
click at [207, 397] on h3 "College of Agriculture, Food and Natural Resources" at bounding box center [230, 406] width 168 height 32
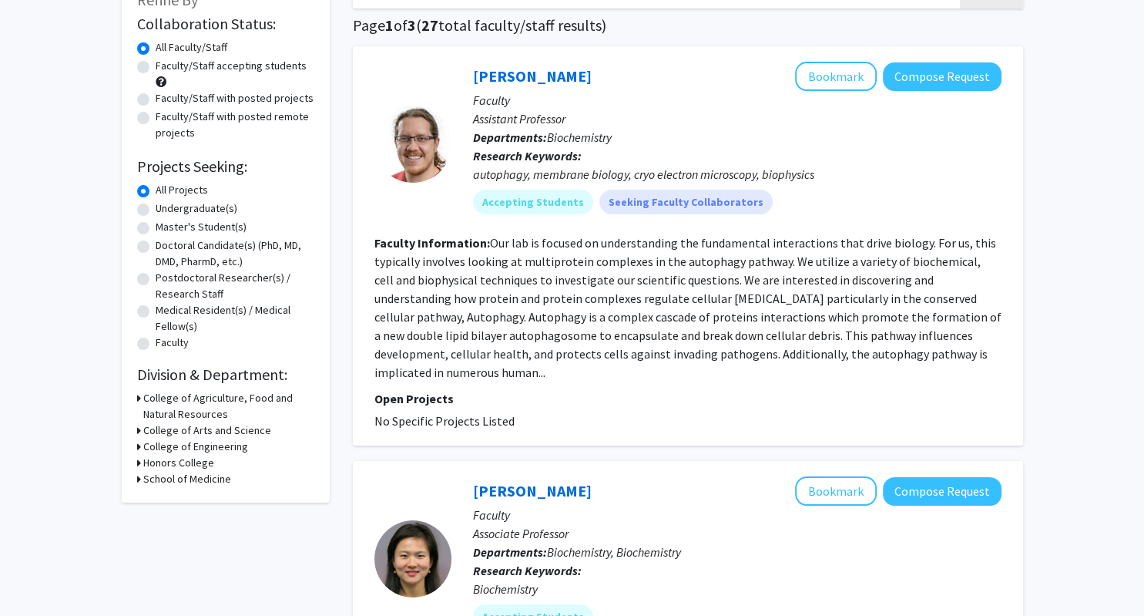
click at [207, 397] on h3 "College of Agriculture, Food and Natural Resources" at bounding box center [228, 406] width 171 height 32
click at [196, 432] on label "Biochemistry" at bounding box center [213, 434] width 61 height 16
click at [193, 432] on input "Biochemistry" at bounding box center [188, 431] width 10 height 10
checkbox input "false"
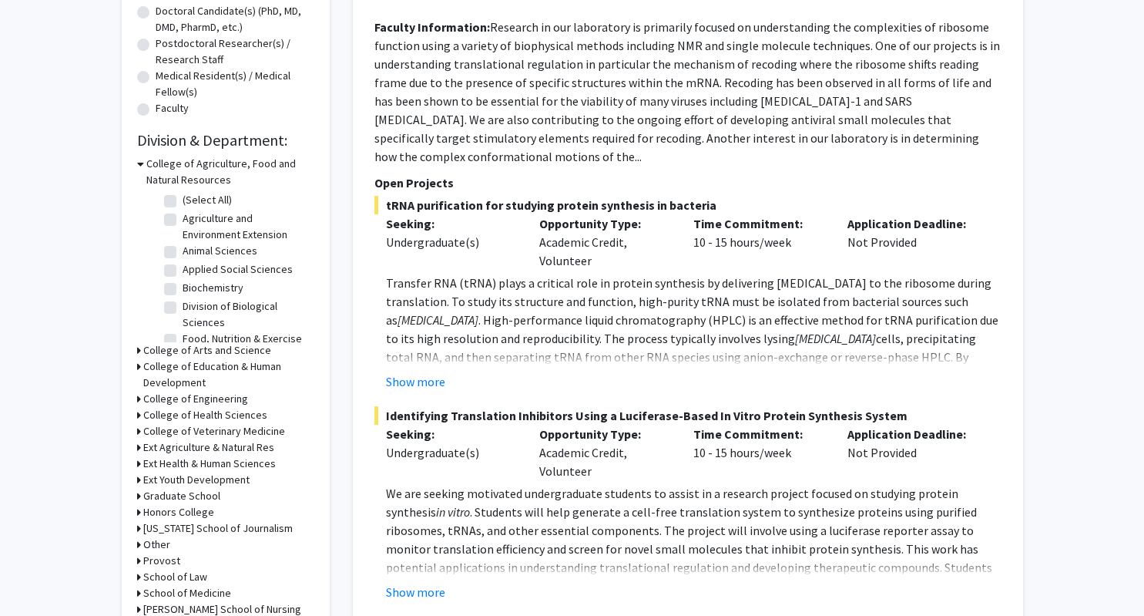
click at [165, 354] on h3 "College of Arts and Science" at bounding box center [207, 350] width 128 height 16
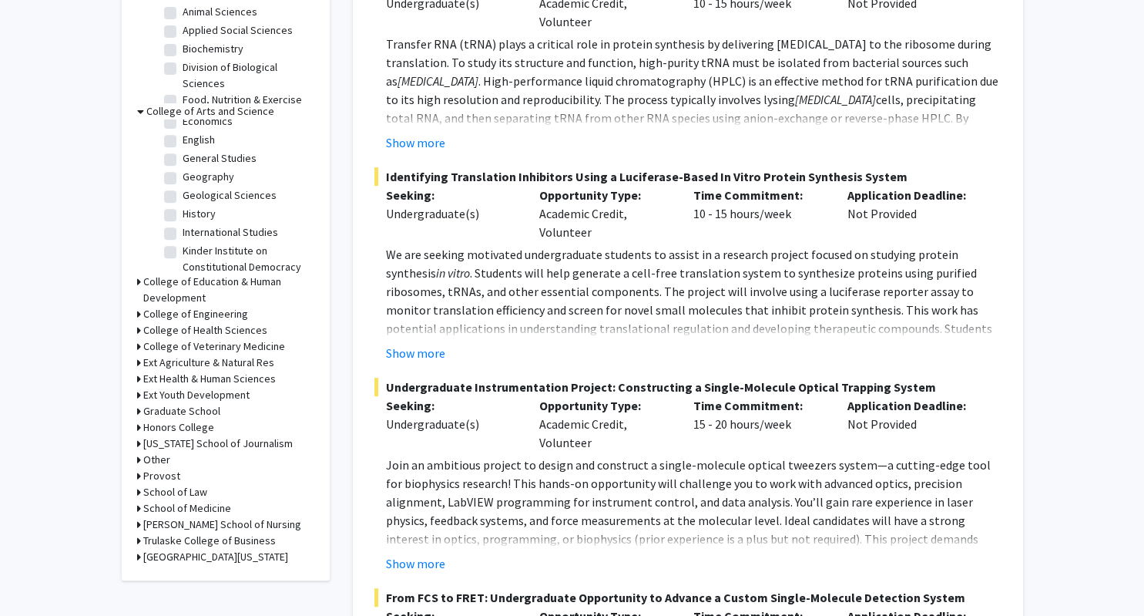
scroll to position [603, 0]
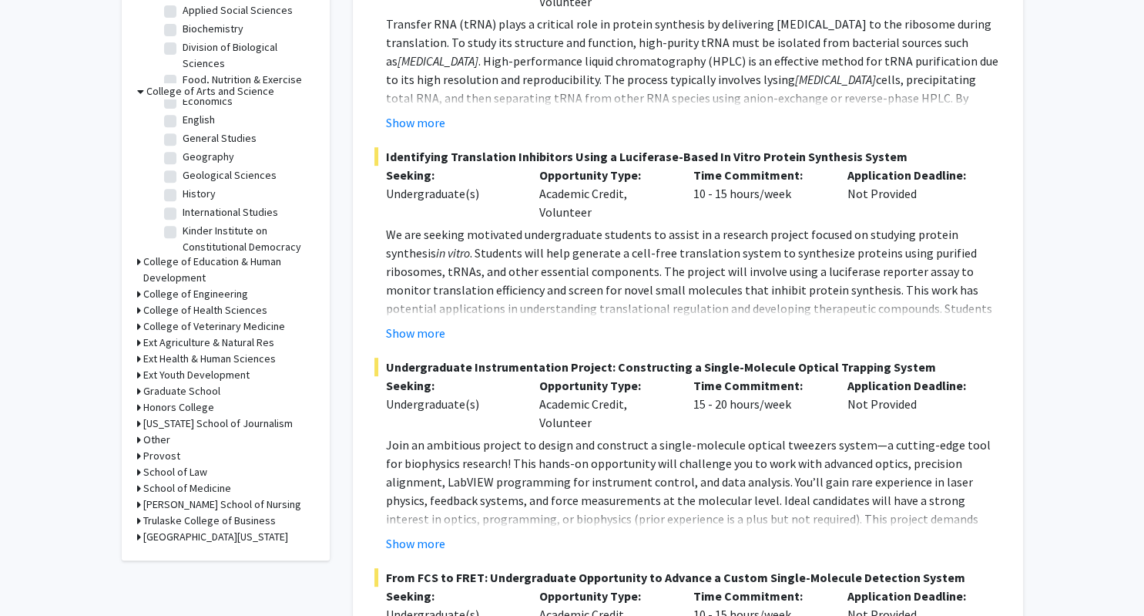
click at [199, 477] on h3 "School of Law" at bounding box center [175, 472] width 64 height 16
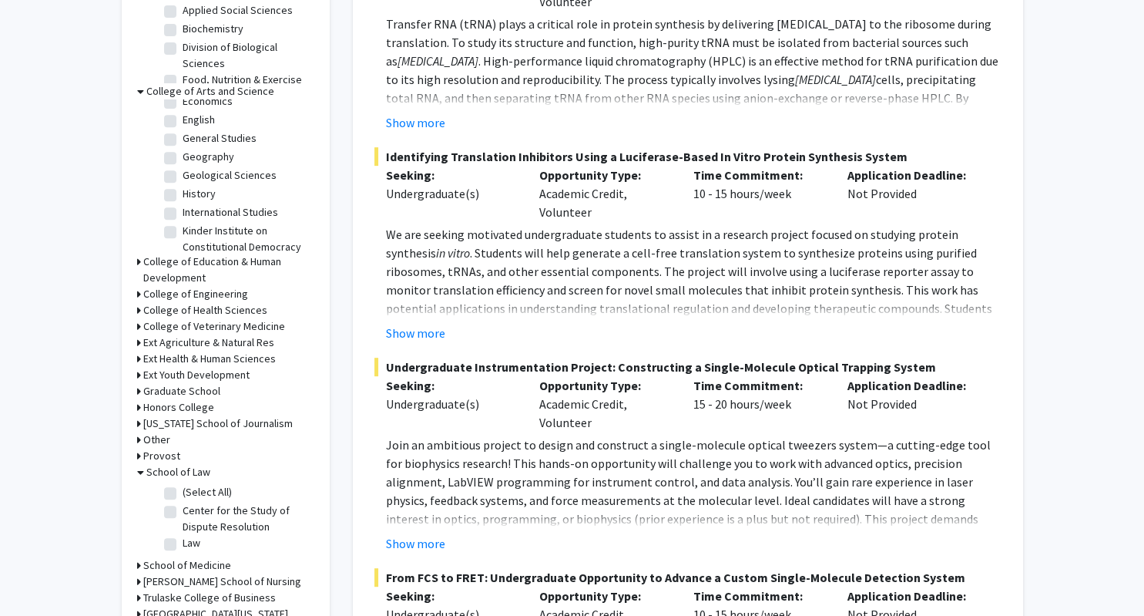
click at [198, 474] on h3 "School of Law" at bounding box center [178, 472] width 64 height 16
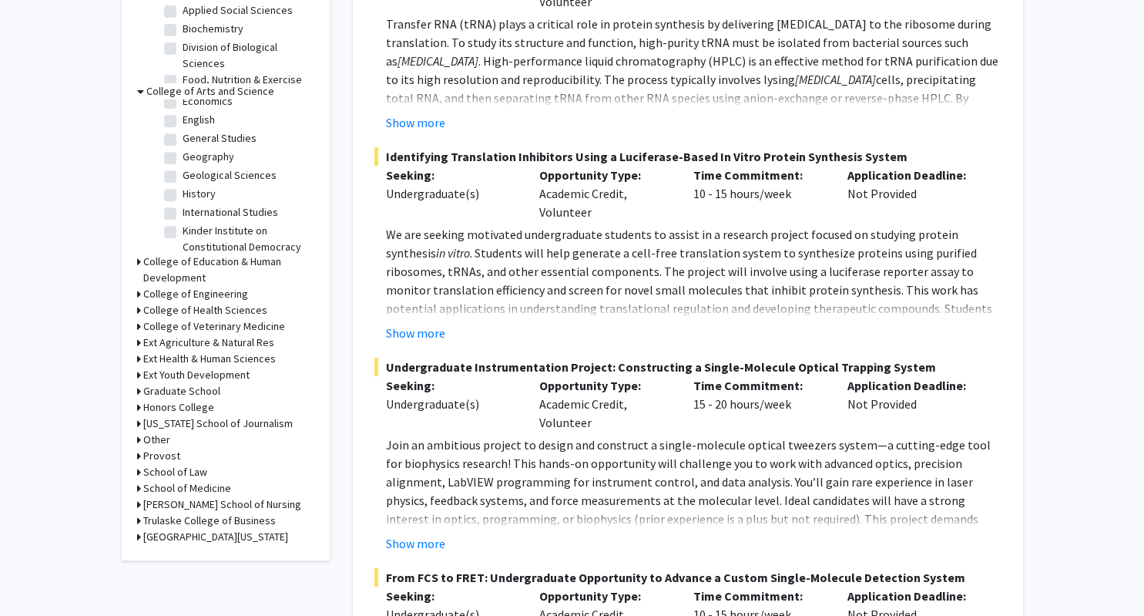
click at [200, 483] on h3 "School of Medicine" at bounding box center [187, 488] width 88 height 16
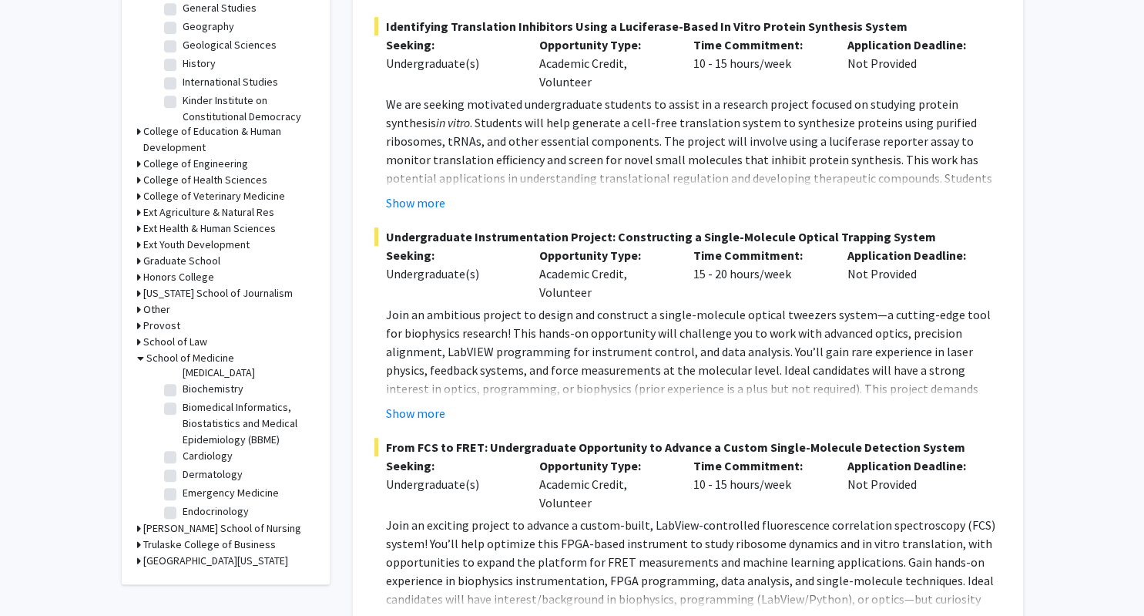
scroll to position [0, 0]
click at [215, 377] on label "(Select All)" at bounding box center [207, 378] width 49 height 16
click at [193, 377] on input "(Select All)" at bounding box center [188, 375] width 10 height 10
checkbox input "true"
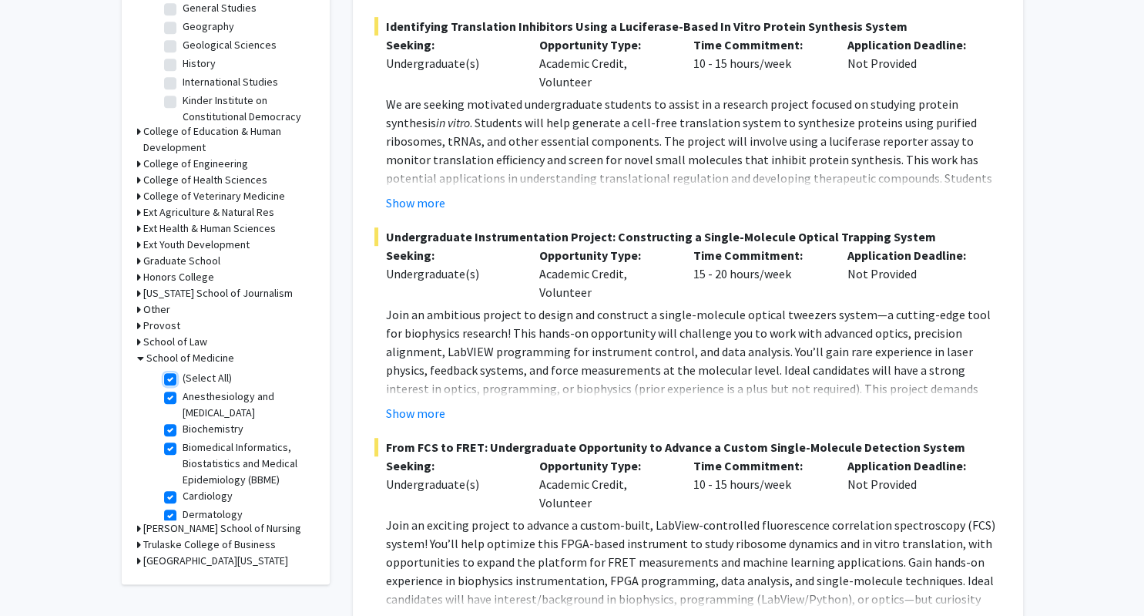
checkbox input "true"
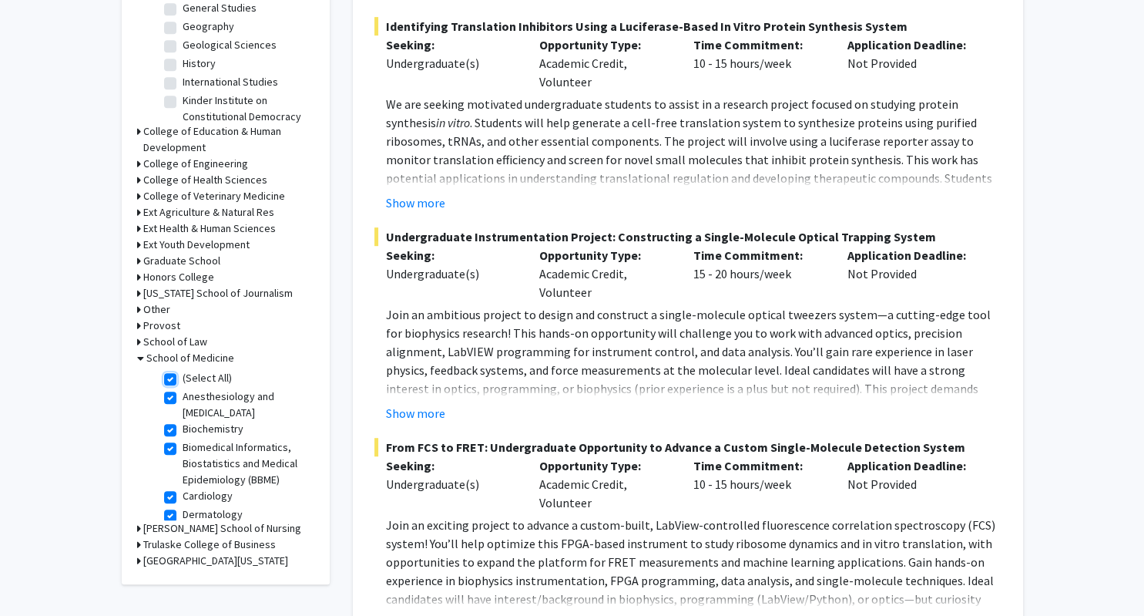
checkbox input "true"
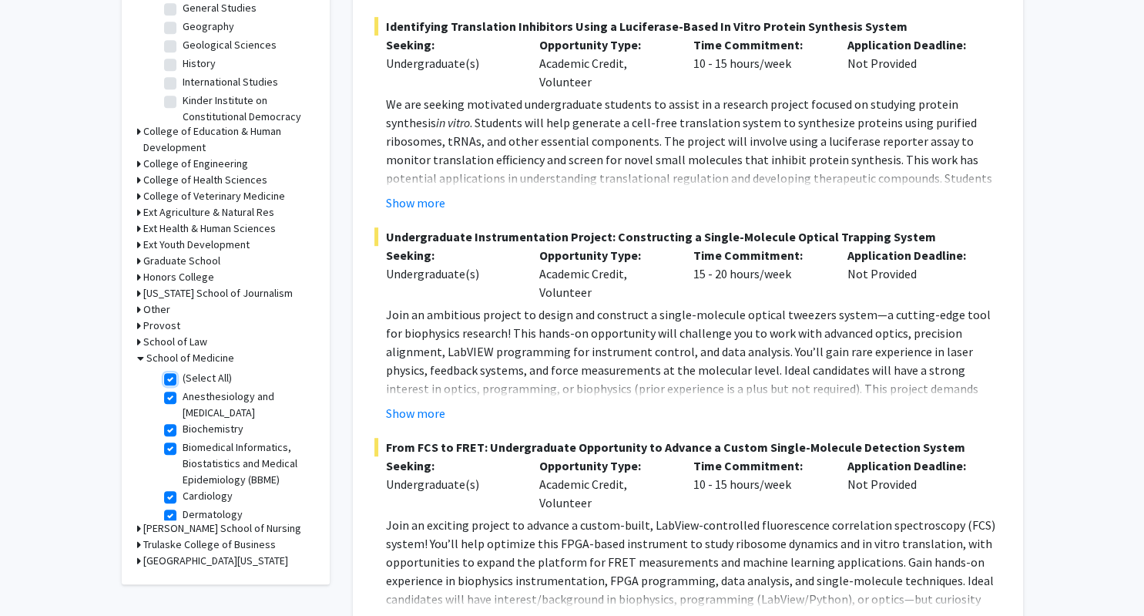
checkbox input "true"
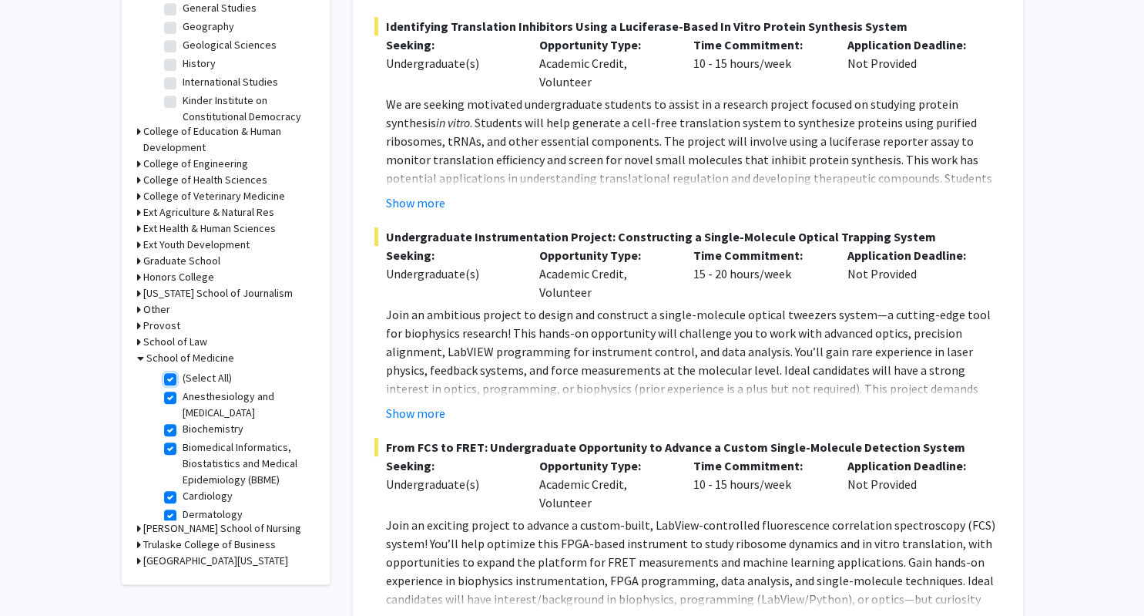
checkbox input "true"
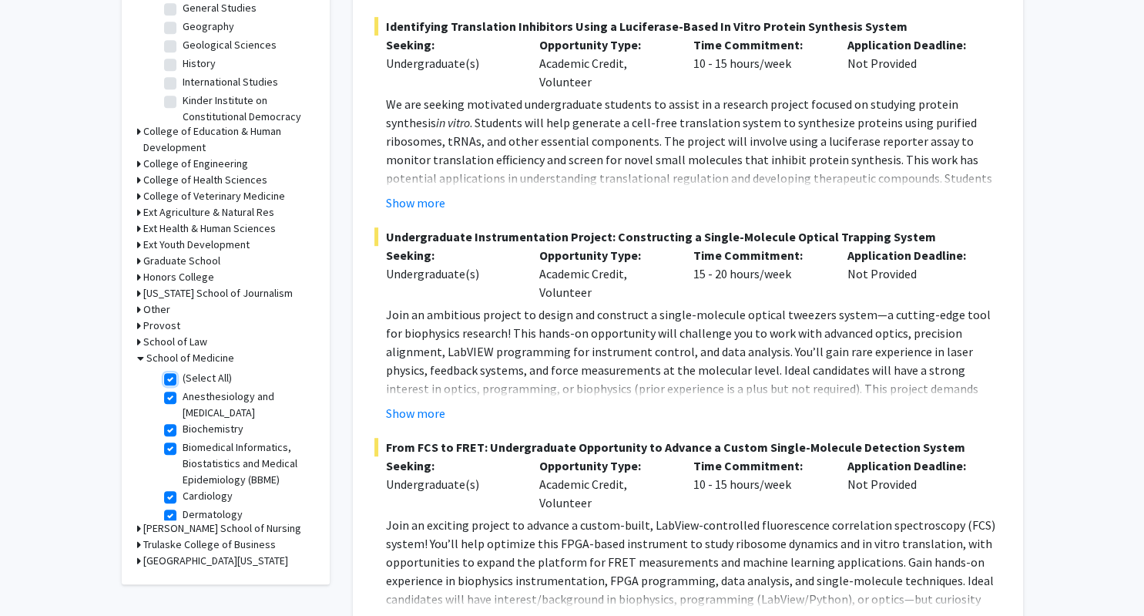
checkbox input "true"
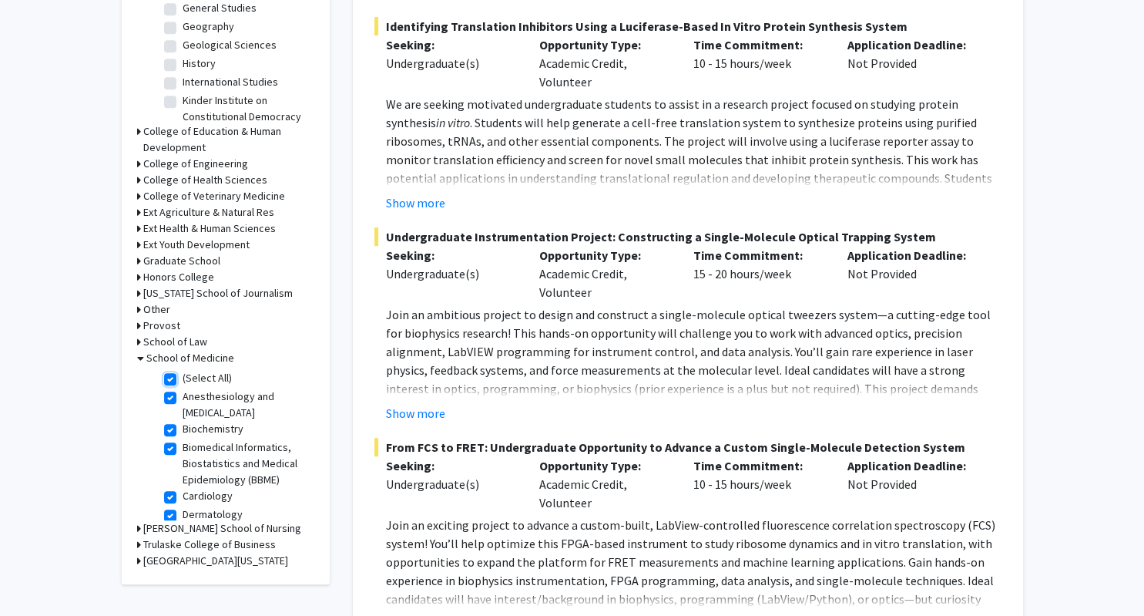
checkbox input "true"
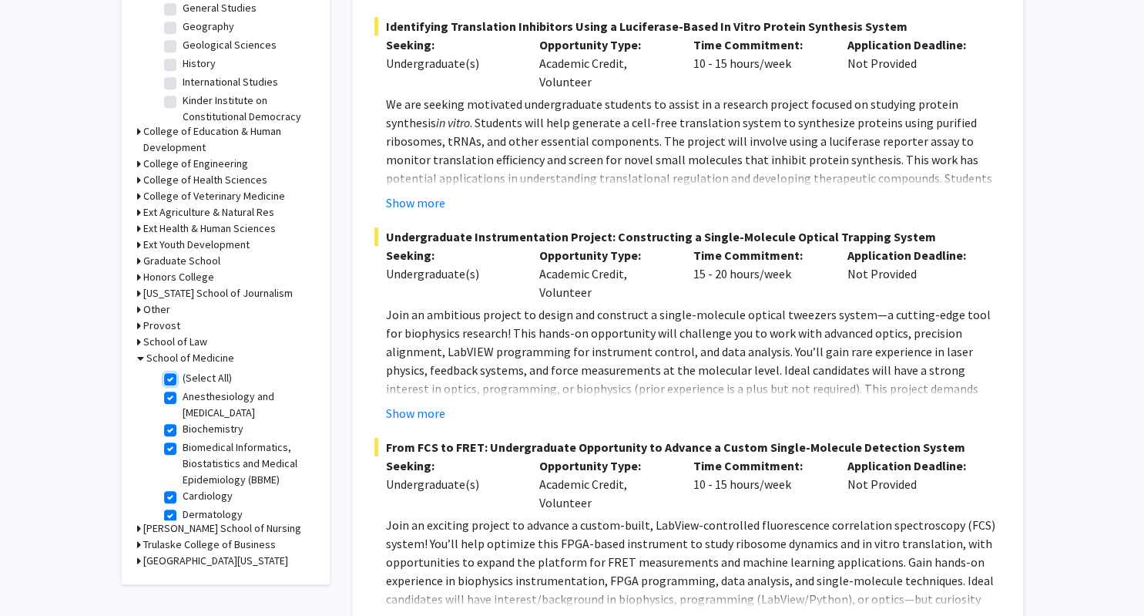
checkbox input "true"
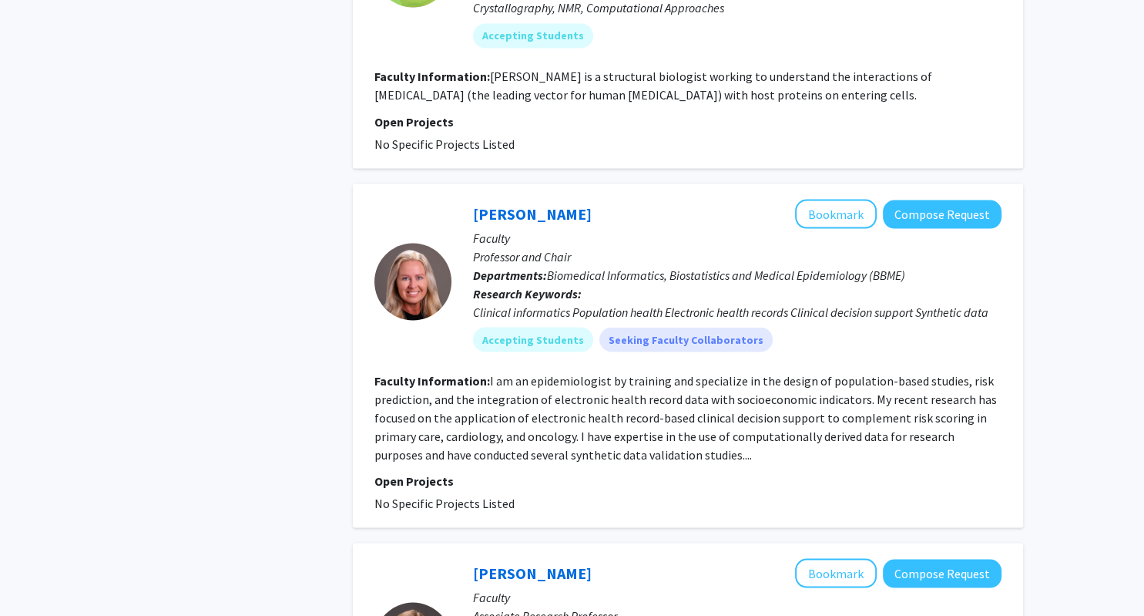
scroll to position [2750, 0]
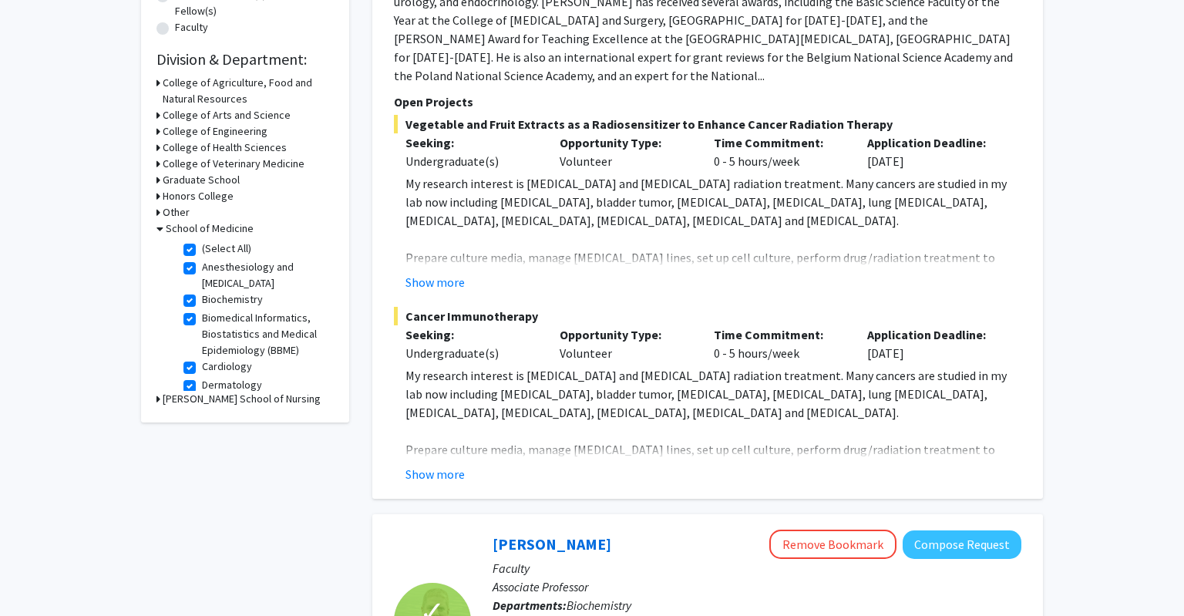
scroll to position [0, 0]
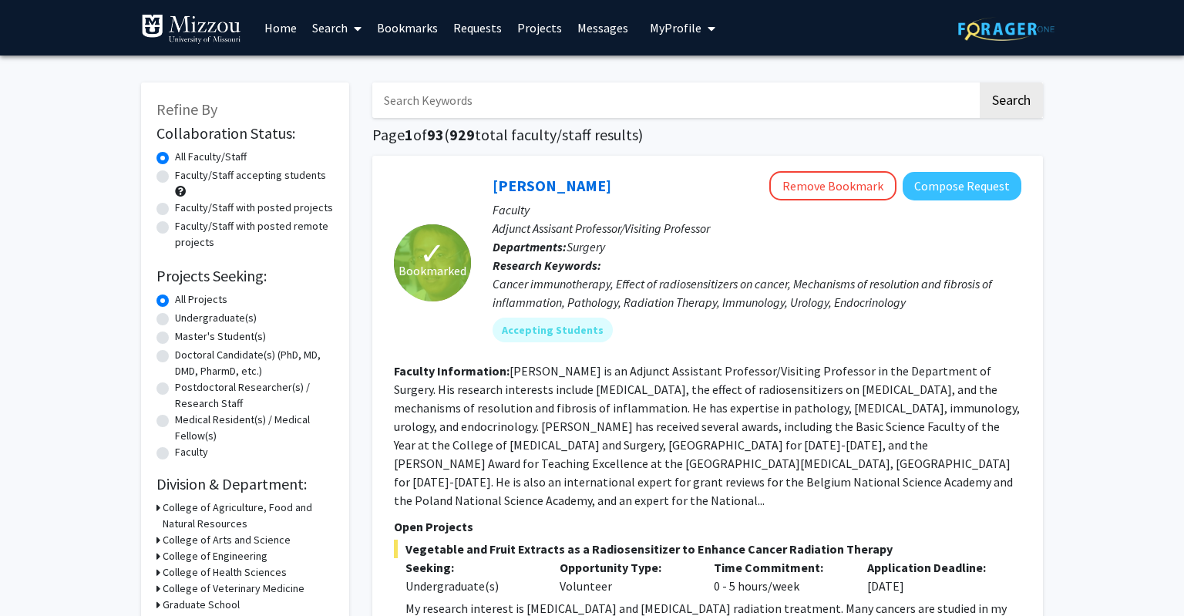
click at [399, 35] on link "Bookmarks" at bounding box center [407, 28] width 76 height 54
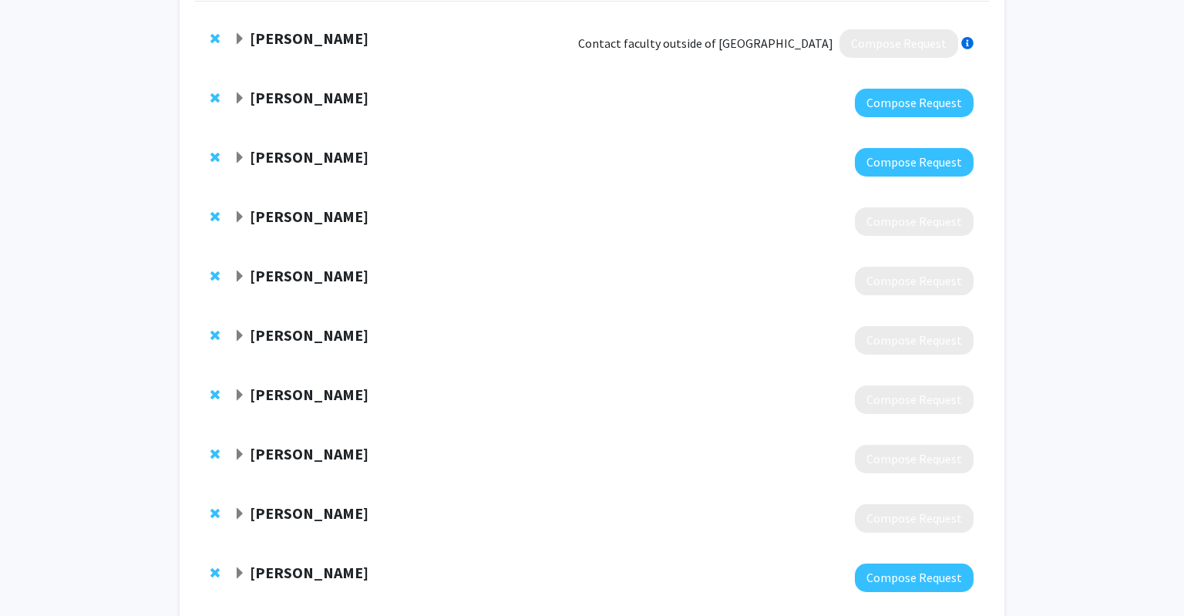
scroll to position [154, 0]
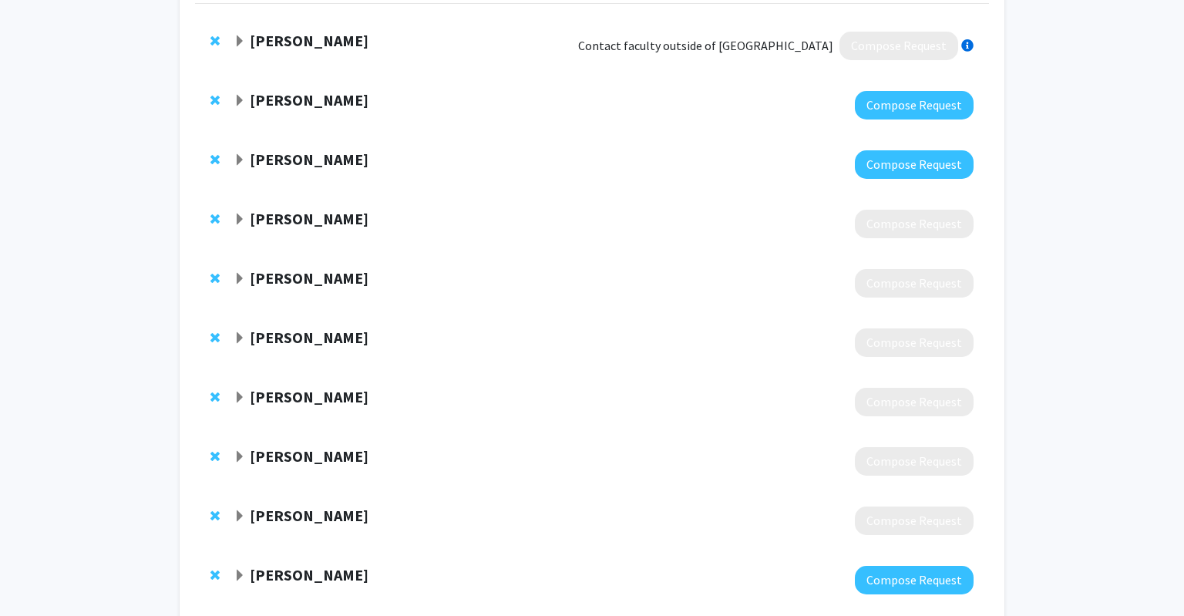
click at [316, 213] on strong "[PERSON_NAME]" at bounding box center [309, 218] width 119 height 19
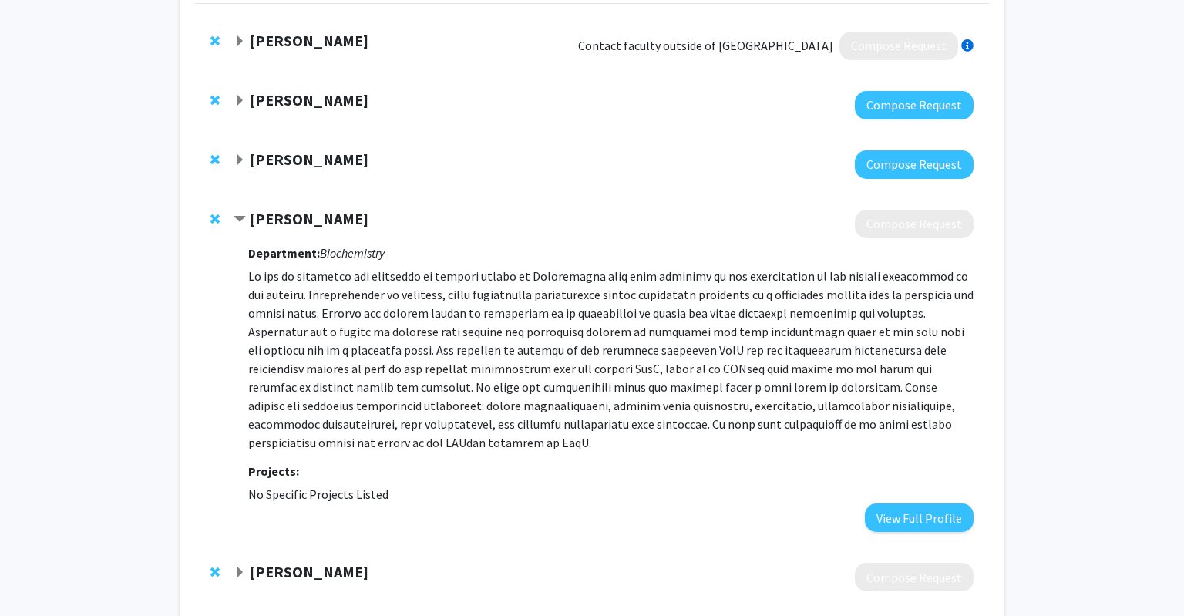
click at [316, 212] on strong "[PERSON_NAME]" at bounding box center [309, 218] width 119 height 19
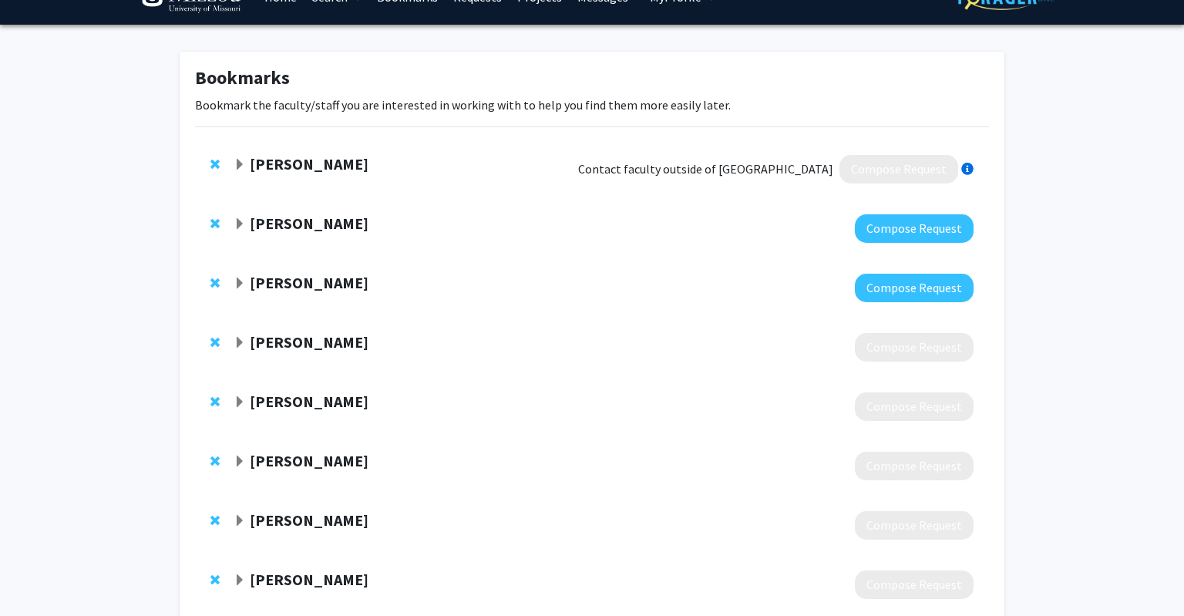
scroll to position [25, 0]
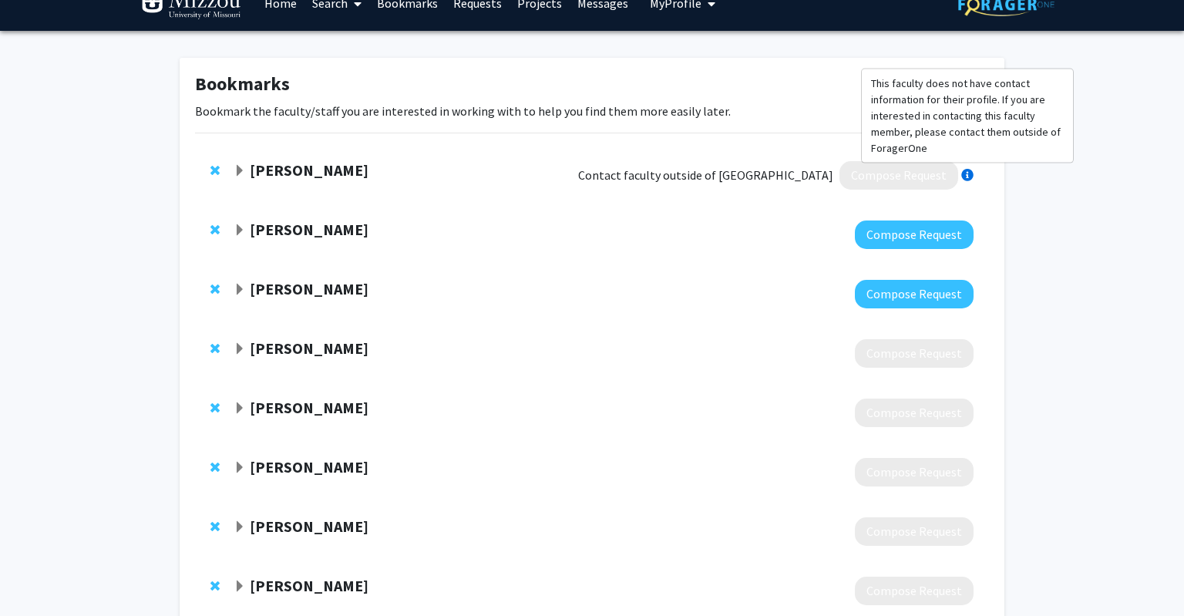
click at [970, 171] on div at bounding box center [967, 175] width 12 height 12
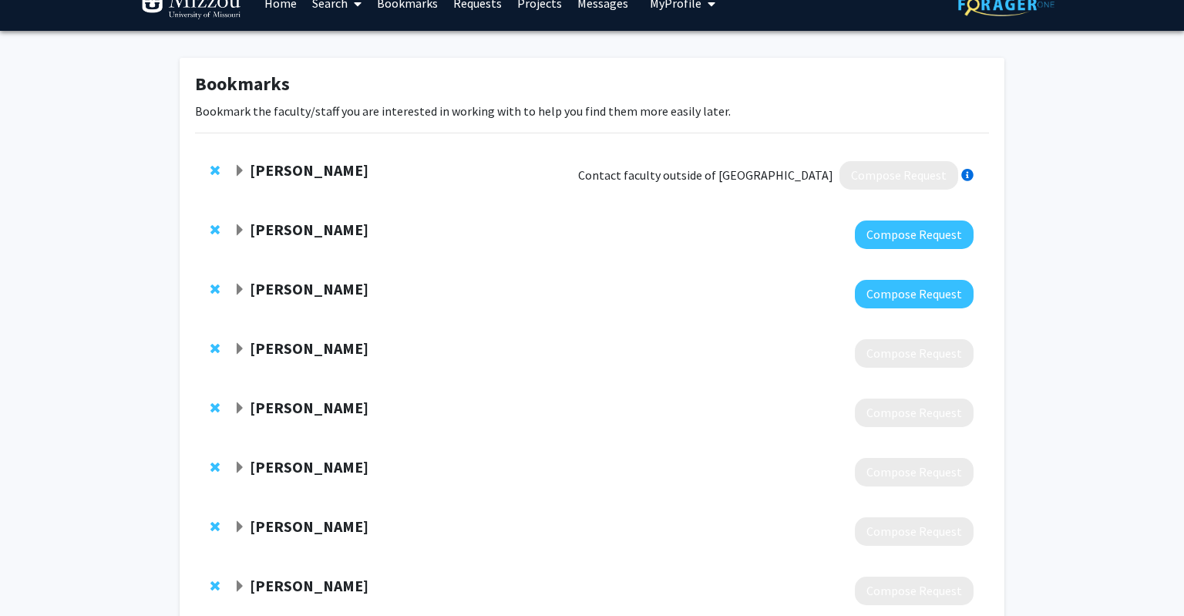
click at [970, 171] on div at bounding box center [967, 175] width 12 height 12
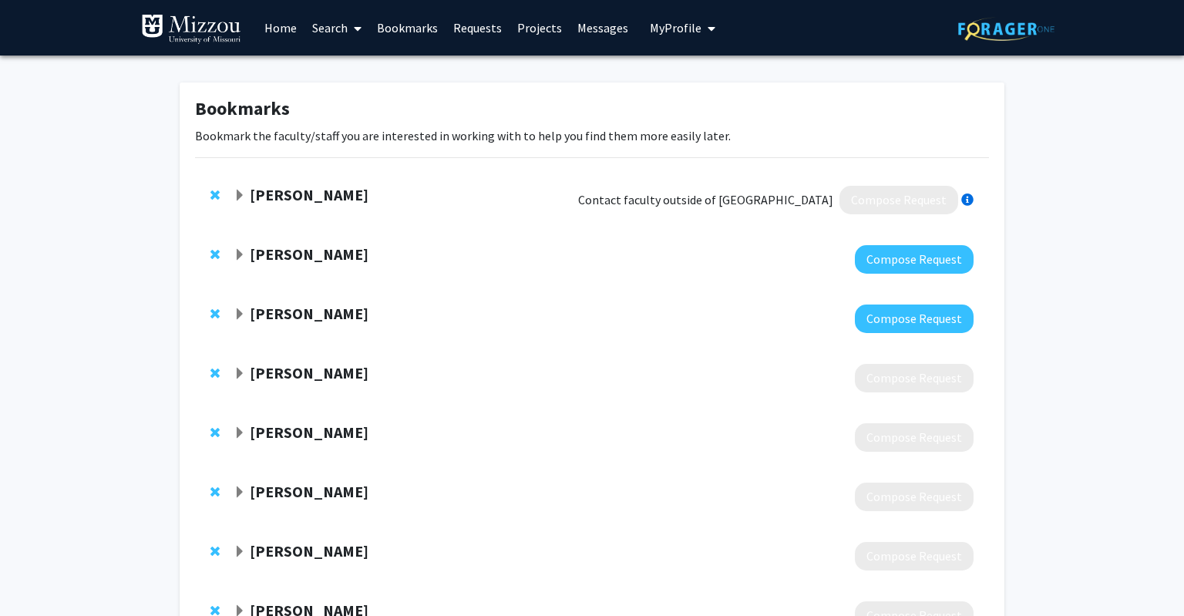
click at [276, 199] on strong "[PERSON_NAME]" at bounding box center [309, 194] width 119 height 19
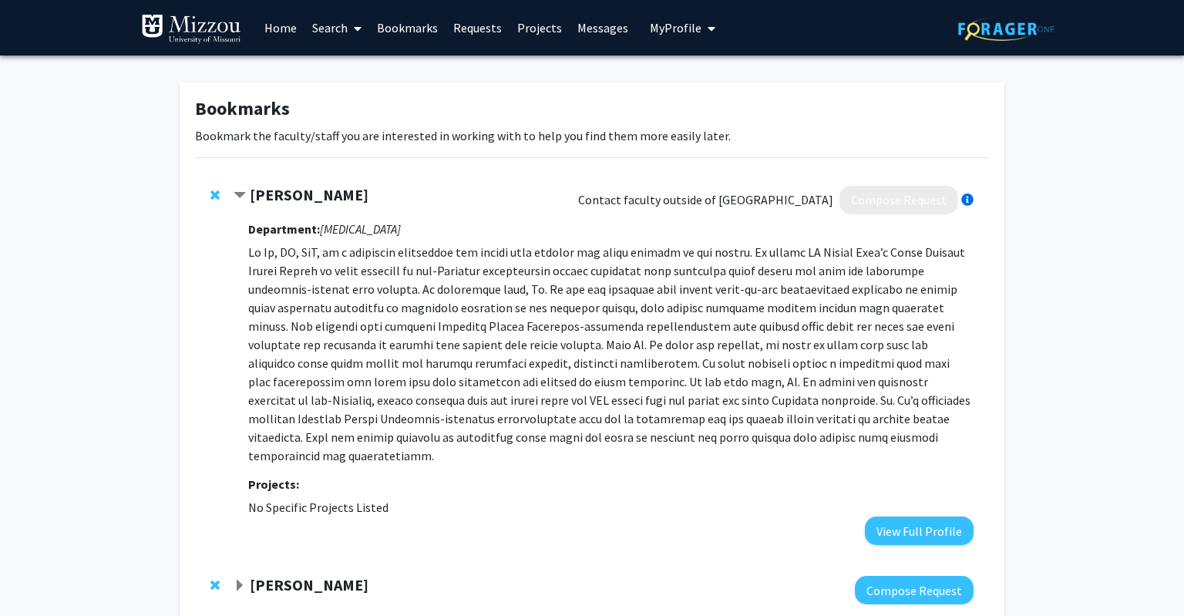
click at [281, 196] on strong "[PERSON_NAME]" at bounding box center [309, 194] width 119 height 19
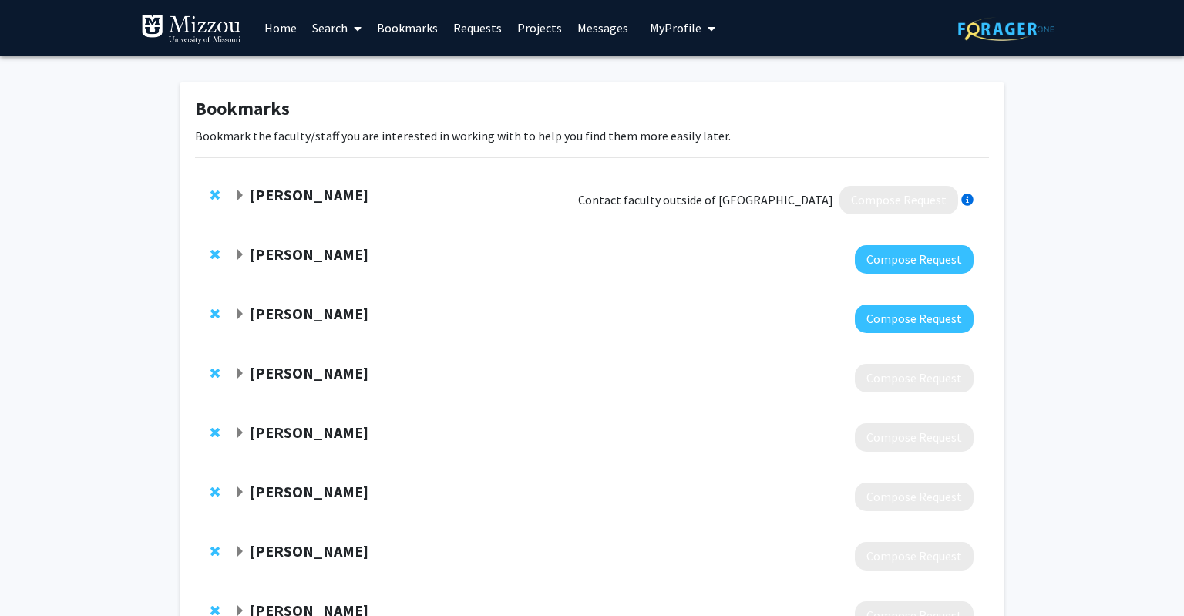
click at [300, 18] on link "Home" at bounding box center [281, 28] width 48 height 54
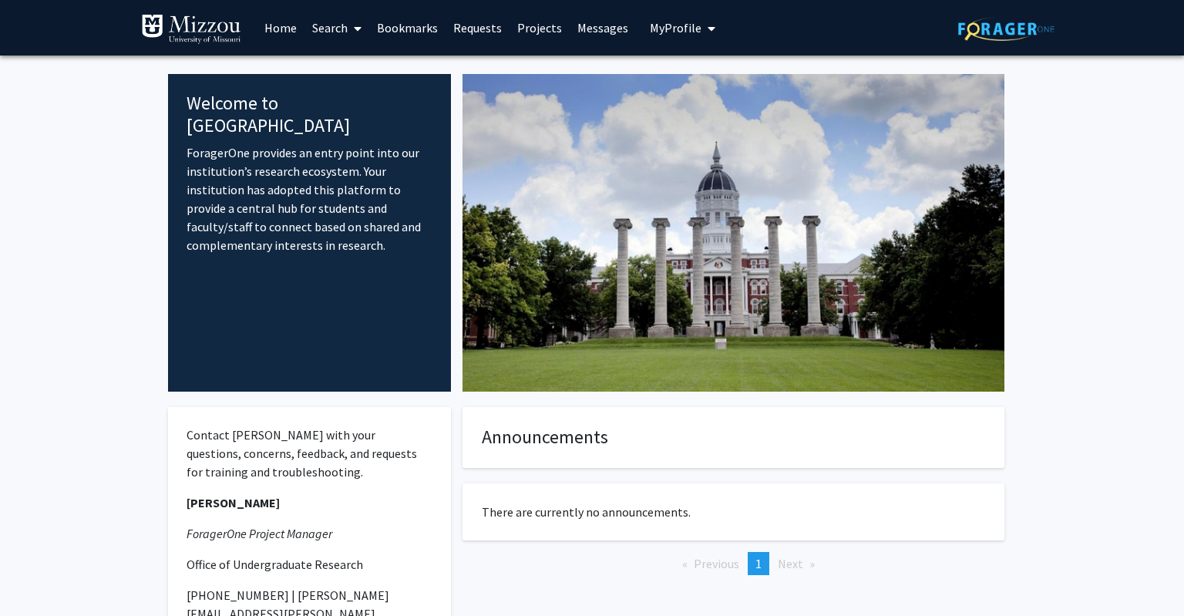
click at [348, 32] on link "Search" at bounding box center [336, 28] width 65 height 54
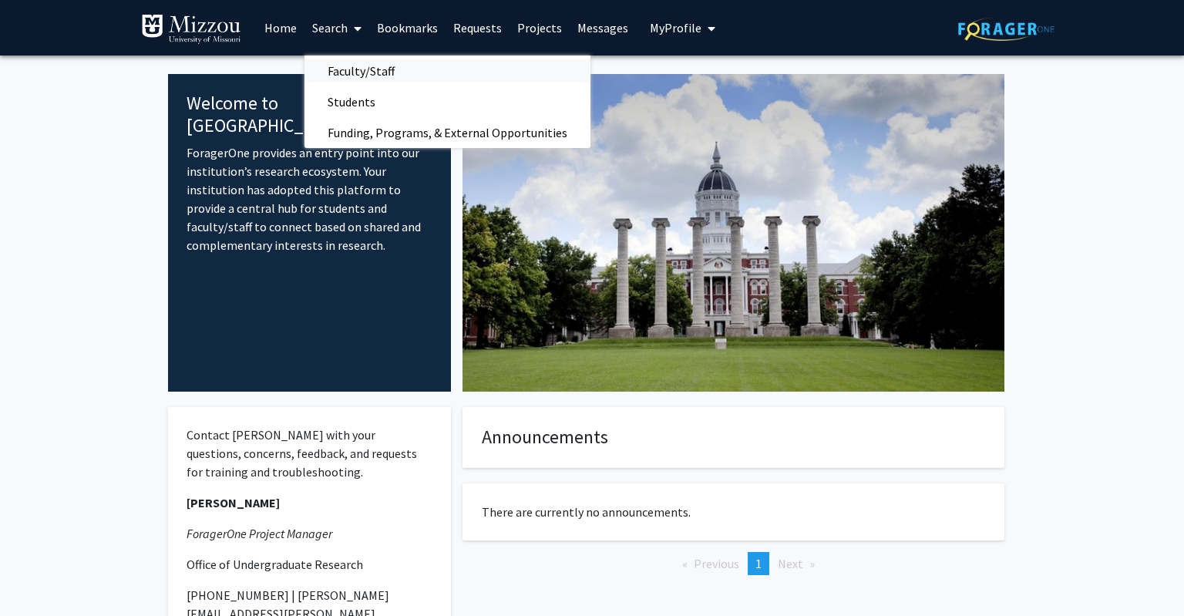
click at [362, 73] on span "Faculty/Staff" at bounding box center [360, 70] width 113 height 31
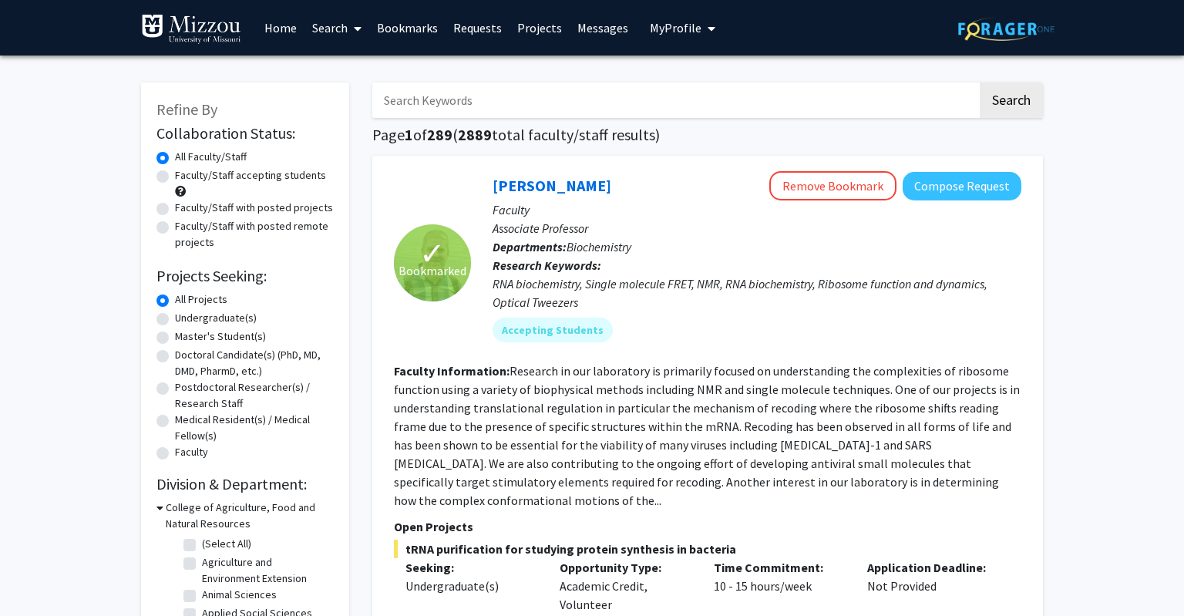
click at [491, 34] on link "Requests" at bounding box center [477, 28] width 64 height 54
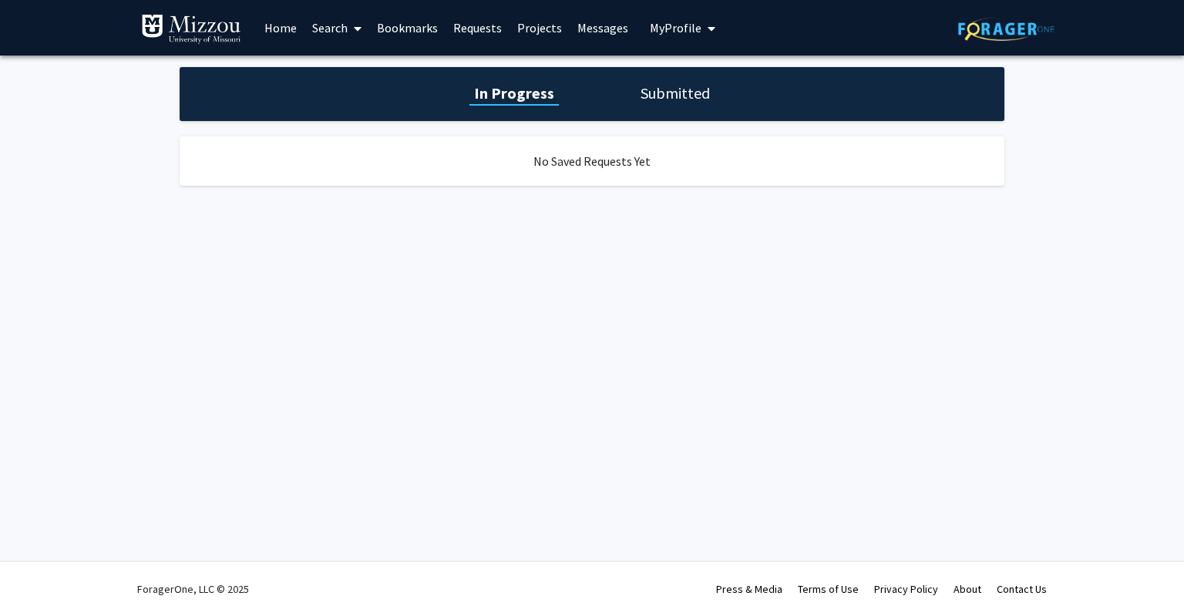
click at [643, 104] on div "In Progress Submitted" at bounding box center [592, 94] width 825 height 54
click at [344, 19] on link "Search" at bounding box center [336, 28] width 65 height 54
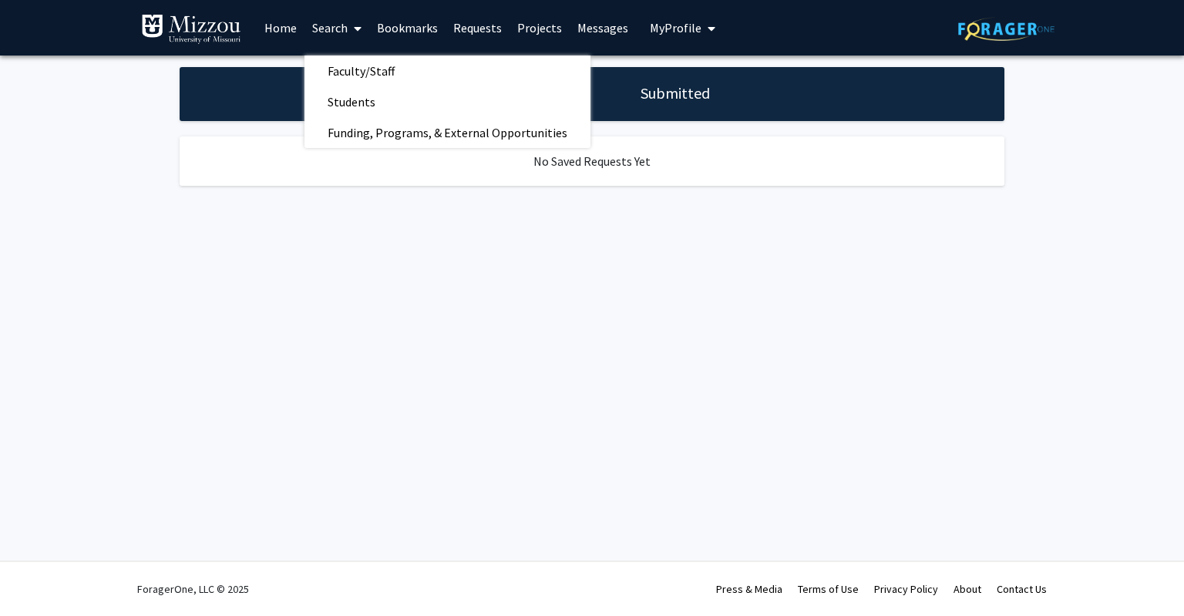
click at [344, 20] on link "Search" at bounding box center [336, 28] width 65 height 54
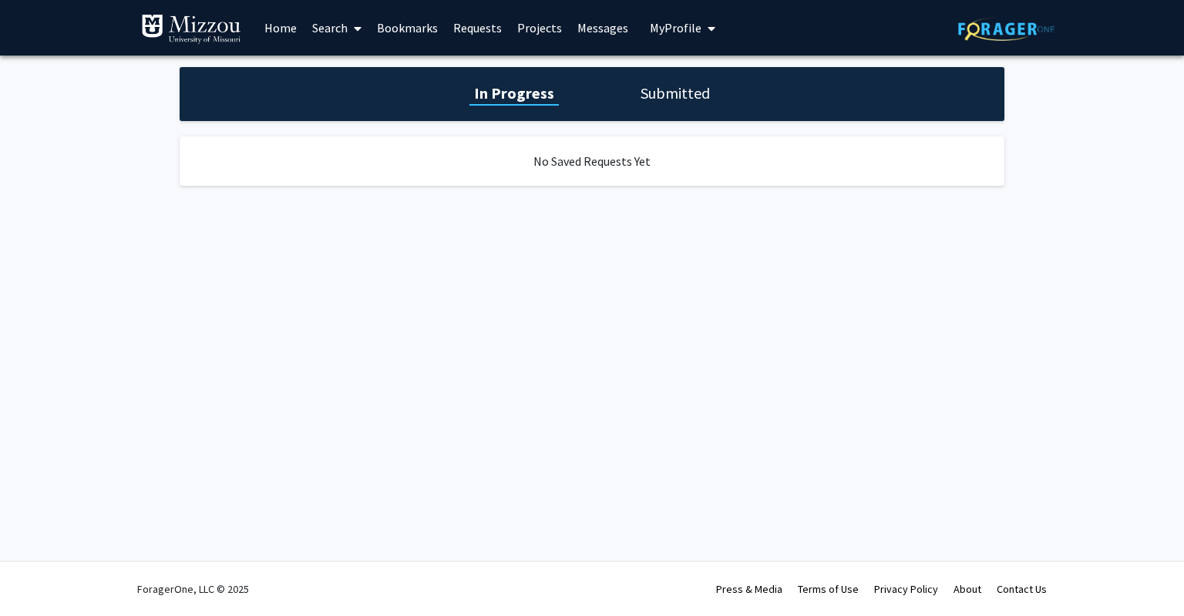
click at [331, 23] on link "Search" at bounding box center [336, 28] width 65 height 54
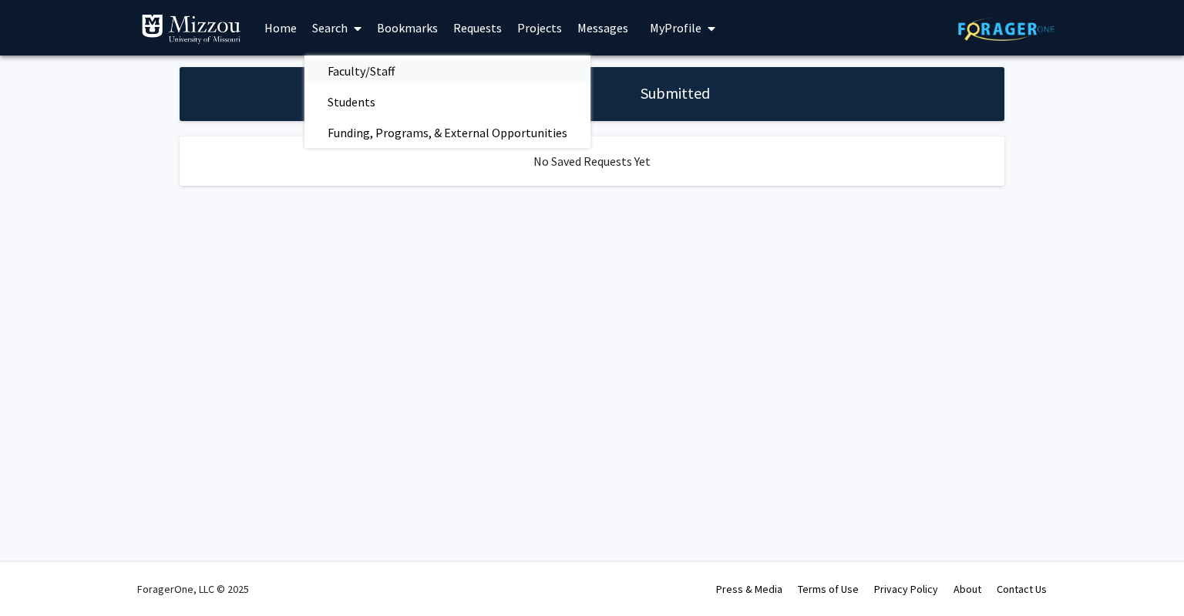
click at [338, 62] on span "Faculty/Staff" at bounding box center [360, 70] width 113 height 31
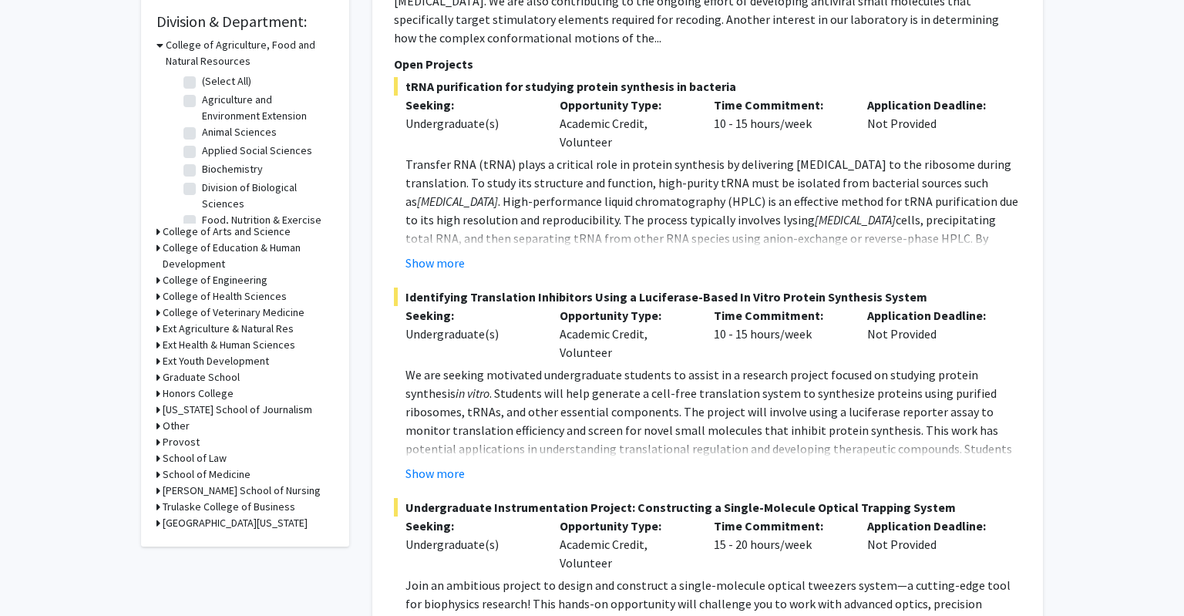
scroll to position [465, 0]
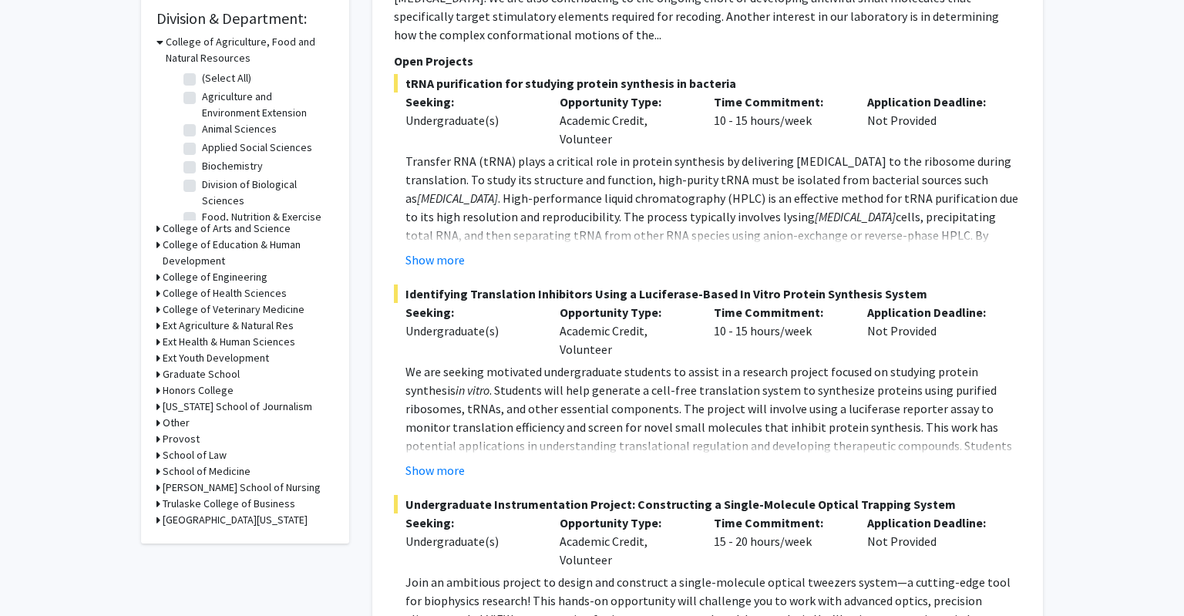
click at [241, 470] on h3 "School of Medicine" at bounding box center [207, 471] width 88 height 16
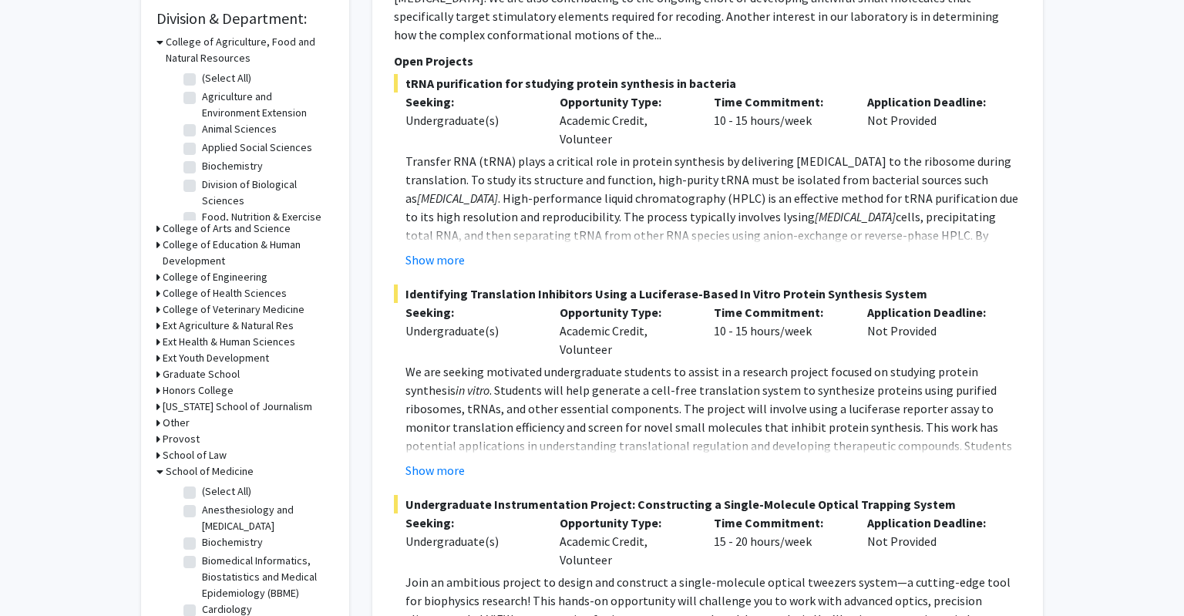
click at [227, 492] on label "(Select All)" at bounding box center [226, 491] width 49 height 16
click at [212, 492] on input "(Select All)" at bounding box center [207, 488] width 10 height 10
checkbox input "true"
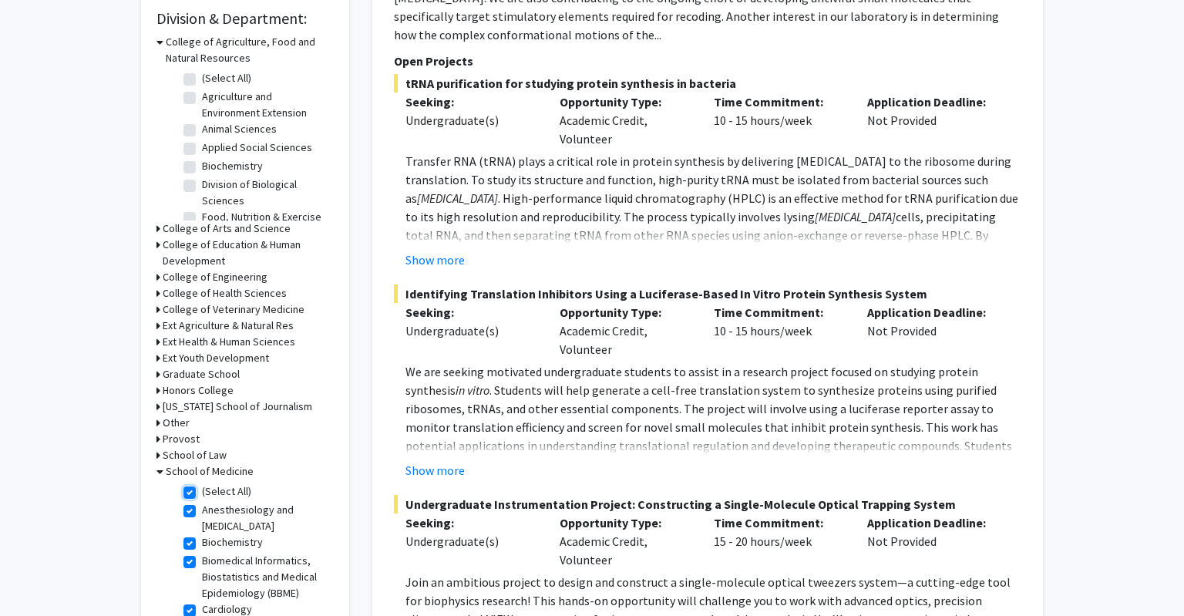
checkbox input "true"
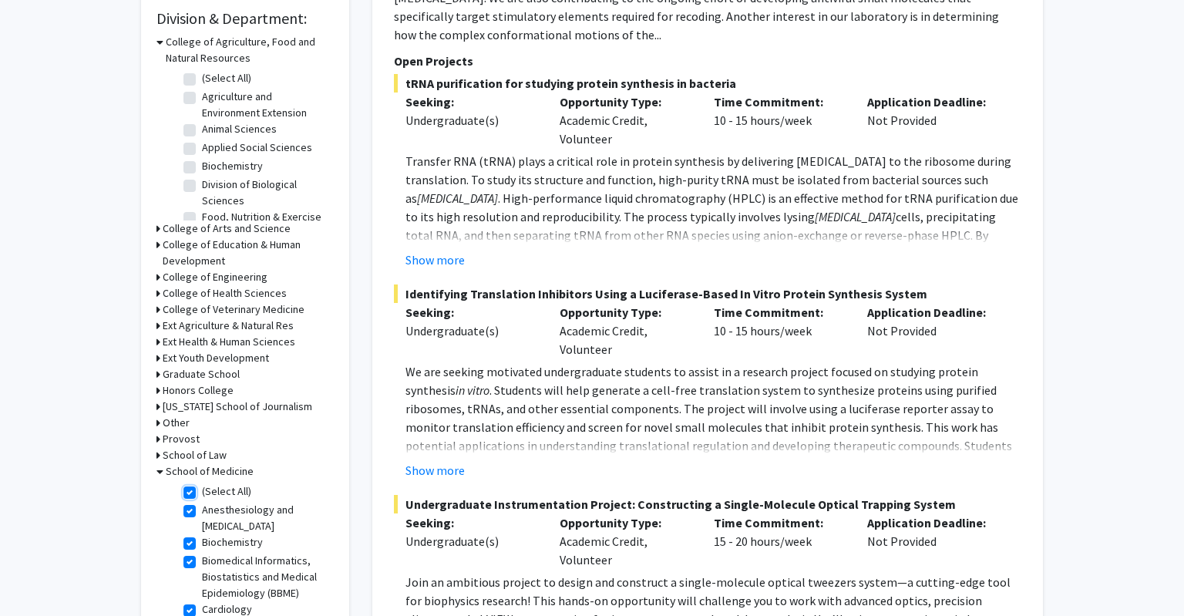
checkbox input "true"
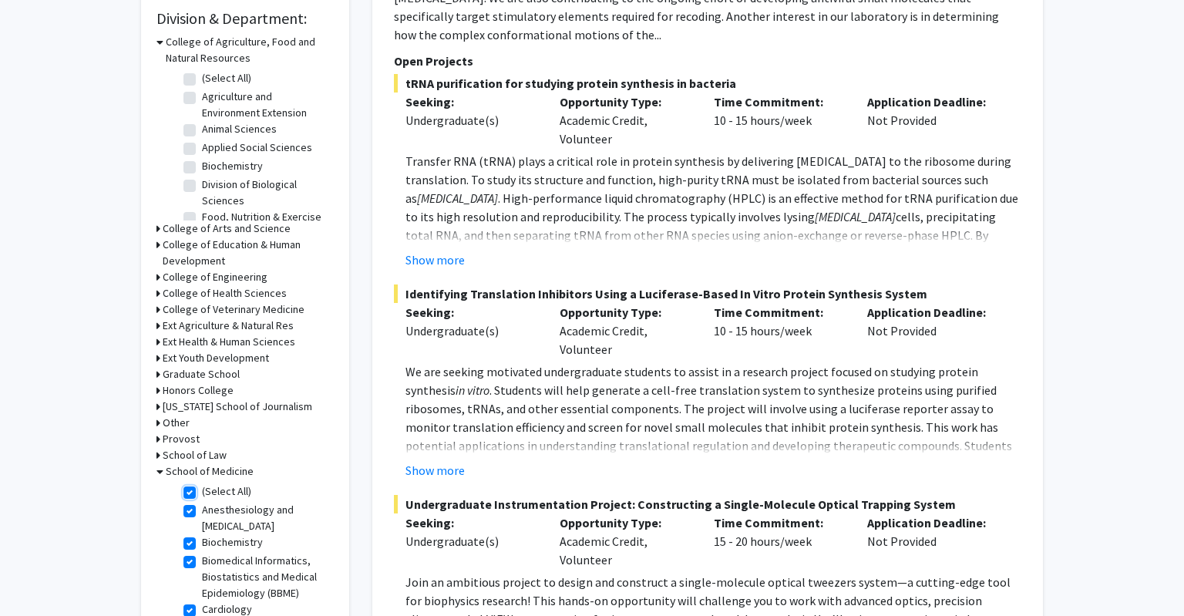
checkbox input "true"
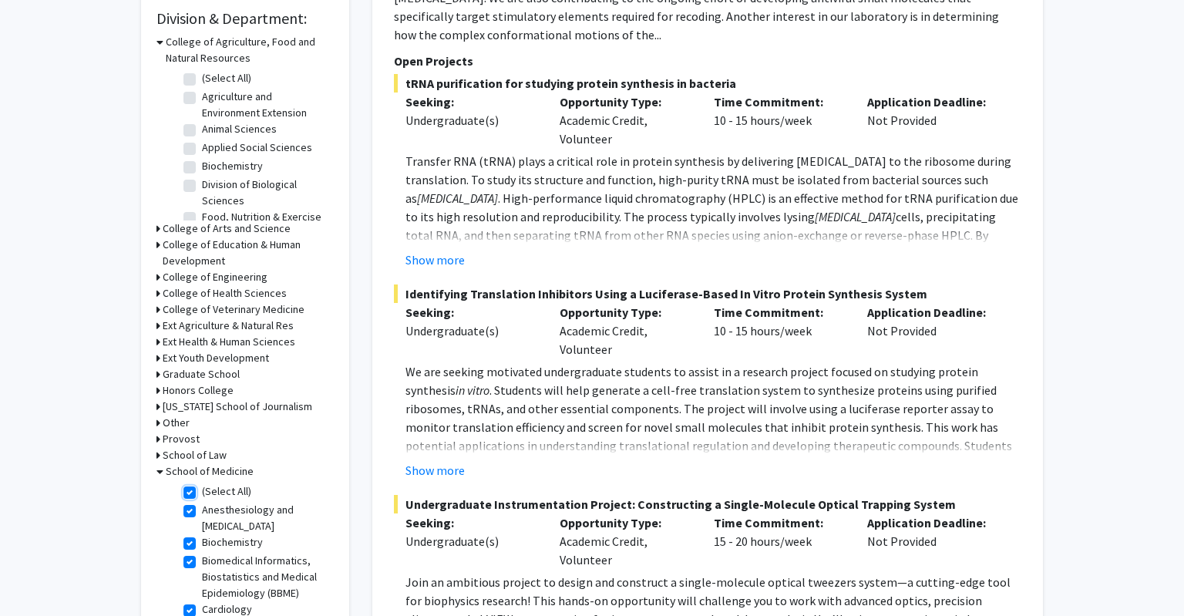
checkbox input "true"
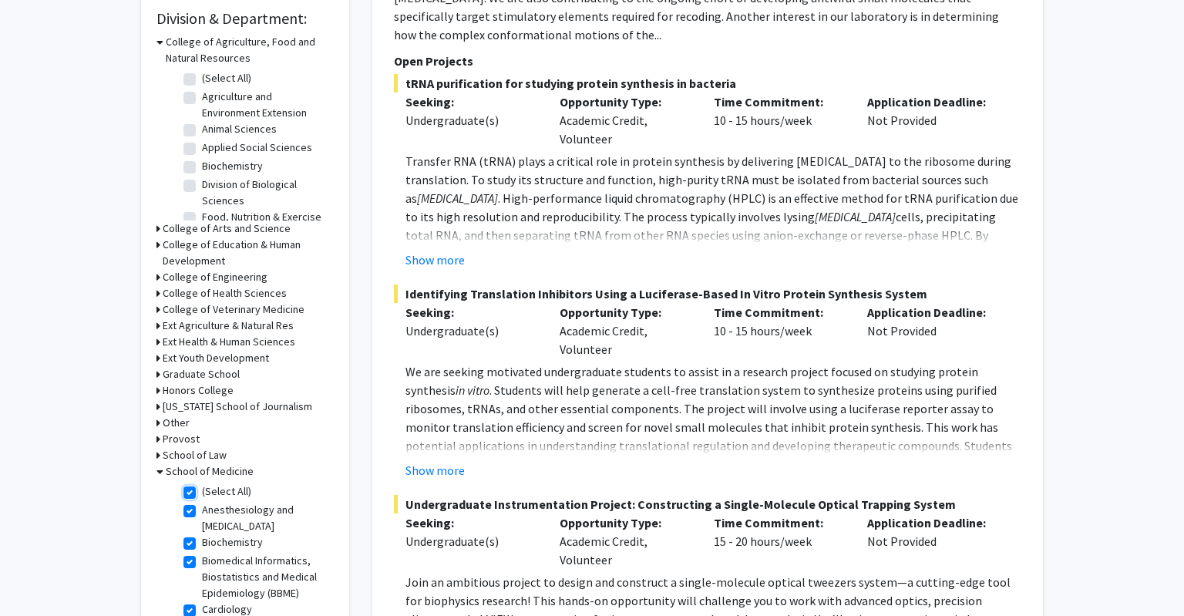
checkbox input "true"
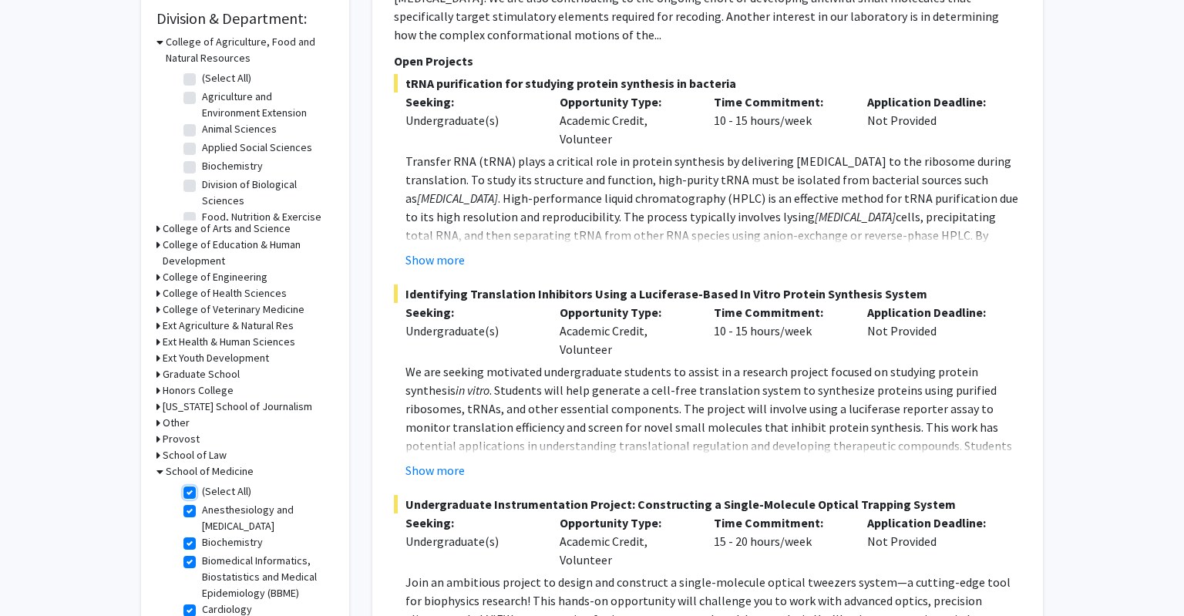
checkbox input "true"
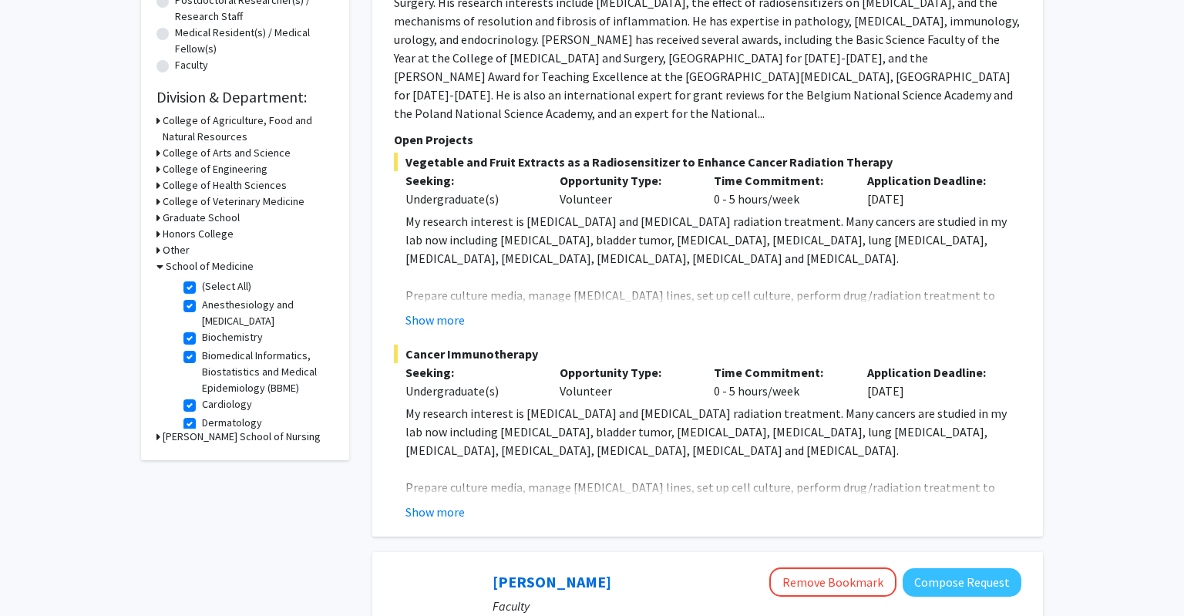
scroll to position [12, 0]
click at [227, 408] on label "Dermatology" at bounding box center [232, 410] width 60 height 16
click at [212, 408] on input "Dermatology" at bounding box center [207, 407] width 10 height 10
checkbox input "false"
checkbox input "true"
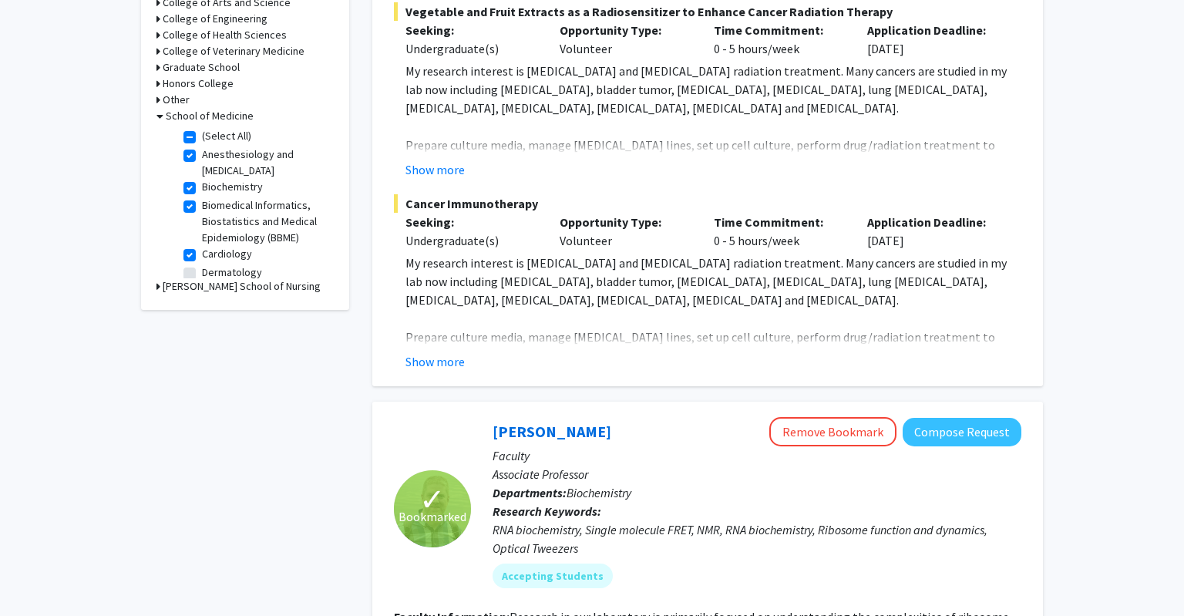
scroll to position [531, 0]
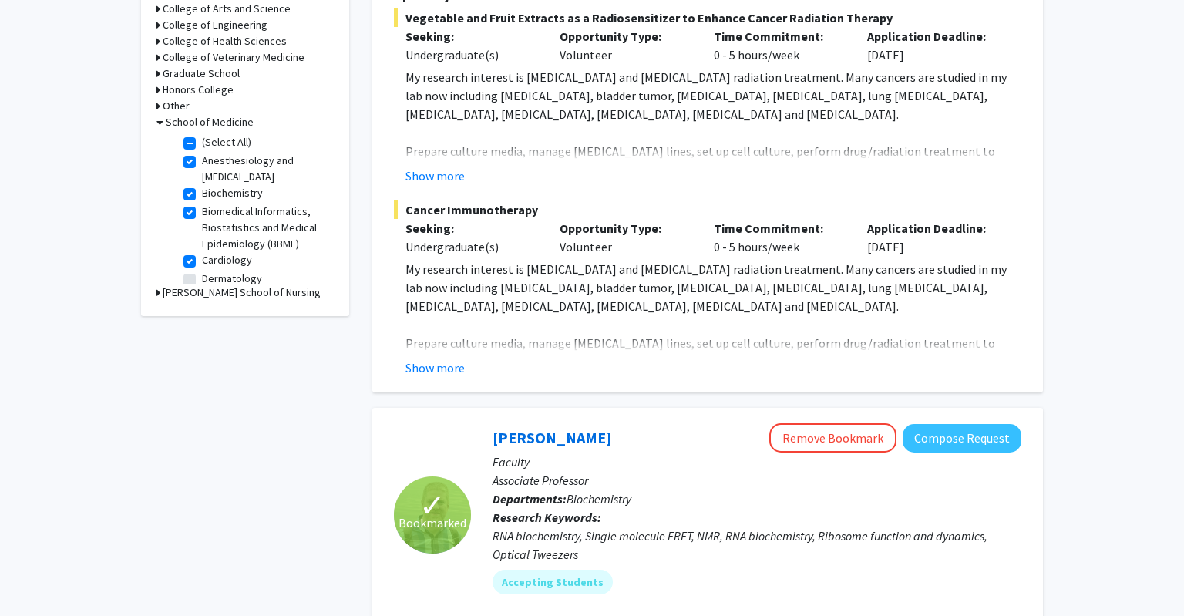
click at [234, 210] on label "Biomedical Informatics, Biostatistics and Medical Epidemiology (BBME)" at bounding box center [266, 227] width 128 height 49
click at [212, 210] on input "Biomedical Informatics, Biostatistics and Medical Epidemiology (BBME)" at bounding box center [207, 208] width 10 height 10
checkbox input "false"
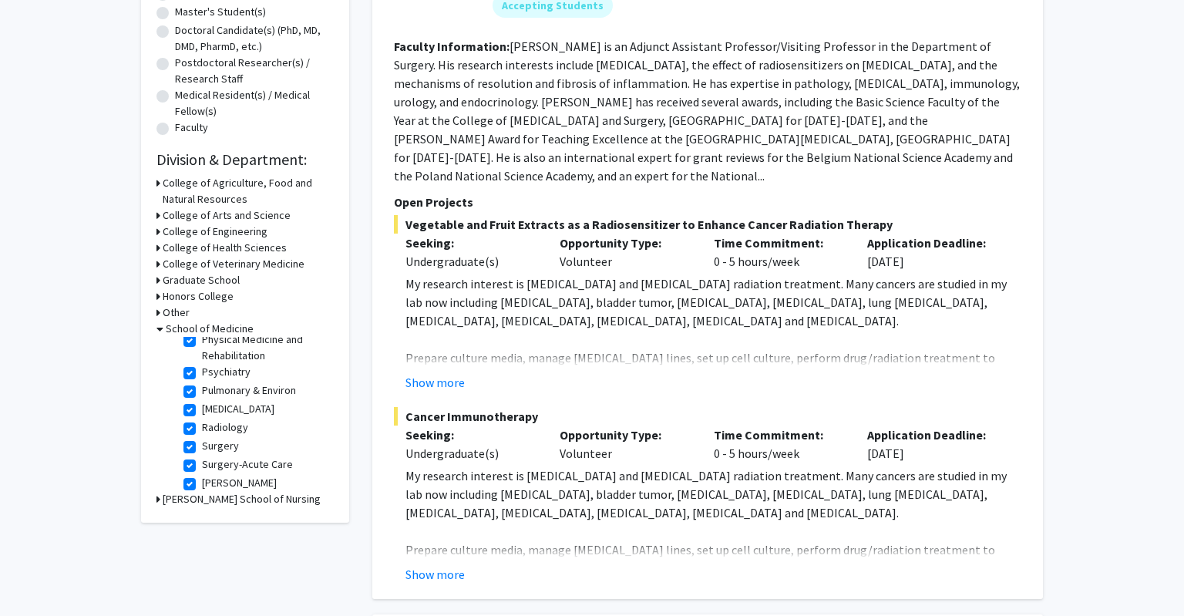
scroll to position [583, 0]
click at [233, 365] on label "Psychiatry" at bounding box center [226, 366] width 49 height 16
click at [212, 365] on input "Psychiatry" at bounding box center [207, 363] width 10 height 10
checkbox input "false"
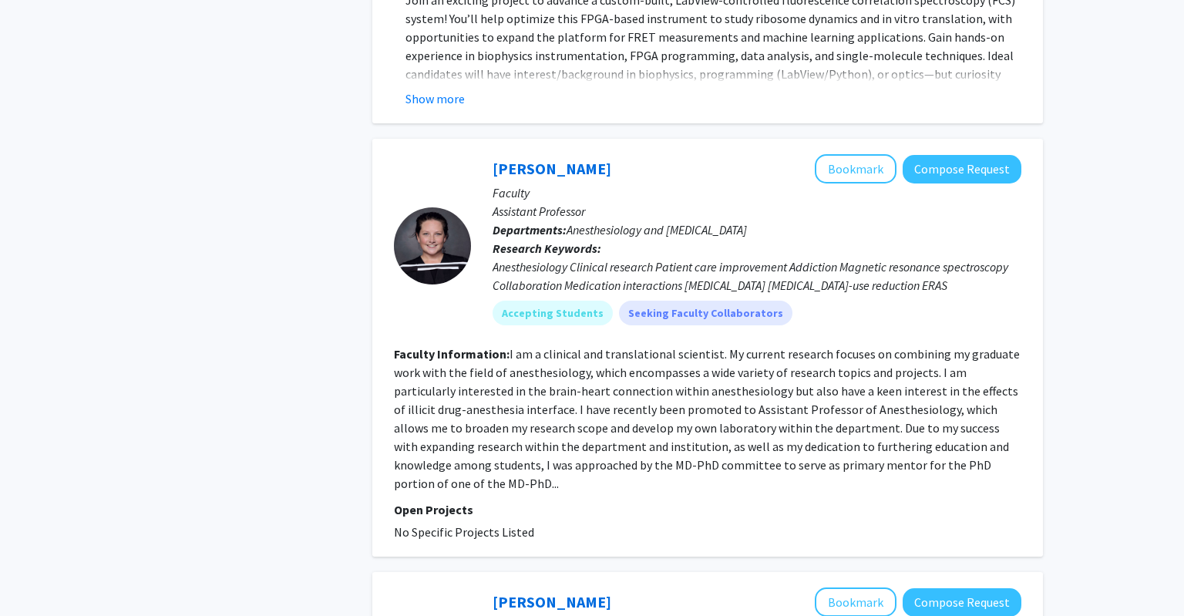
scroll to position [2041, 0]
click at [596, 408] on fg-read-more "I am a clinical and translational scientist. My current research focuses on com…" at bounding box center [707, 417] width 626 height 145
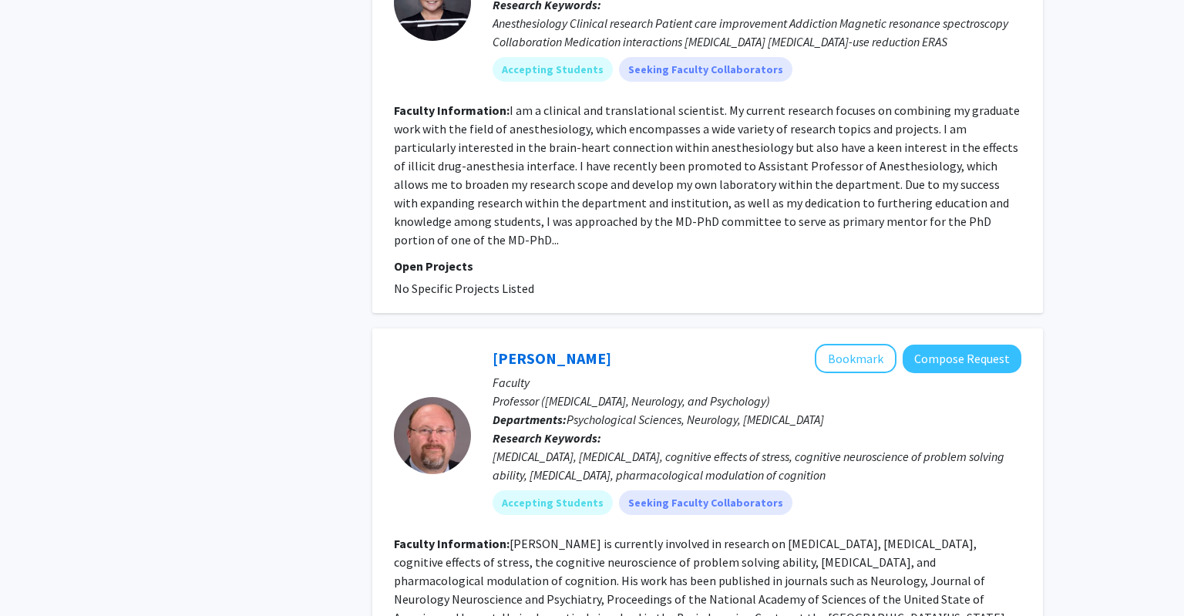
scroll to position [2130, 0]
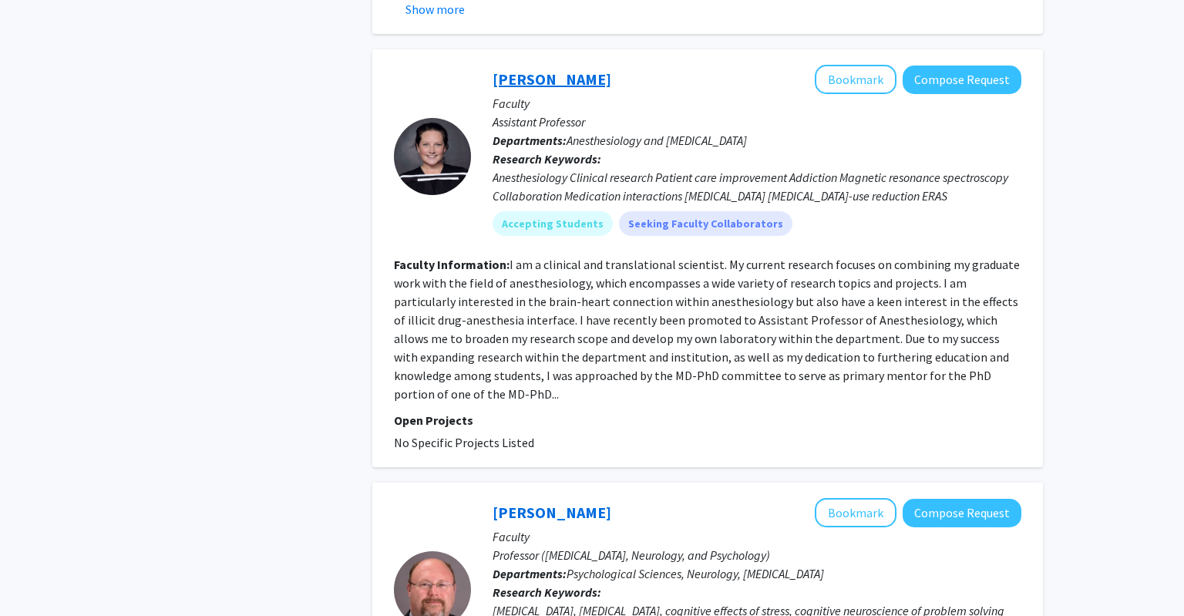
drag, startPoint x: 628, startPoint y: 41, endPoint x: 613, endPoint y: 43, distance: 15.6
click at [613, 65] on div "[PERSON_NAME] Bookmark Compose Request" at bounding box center [756, 79] width 529 height 29
copy h2 "[PERSON_NAME]"
click at [248, 297] on div "Refine By Collaboration Status: Collaboration Status All Faculty/Staff Collabor…" at bounding box center [244, 608] width 231 height 5343
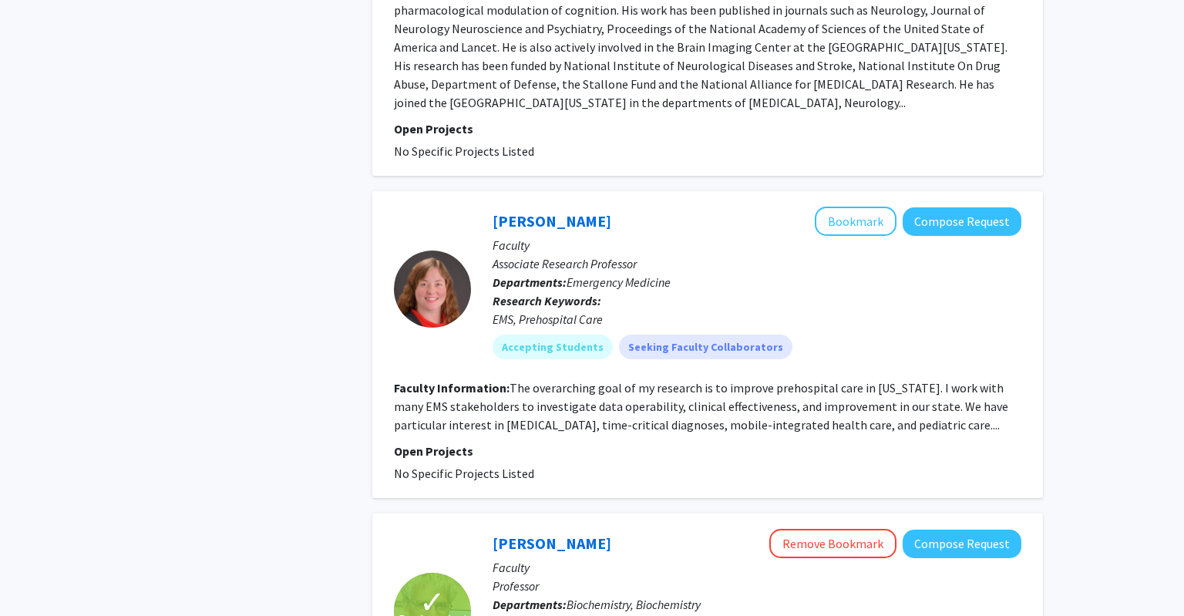
scroll to position [2858, 0]
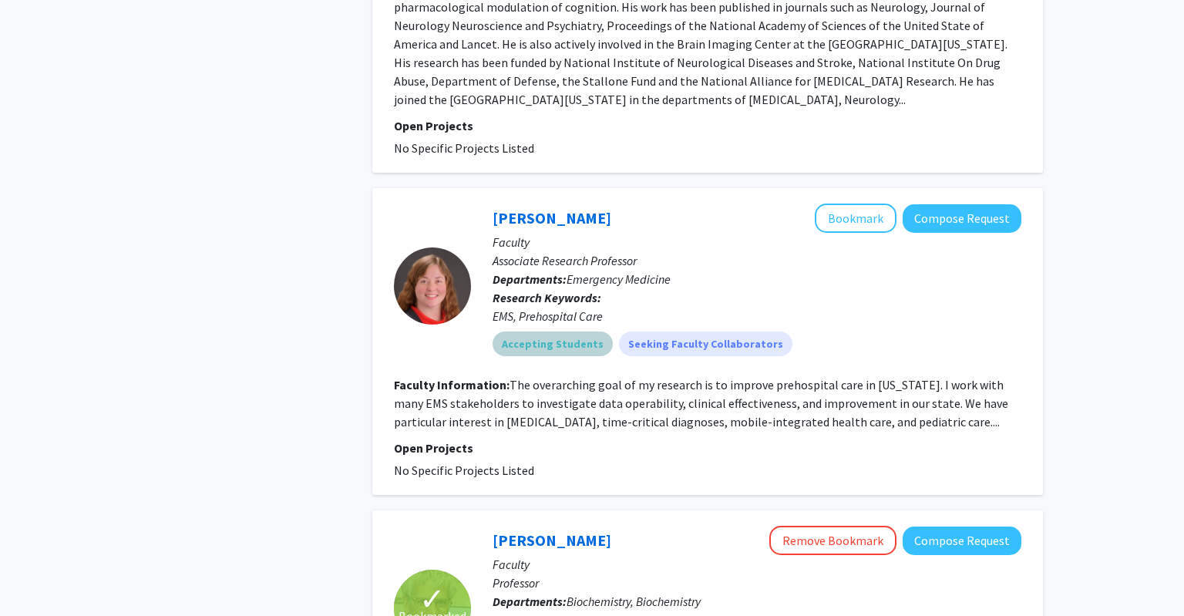
click at [539, 331] on mat-chip "Accepting Students" at bounding box center [552, 343] width 120 height 25
click at [535, 331] on mat-chip "Accepting Students" at bounding box center [552, 343] width 120 height 25
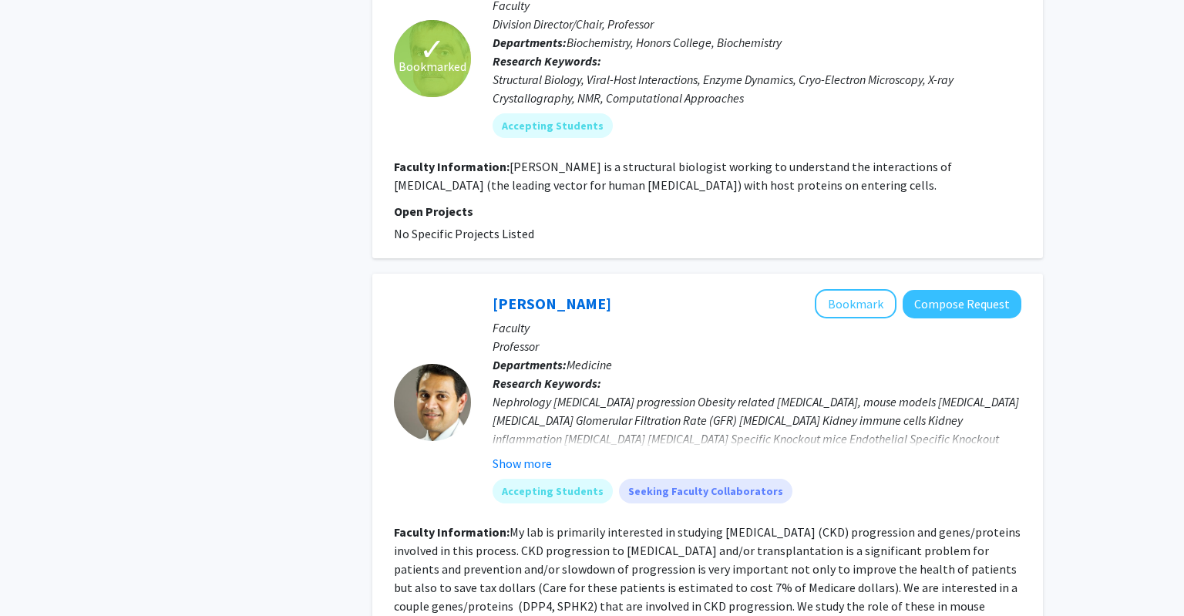
scroll to position [4154, 0]
click at [518, 453] on button "Show more" at bounding box center [521, 462] width 59 height 18
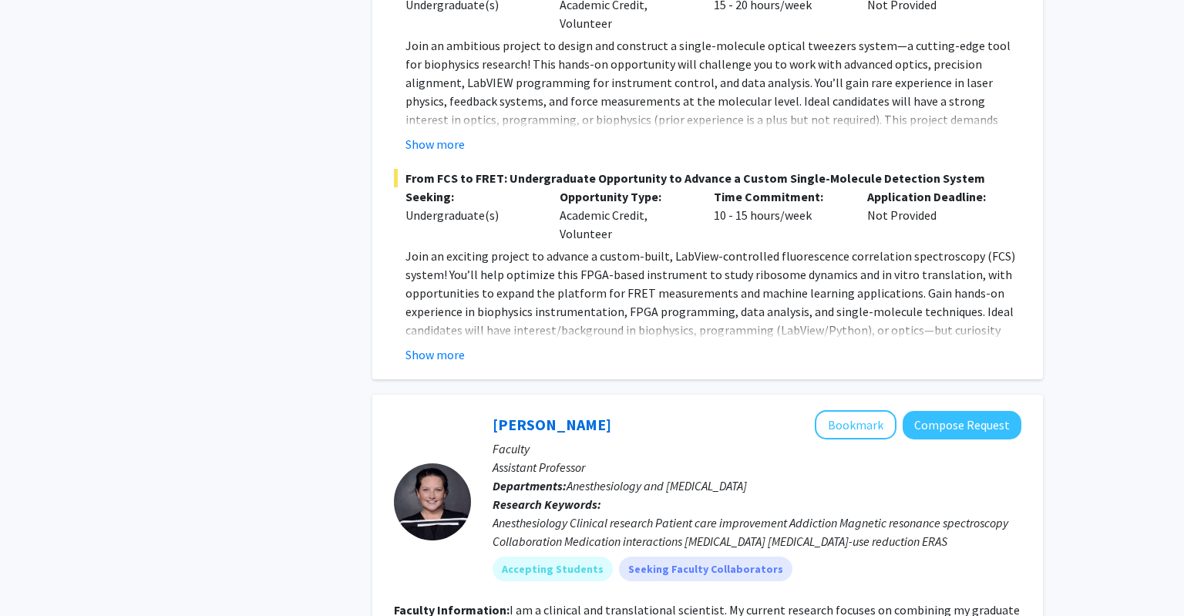
scroll to position [1808, 0]
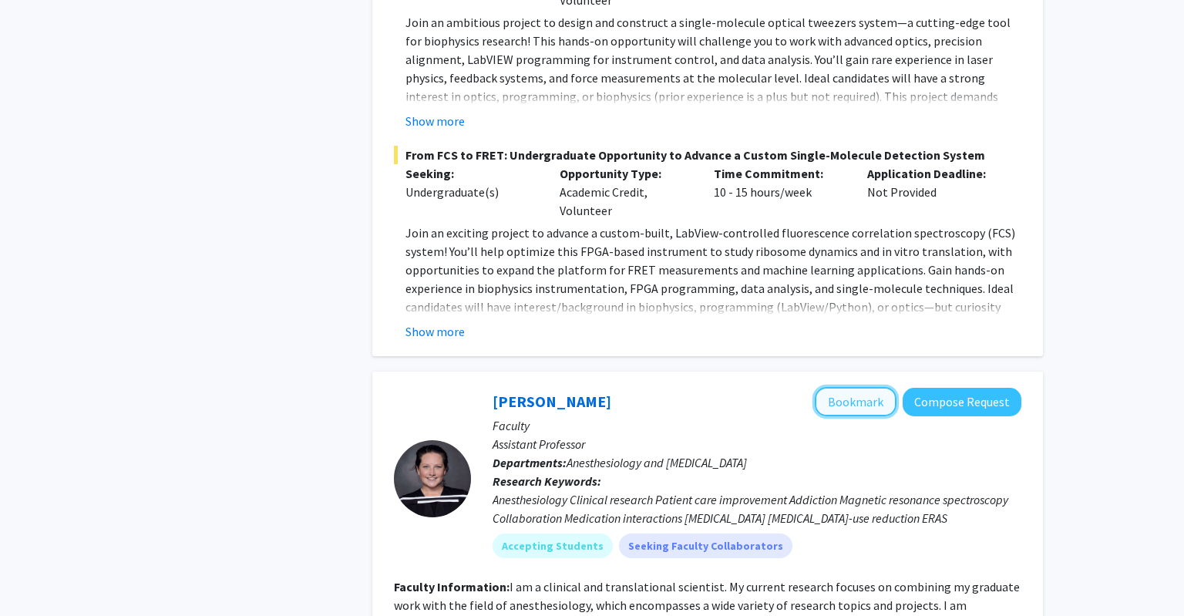
click at [874, 387] on button "Bookmark" at bounding box center [856, 401] width 82 height 29
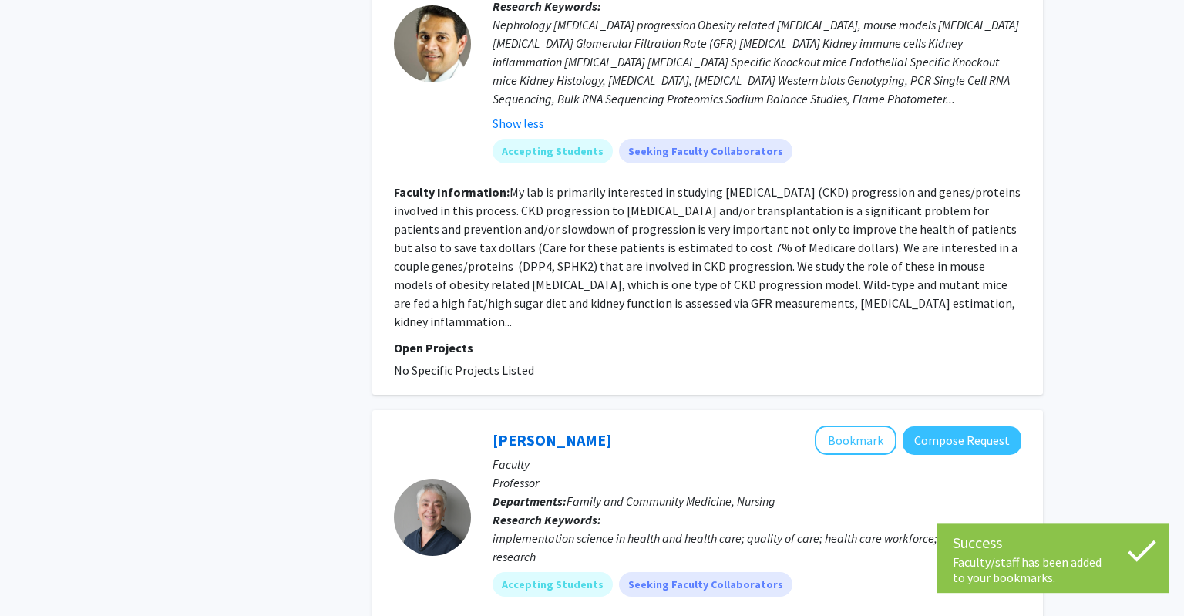
scroll to position [4794, 0]
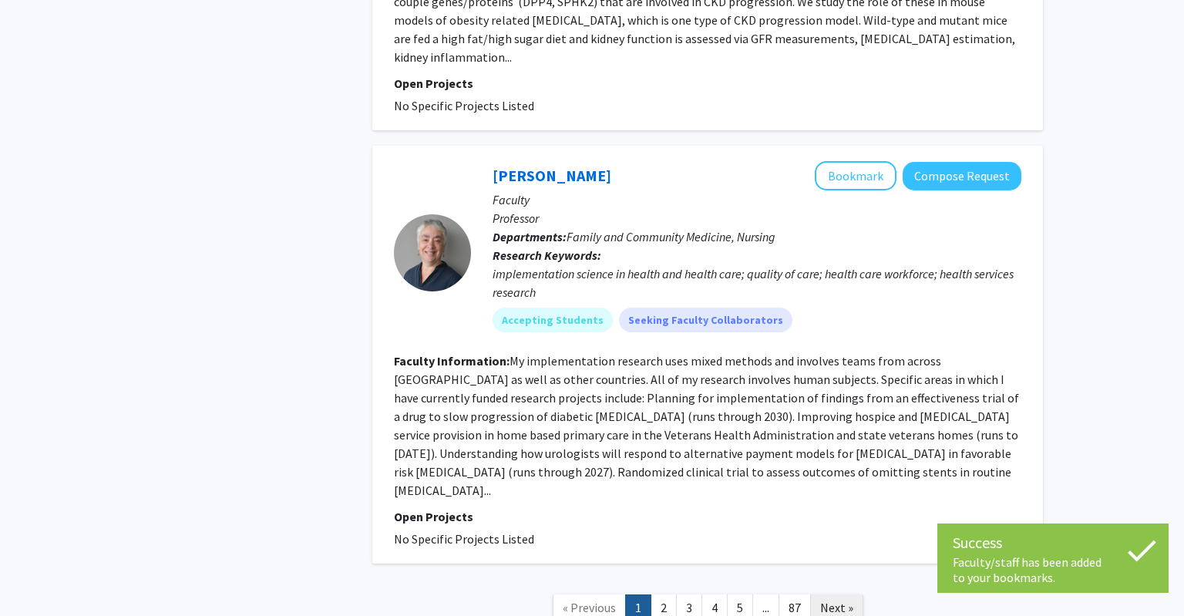
click at [829, 600] on span "Next »" at bounding box center [836, 607] width 33 height 15
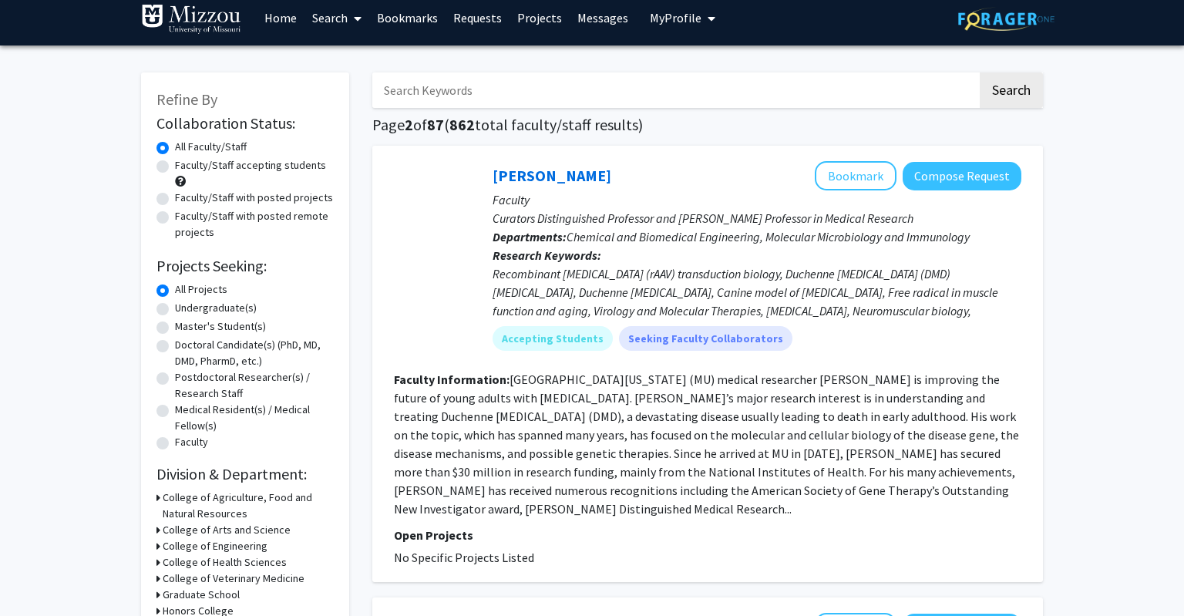
scroll to position [9, 0]
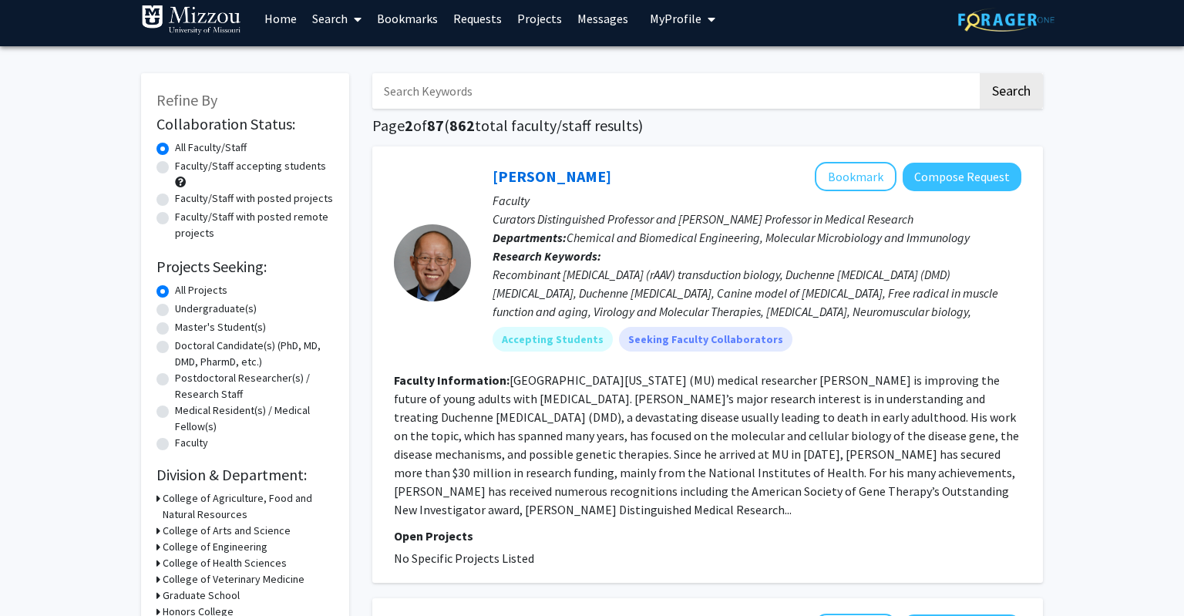
click at [258, 198] on label "Faculty/Staff with posted projects" at bounding box center [254, 198] width 158 height 16
click at [185, 198] on input "Faculty/Staff with posted projects" at bounding box center [180, 195] width 10 height 10
radio input "true"
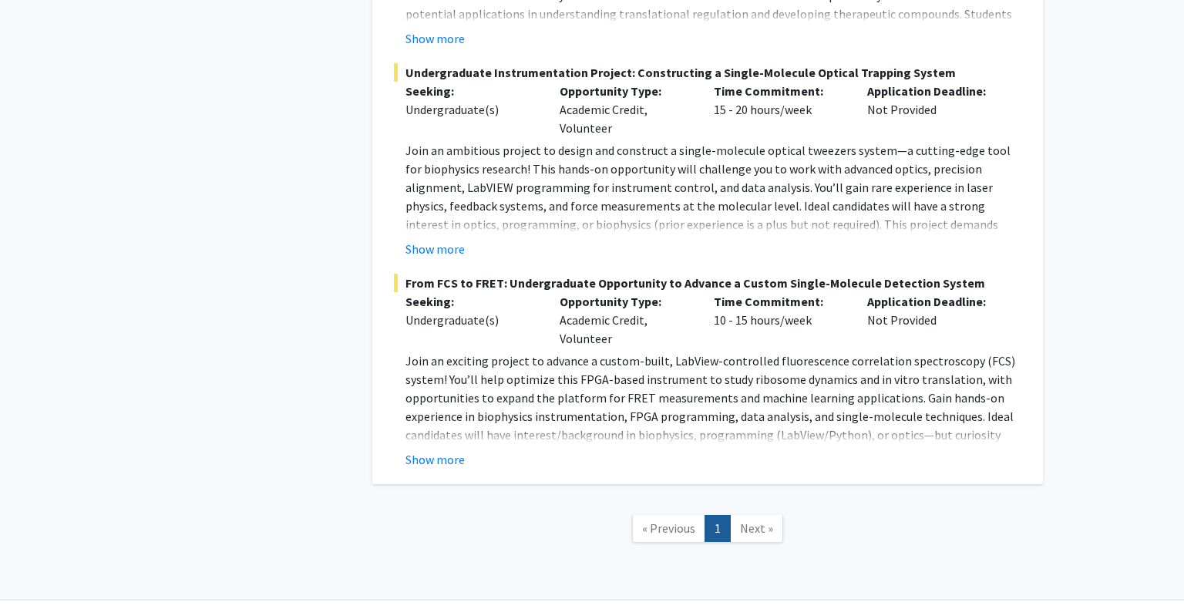
scroll to position [1614, 0]
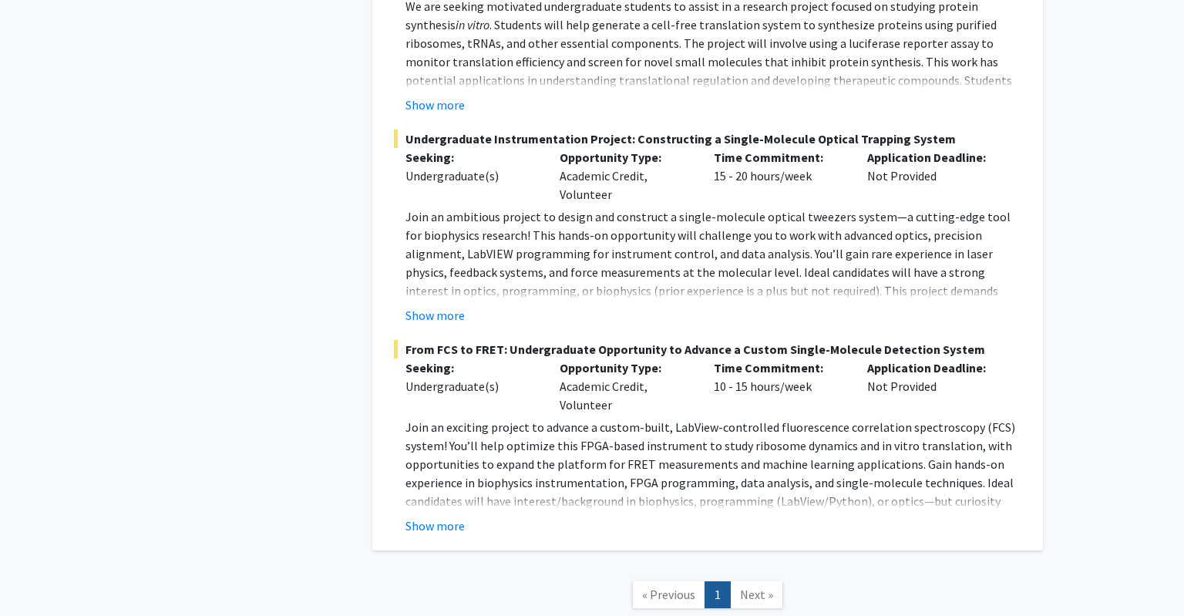
click at [756, 571] on nav "« Previous 1 Next »" at bounding box center [707, 597] width 670 height 62
click at [756, 581] on link "Next »" at bounding box center [756, 594] width 53 height 27
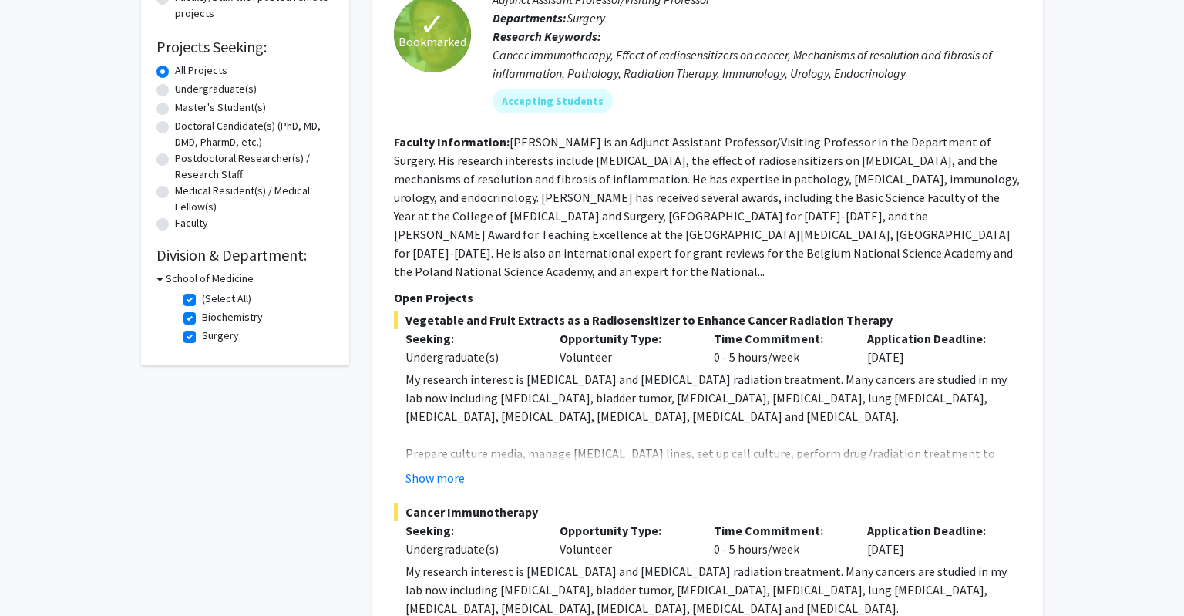
scroll to position [0, 0]
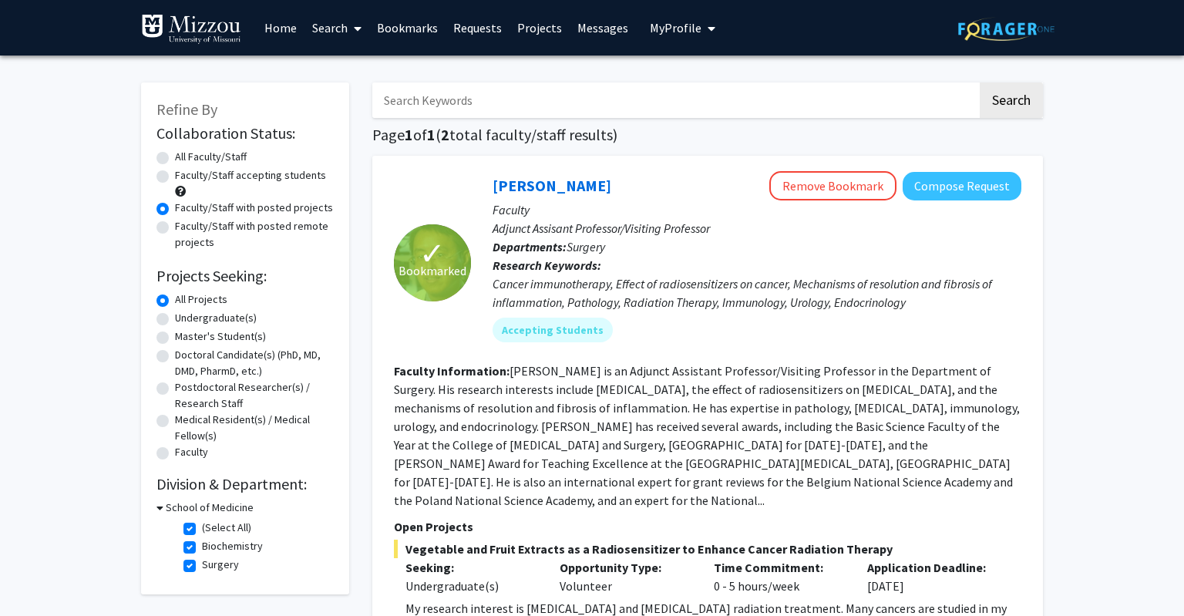
click at [170, 509] on h3 "School of Medicine" at bounding box center [210, 507] width 88 height 16
click at [170, 509] on h3 "School of Medicine" at bounding box center [207, 507] width 88 height 16
click at [170, 509] on h3 "School of Medicine" at bounding box center [210, 507] width 88 height 16
click at [170, 509] on h3 "School of Medicine" at bounding box center [207, 507] width 88 height 16
click at [199, 522] on fg-checkbox "(Select All) (Select All)" at bounding box center [256, 528] width 146 height 18
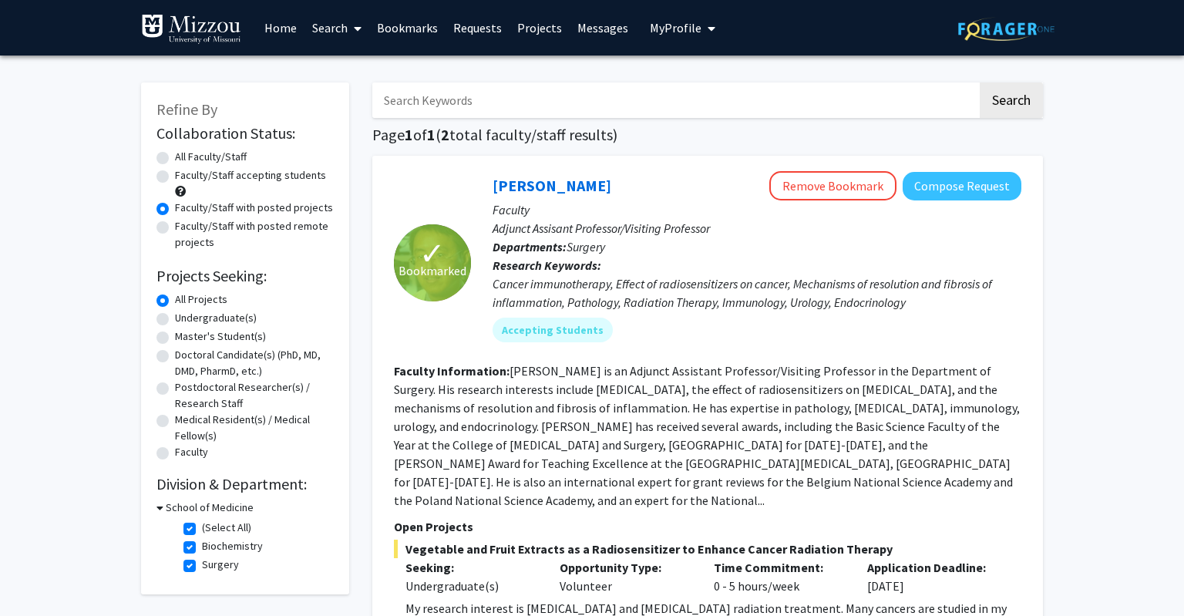
click at [202, 526] on label "(Select All)" at bounding box center [226, 527] width 49 height 16
click at [202, 526] on input "(Select All)" at bounding box center [207, 524] width 10 height 10
checkbox input "false"
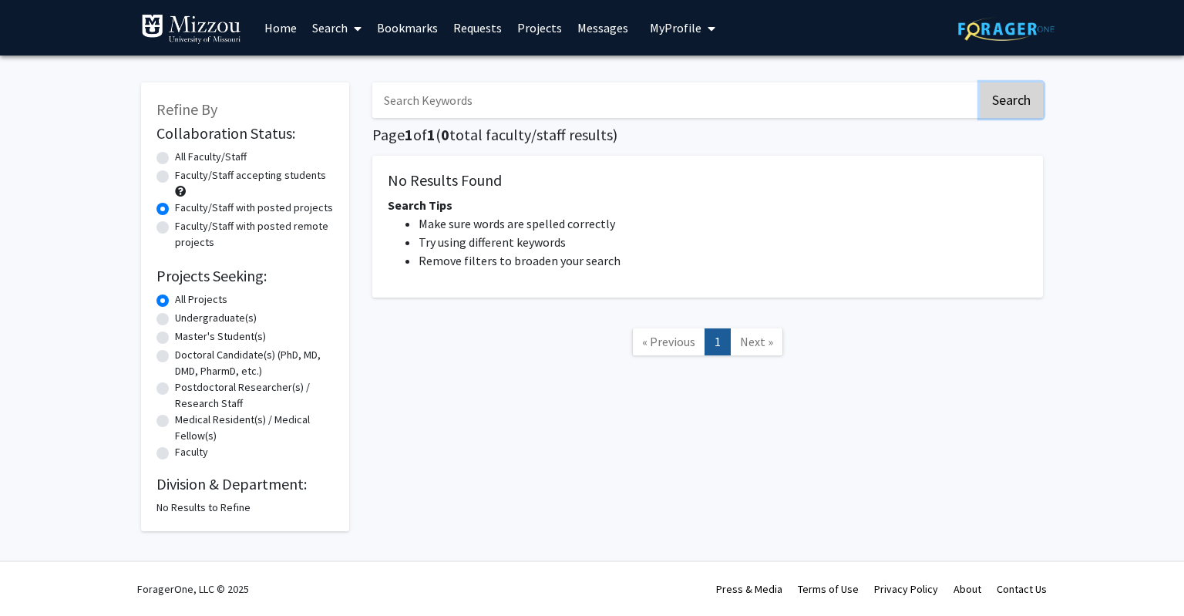
click at [1013, 94] on button "Search" at bounding box center [1010, 99] width 63 height 35
radio input "true"
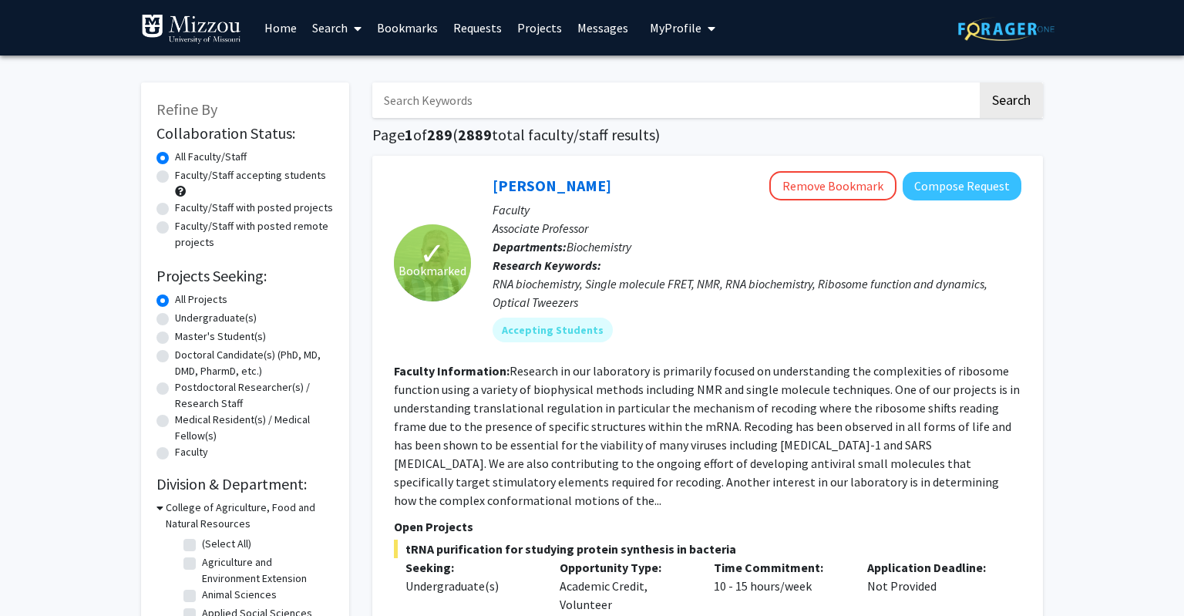
click at [264, 208] on label "Faculty/Staff with posted projects" at bounding box center [254, 208] width 158 height 16
click at [185, 208] on input "Faculty/Staff with posted projects" at bounding box center [180, 205] width 10 height 10
radio input "true"
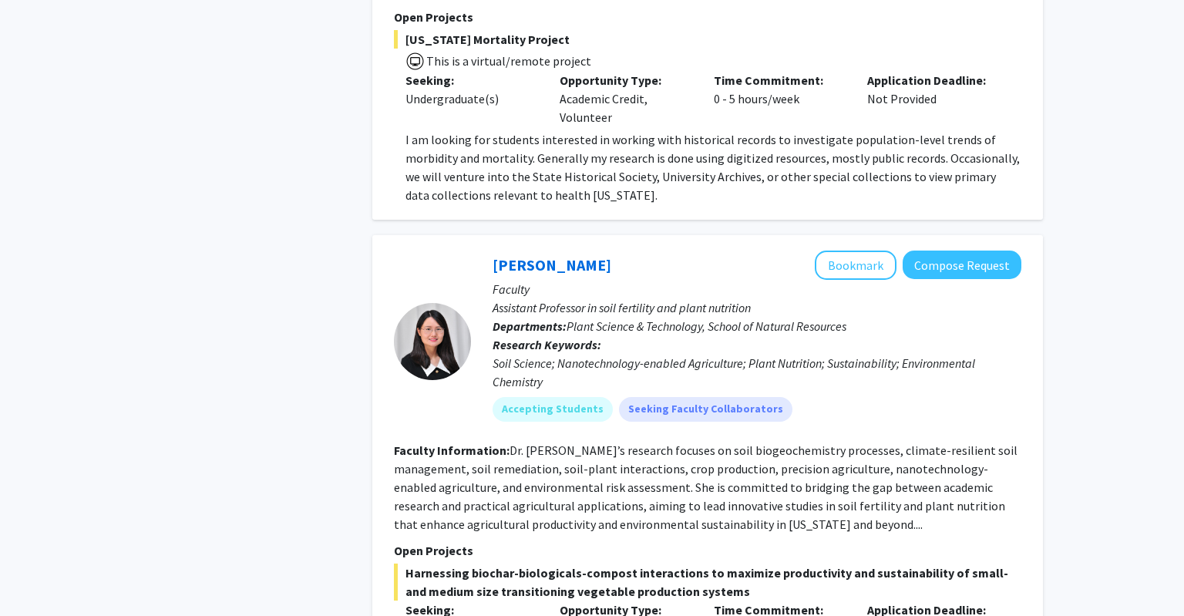
scroll to position [4463, 0]
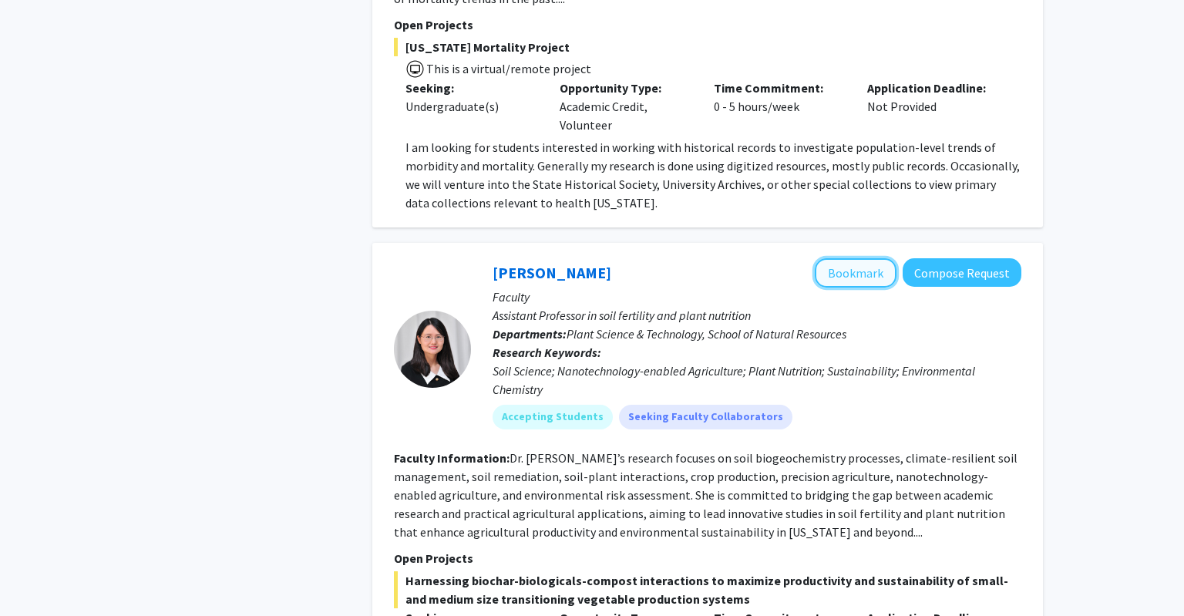
click at [853, 258] on button "Bookmark" at bounding box center [856, 272] width 82 height 29
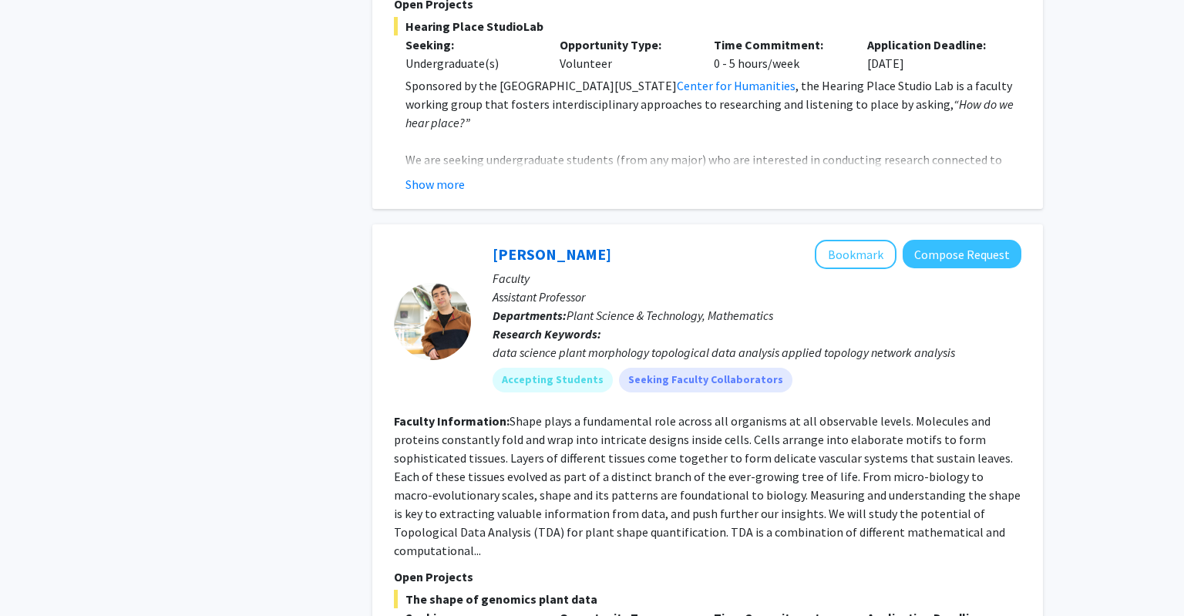
scroll to position [6497, 0]
click at [432, 174] on button "Show more" at bounding box center [434, 183] width 59 height 18
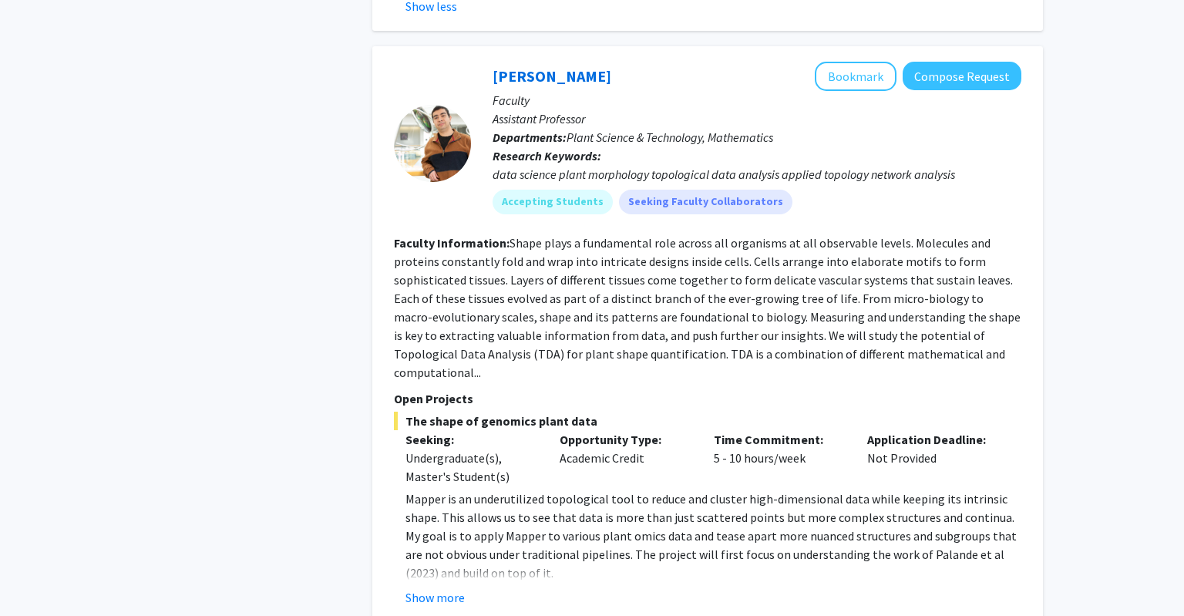
scroll to position [6954, 0]
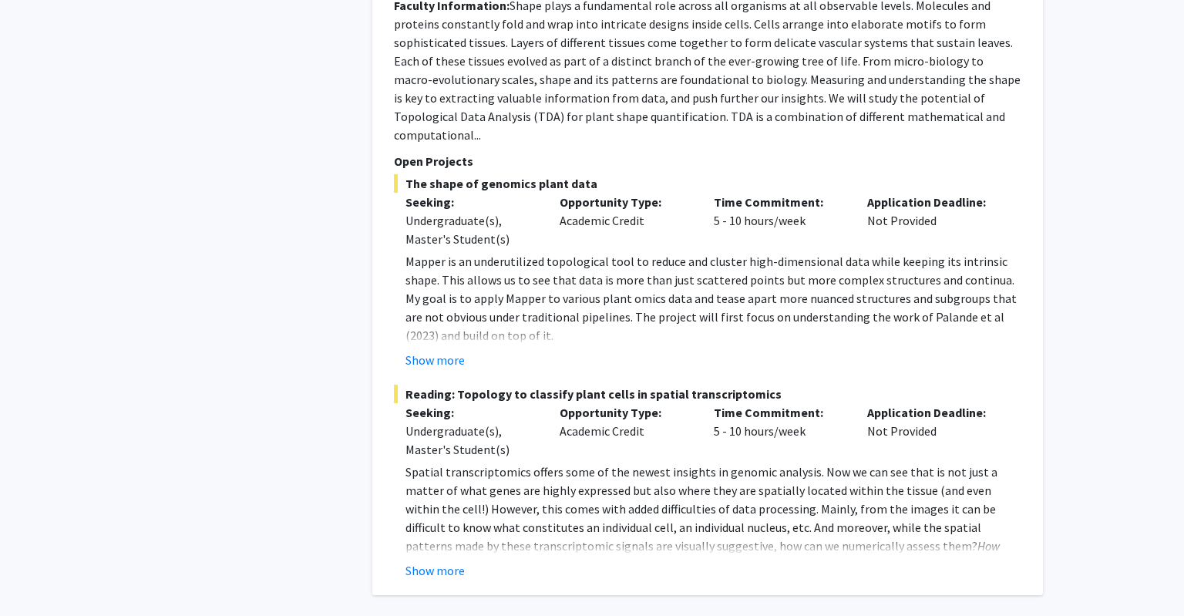
scroll to position [7197, 0]
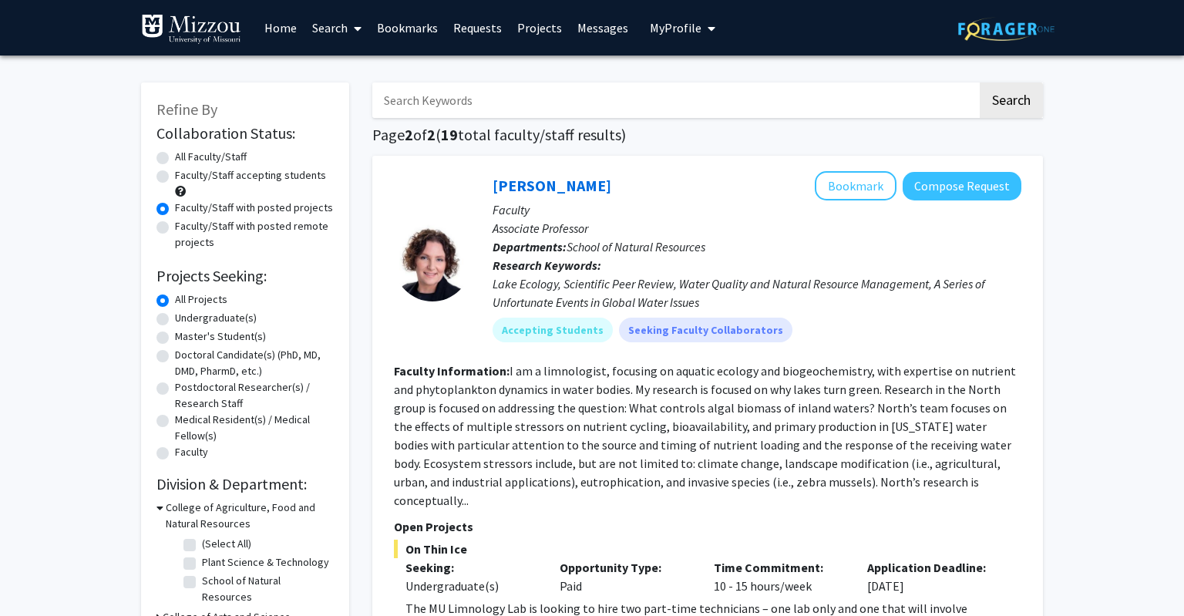
click at [209, 156] on label "All Faculty/Staff" at bounding box center [211, 157] width 72 height 16
click at [185, 156] on input "All Faculty/Staff" at bounding box center [180, 154] width 10 height 10
radio input "true"
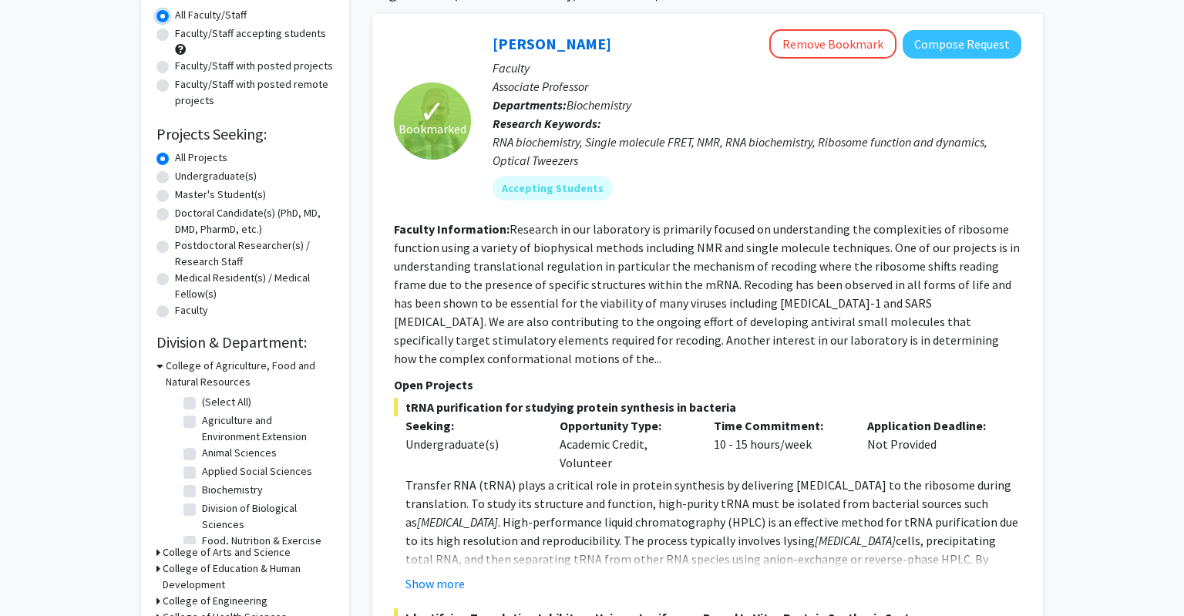
scroll to position [143, 0]
click at [217, 365] on h3 "College of Agriculture, Food and Natural Resources" at bounding box center [250, 373] width 168 height 32
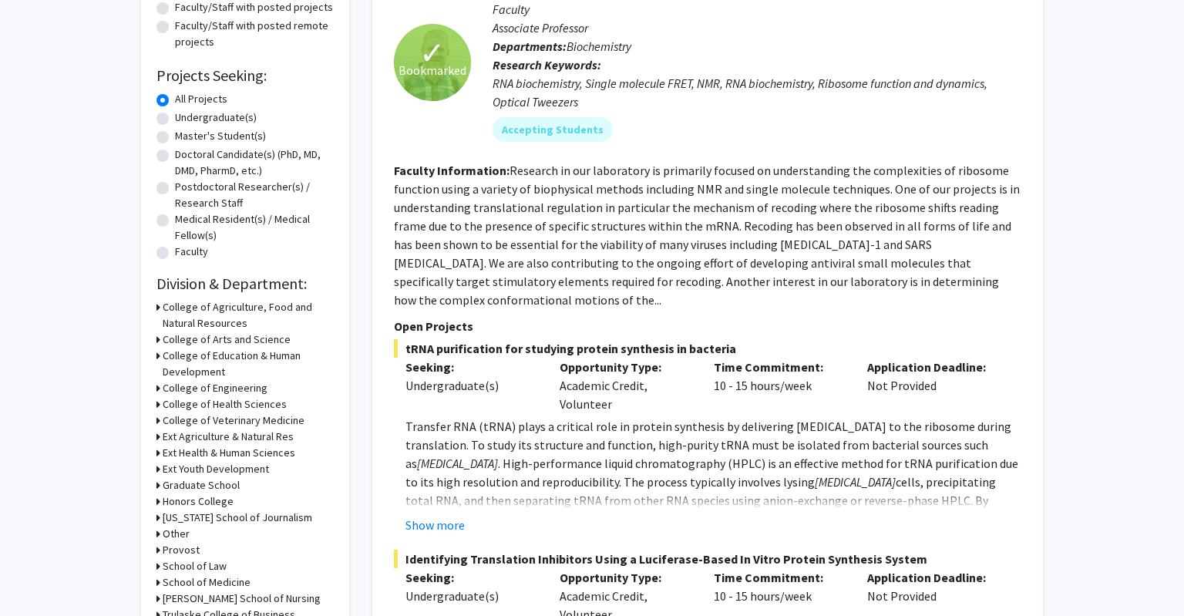
scroll to position [209, 0]
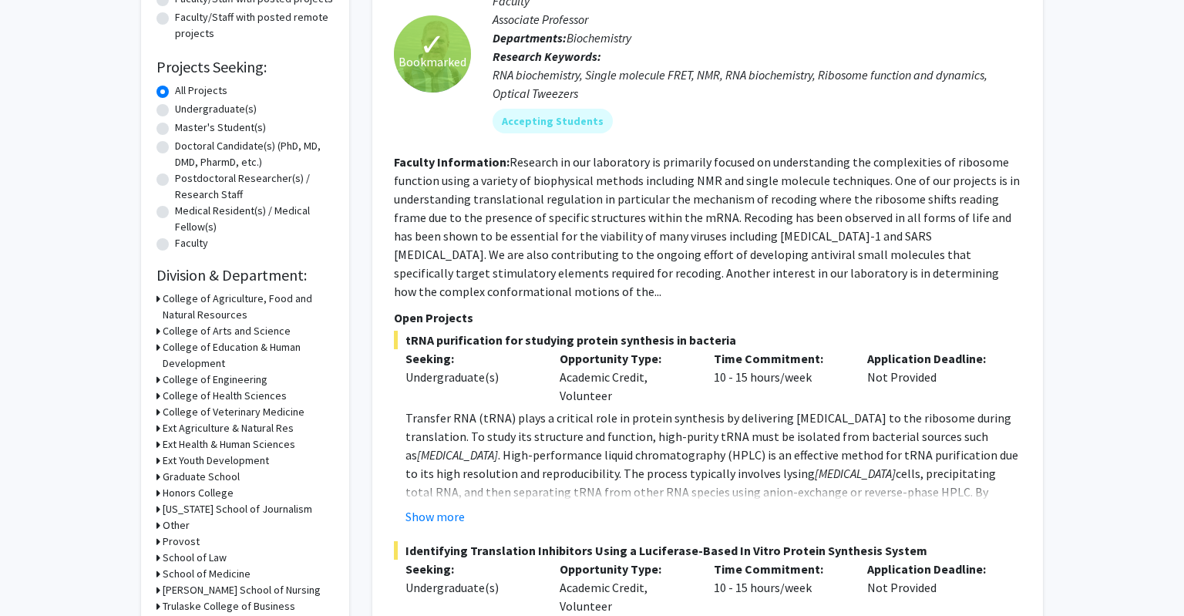
click at [192, 495] on h3 "Honors College" at bounding box center [198, 493] width 71 height 16
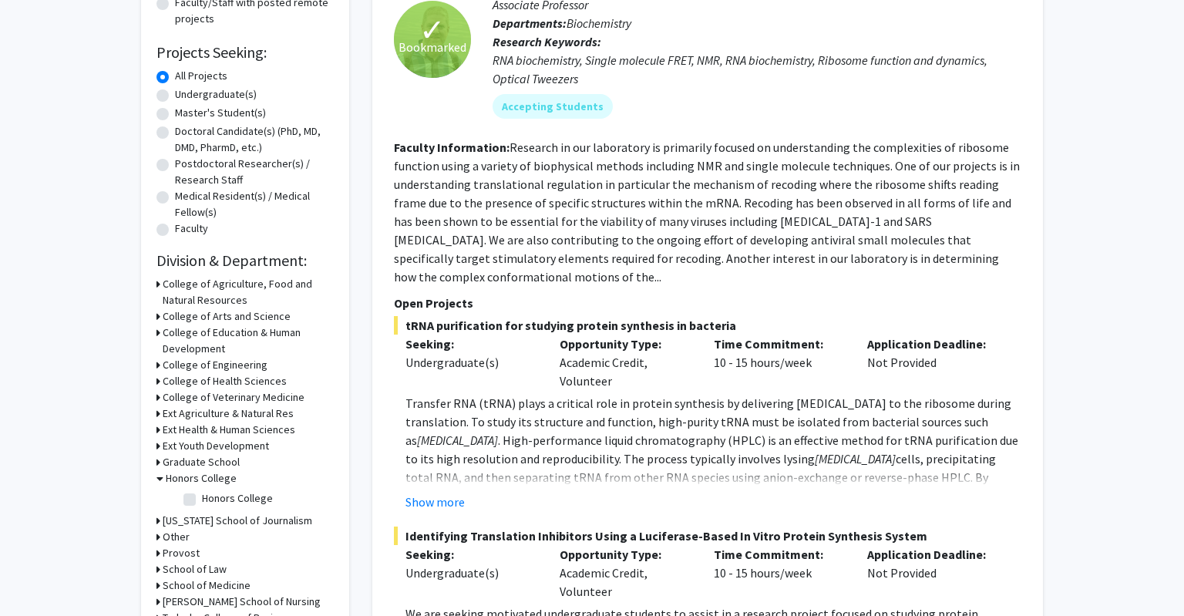
scroll to position [225, 0]
click at [202, 499] on label "Honors College" at bounding box center [237, 497] width 71 height 16
click at [202, 499] on input "Honors College" at bounding box center [207, 494] width 10 height 10
checkbox input "true"
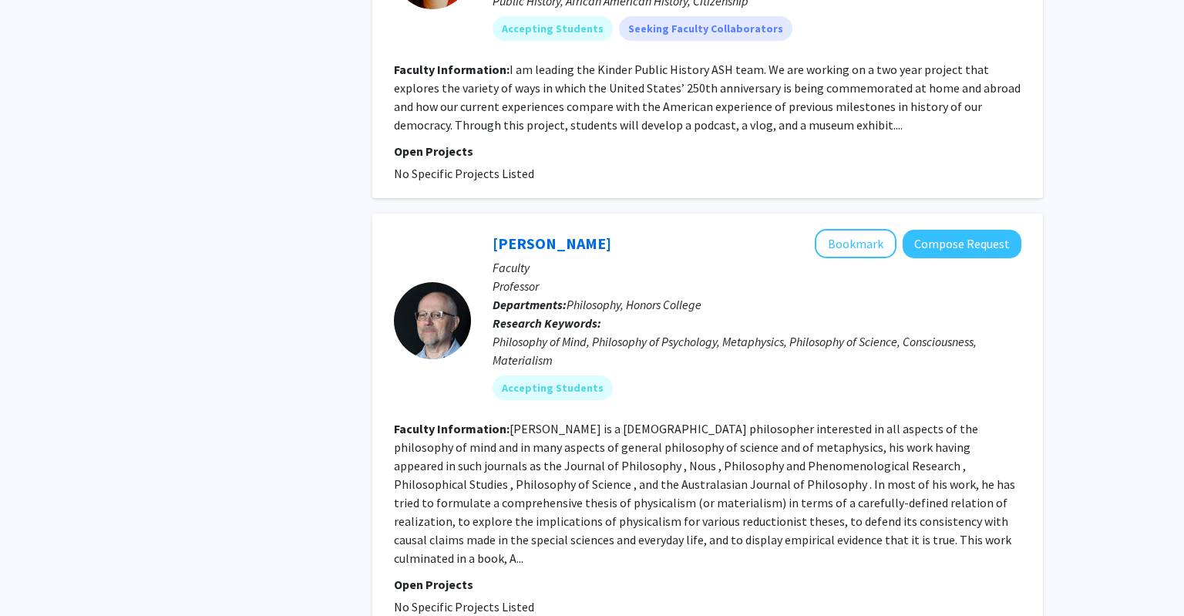
scroll to position [3920, 0]
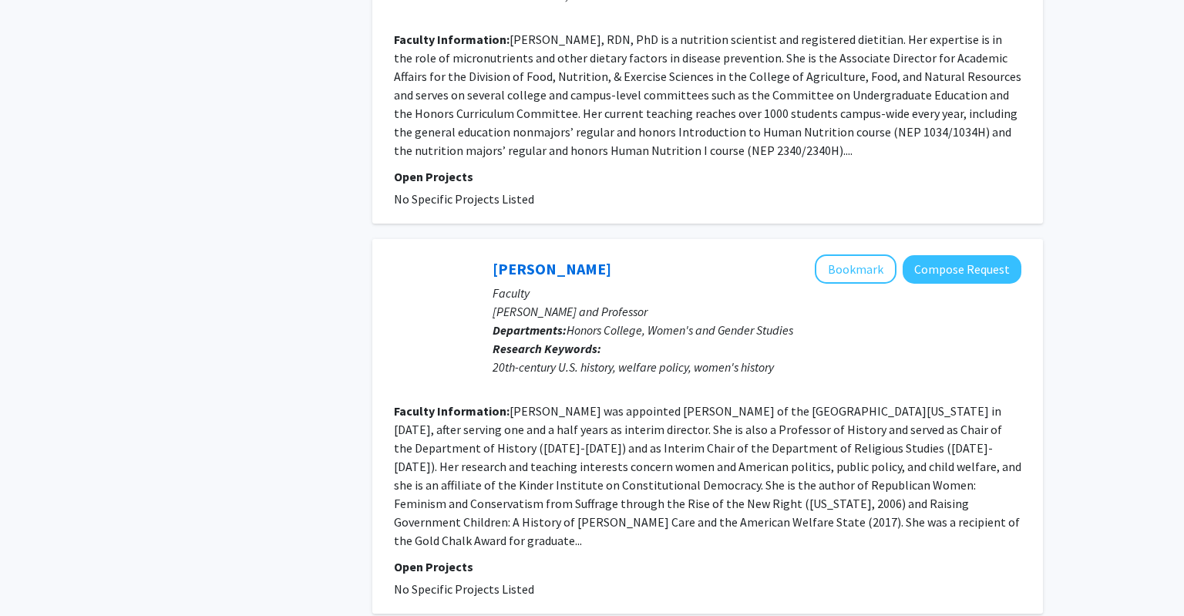
scroll to position [3070, 0]
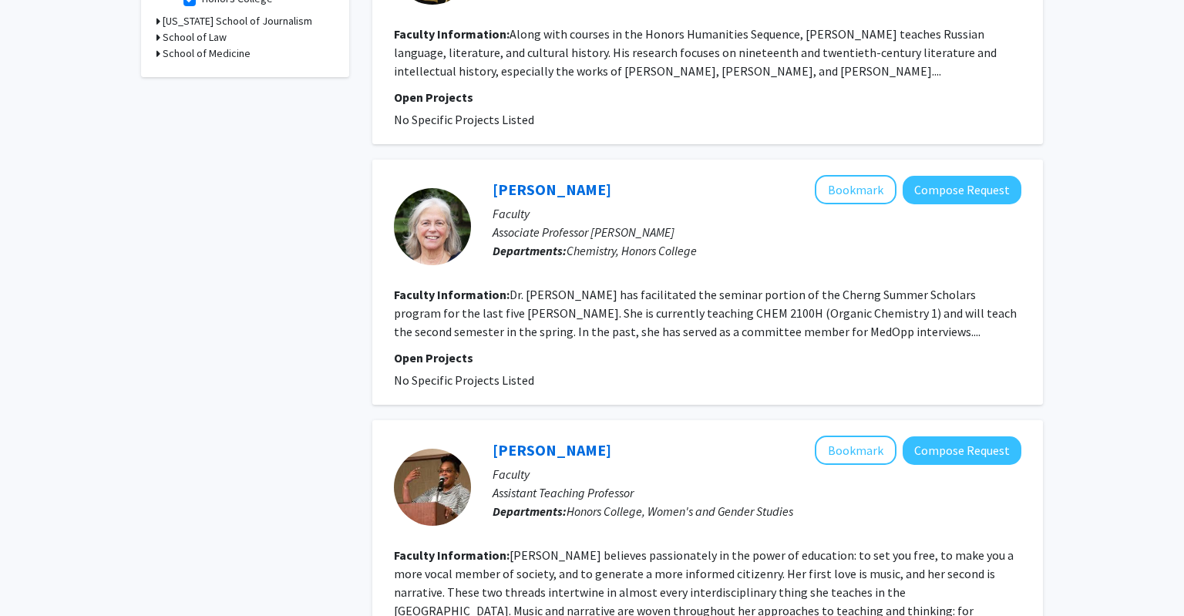
scroll to position [617, 0]
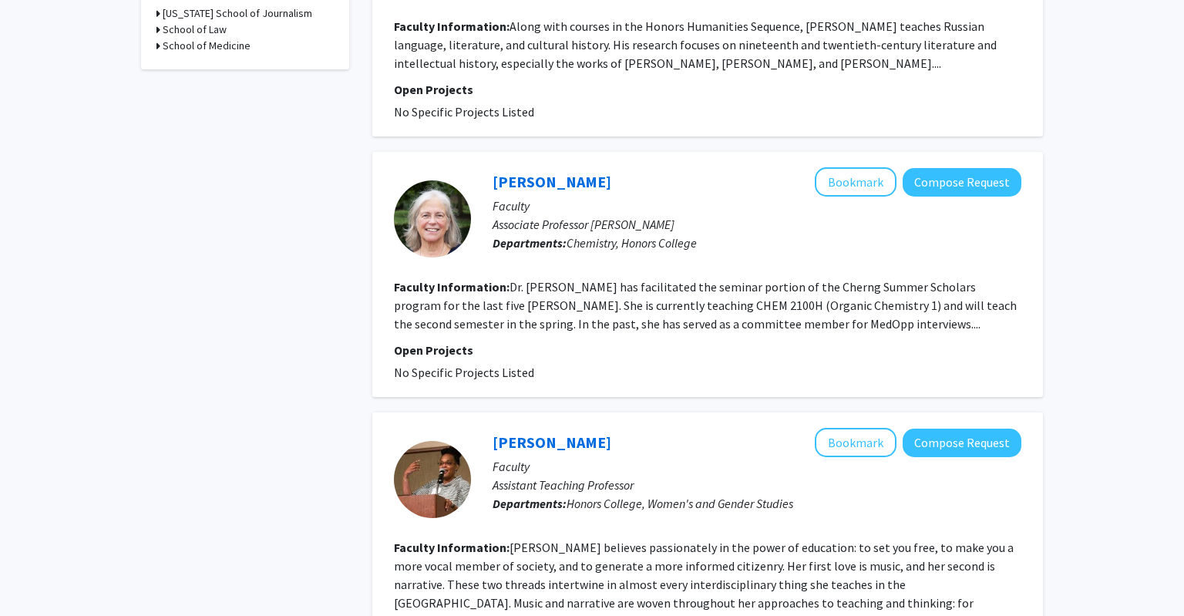
click at [643, 487] on p "Assistant Teaching Professor" at bounding box center [756, 484] width 529 height 18
click at [850, 182] on button "Bookmark" at bounding box center [856, 181] width 82 height 29
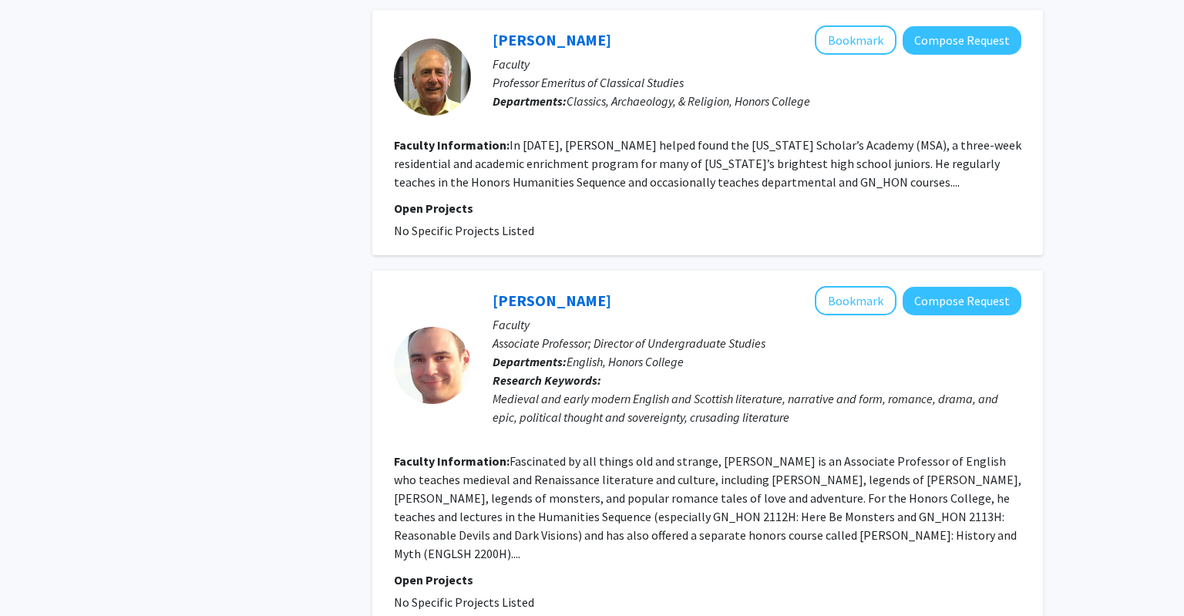
scroll to position [2848, 0]
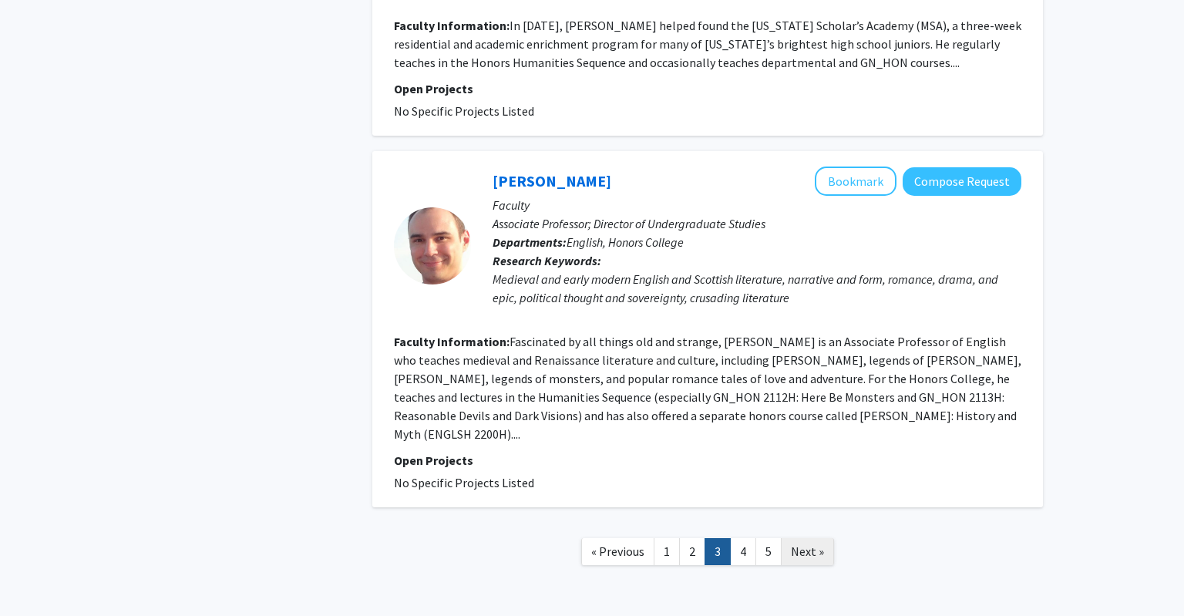
click at [810, 543] on span "Next »" at bounding box center [807, 550] width 33 height 15
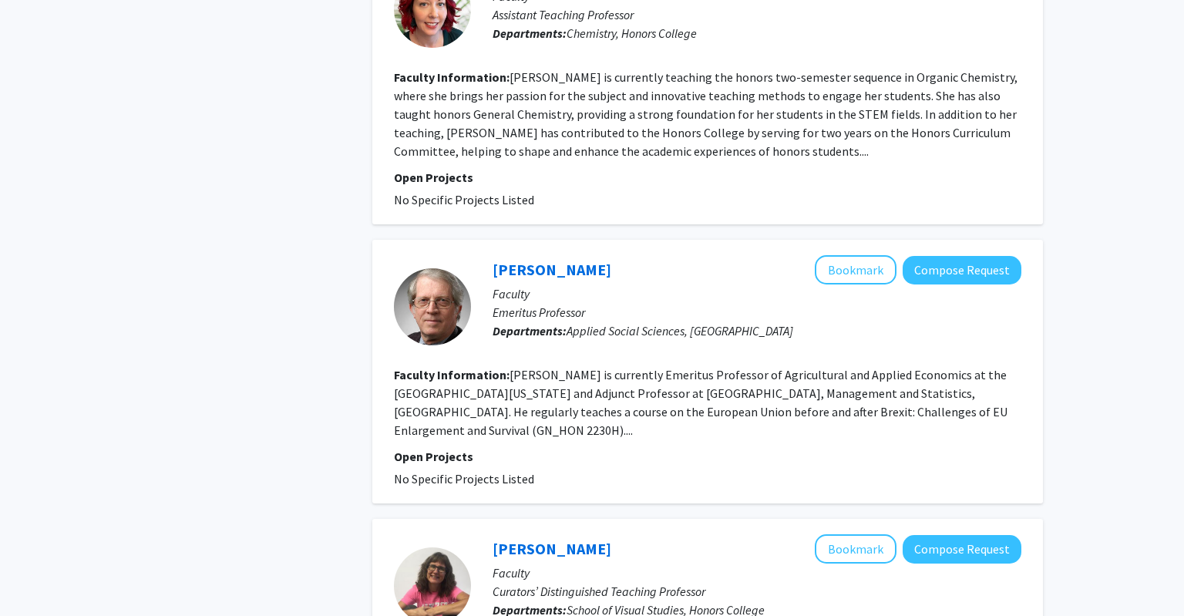
scroll to position [2962, 0]
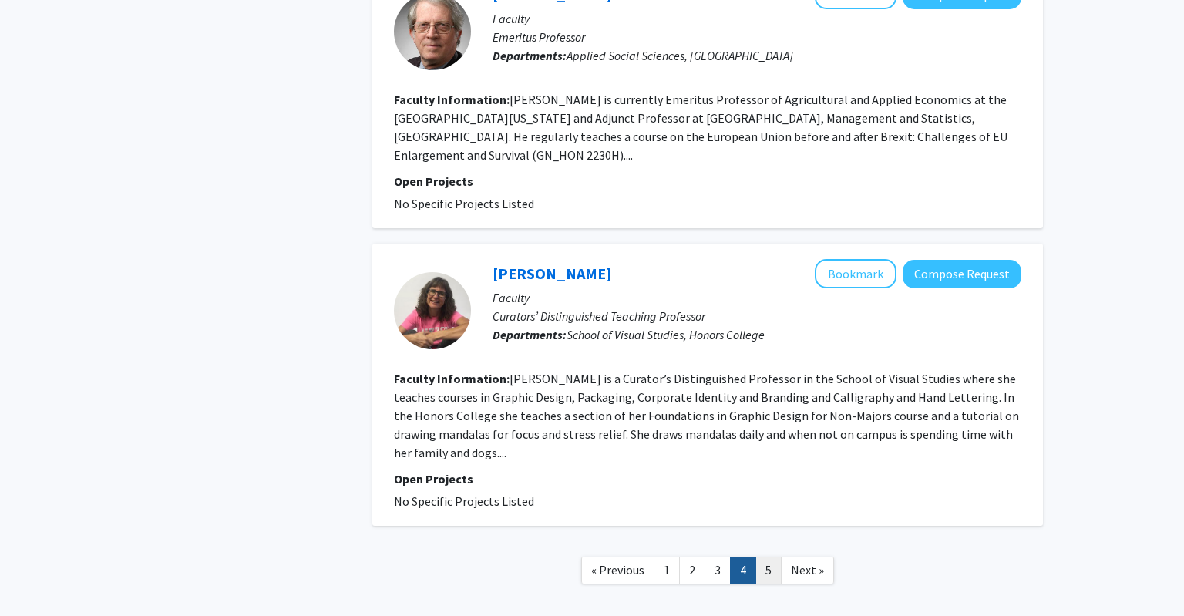
click at [768, 556] on link "5" at bounding box center [768, 569] width 26 height 27
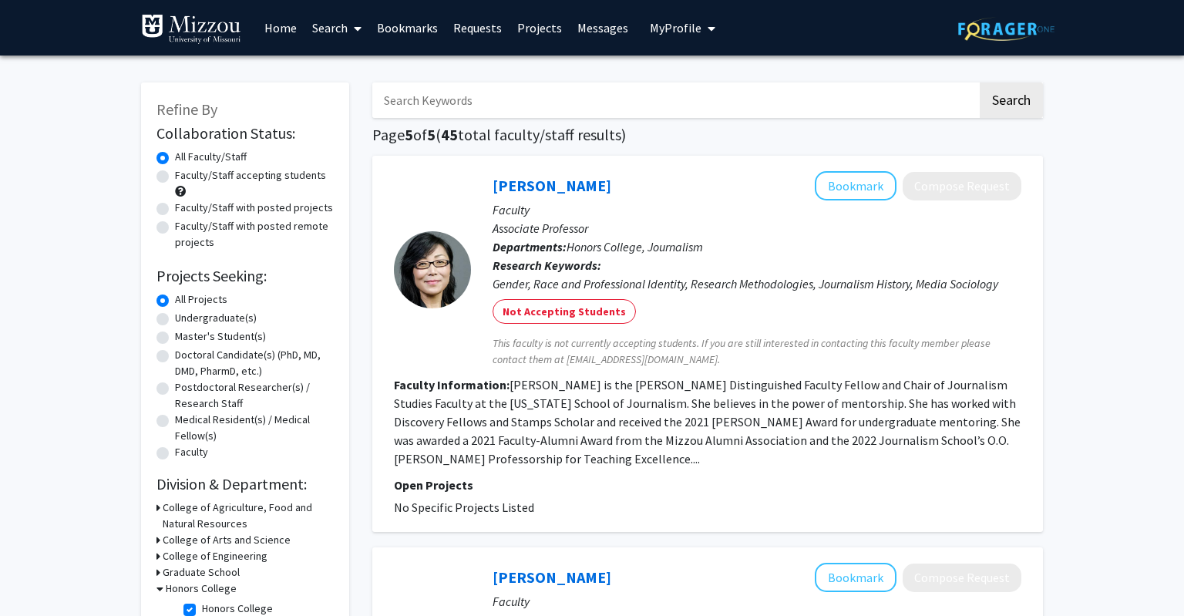
click at [395, 23] on link "Bookmarks" at bounding box center [407, 28] width 76 height 54
